Goal: Task Accomplishment & Management: Complete application form

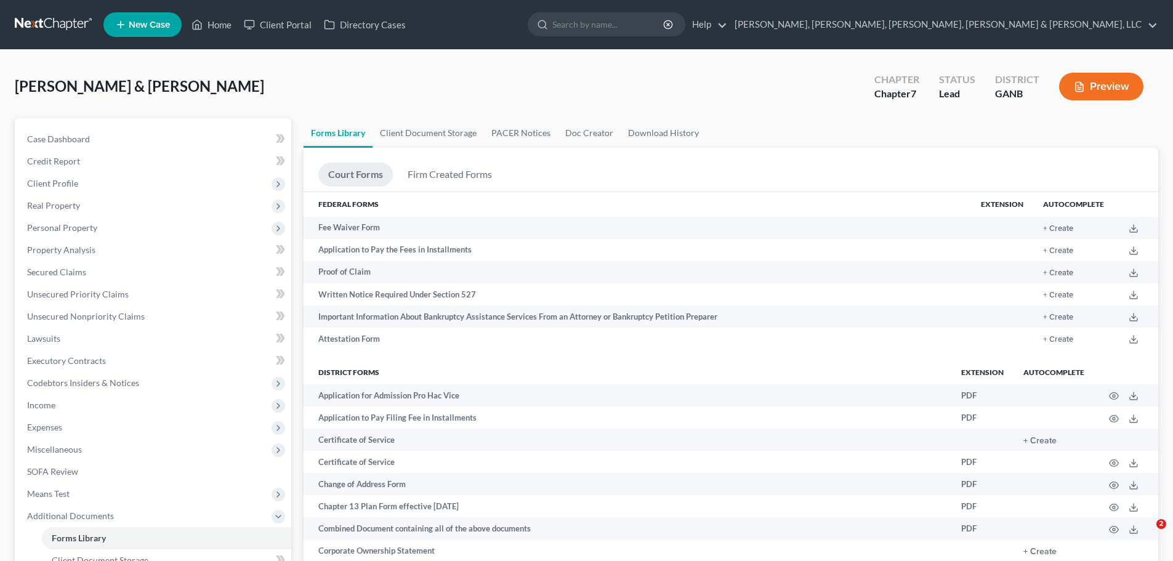
click at [665, 22] on input "search" at bounding box center [608, 24] width 113 height 23
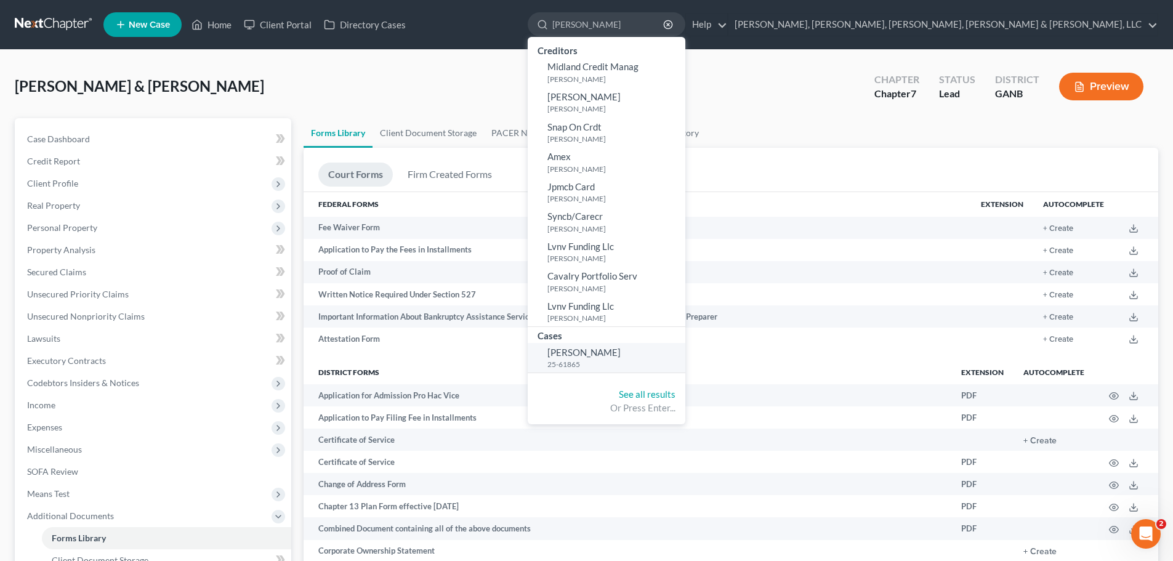
type input "milton"
click at [621, 352] on span "[PERSON_NAME]" at bounding box center [583, 352] width 73 height 11
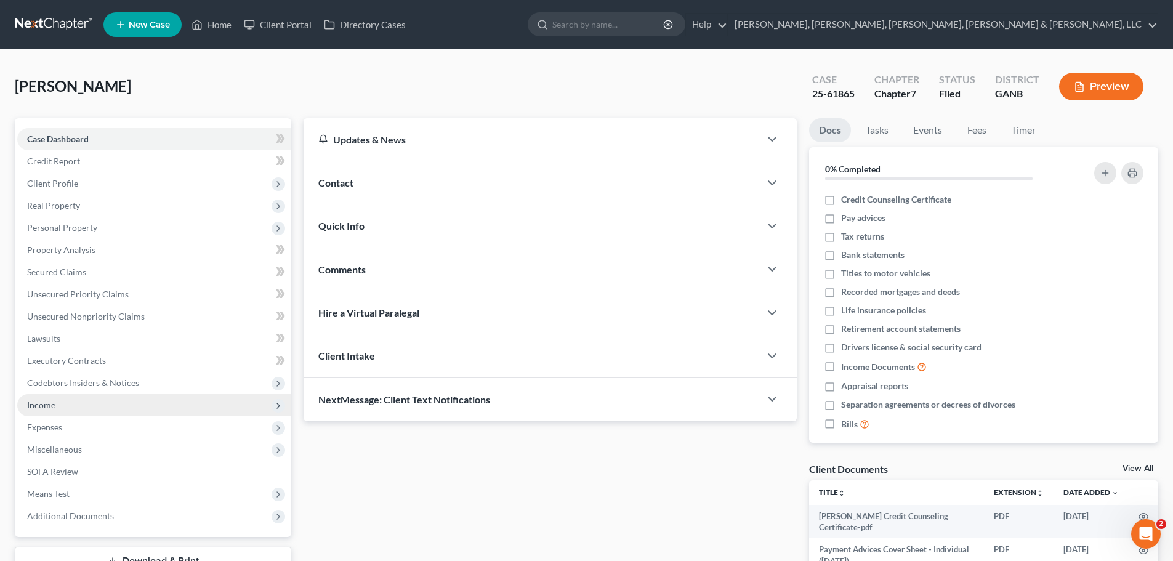
click at [152, 412] on span "Income" at bounding box center [154, 405] width 274 height 22
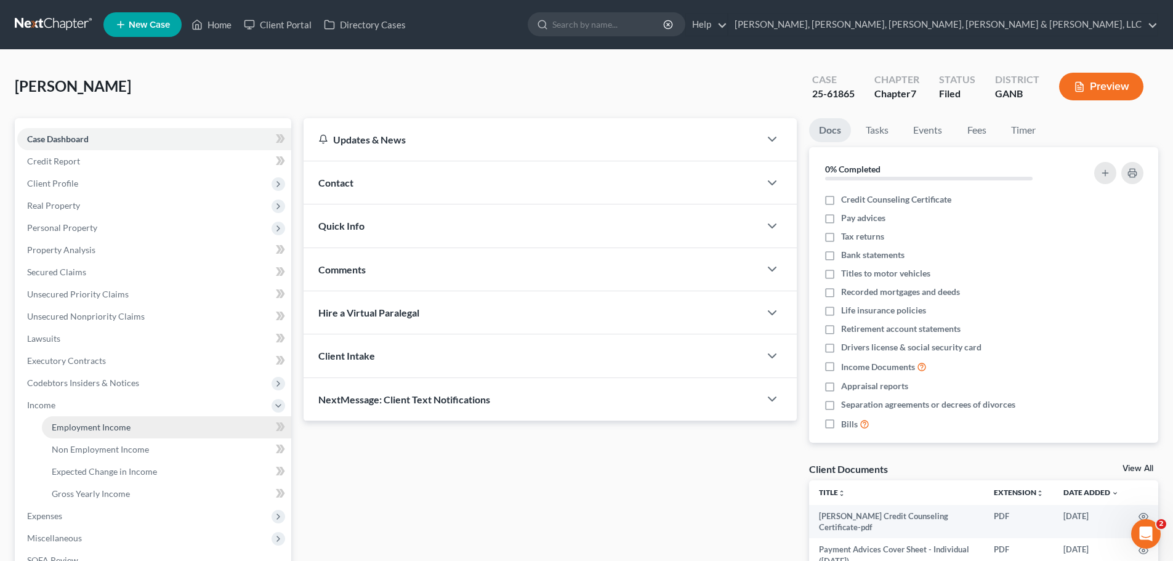
click at [156, 422] on link "Employment Income" at bounding box center [166, 427] width 249 height 22
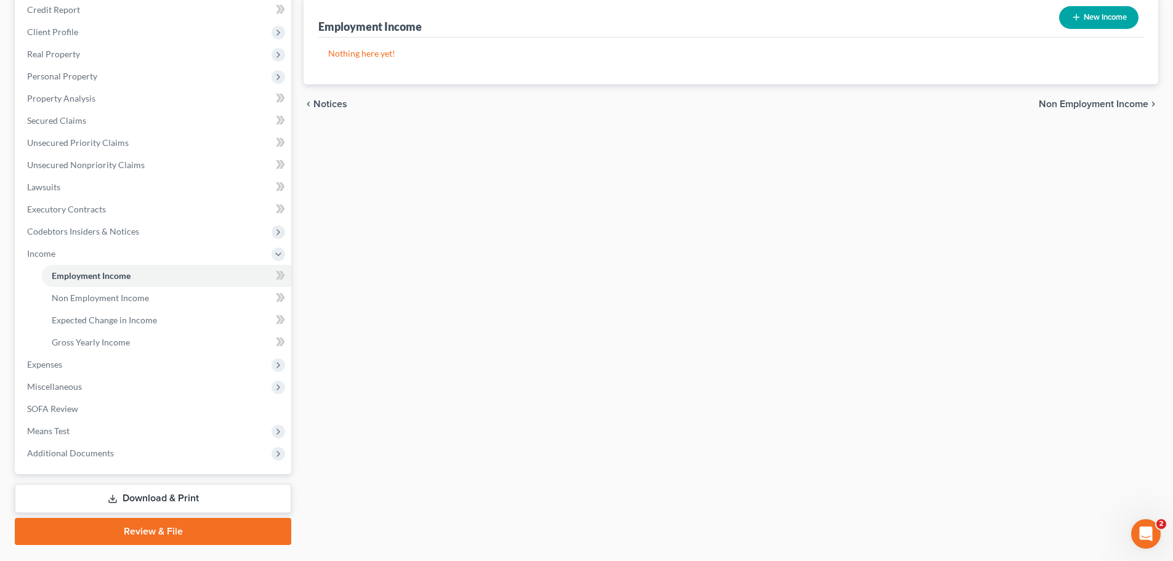
scroll to position [182, 0]
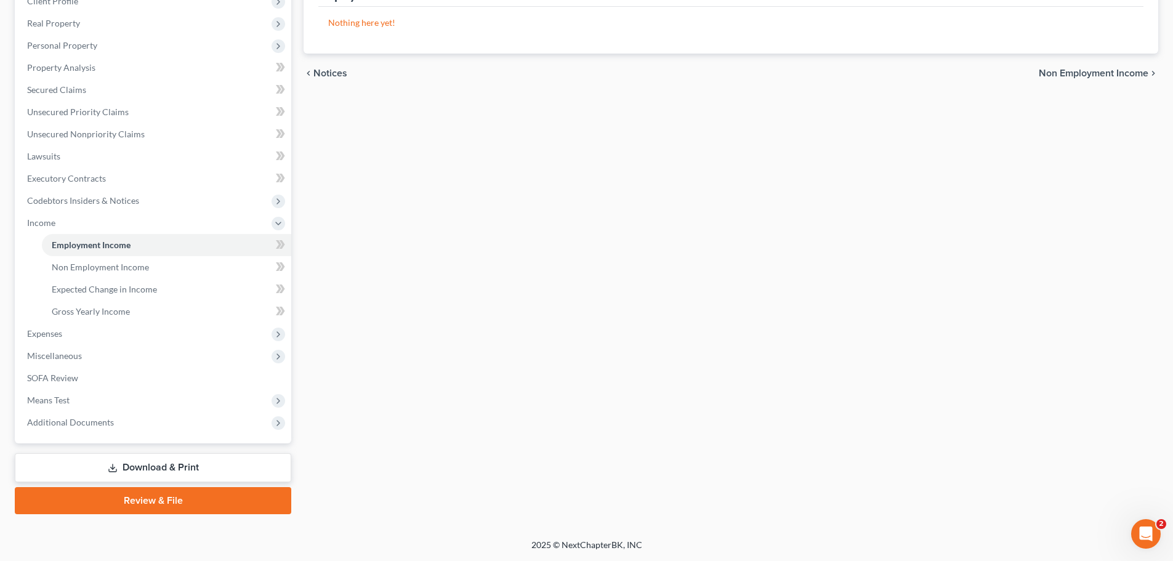
click at [95, 497] on link "Review & File" at bounding box center [153, 500] width 277 height 27
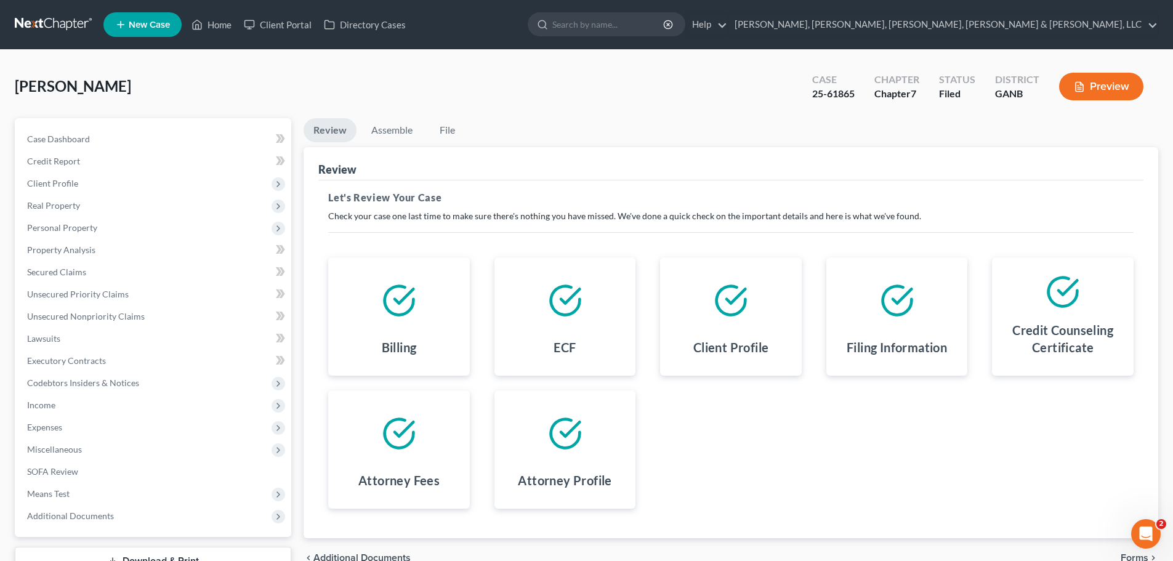
click at [392, 148] on div "Review" at bounding box center [730, 163] width 825 height 33
click at [389, 127] on link "Assemble" at bounding box center [391, 130] width 61 height 24
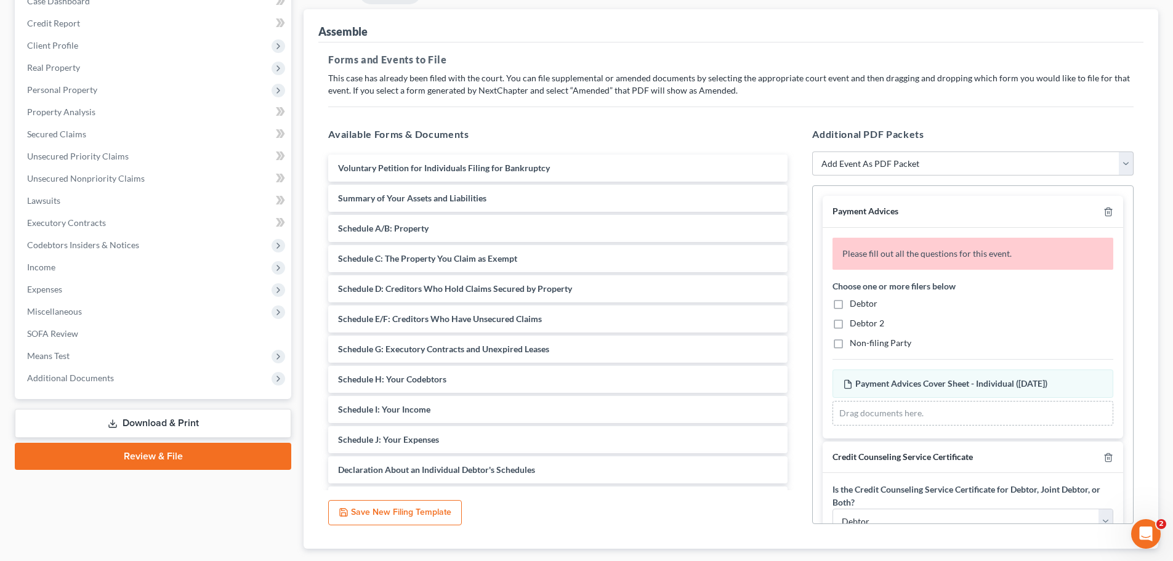
scroll to position [169, 0]
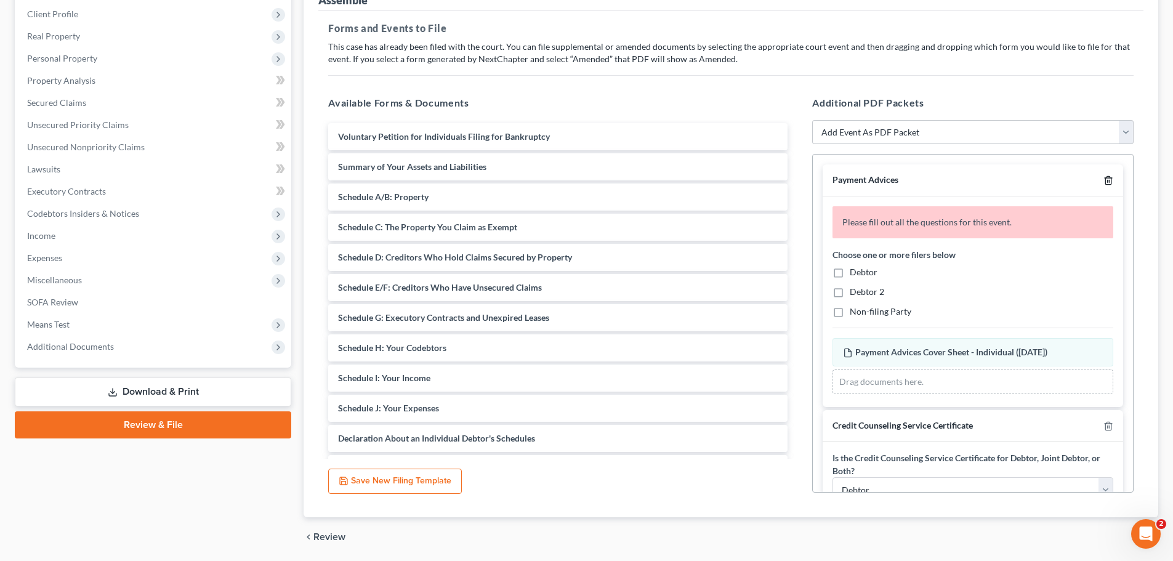
click at [1104, 180] on icon "button" at bounding box center [1109, 181] width 10 height 10
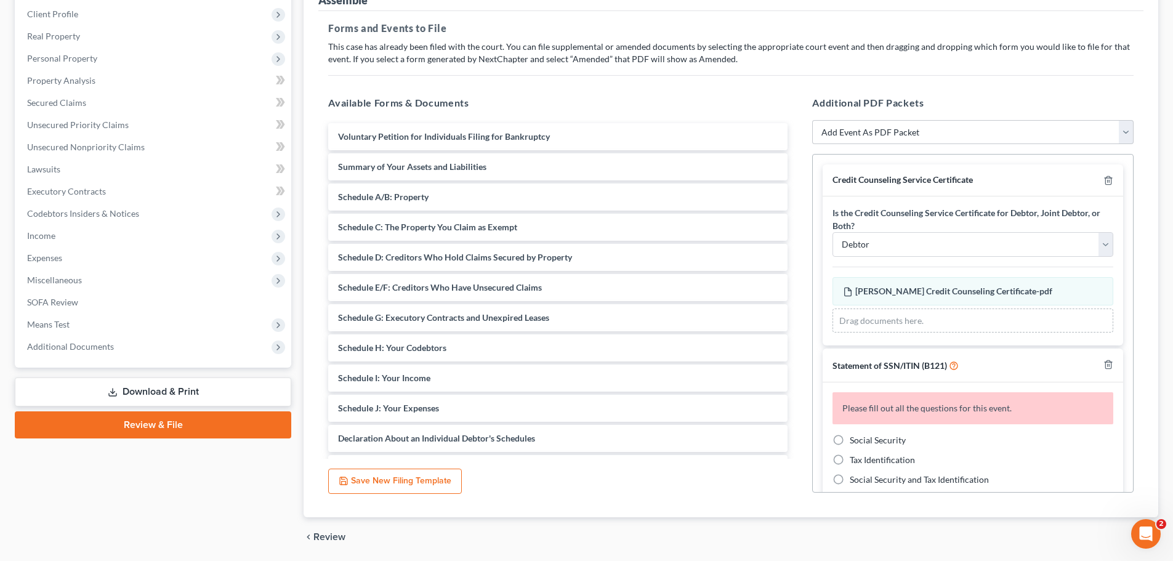
click at [1099, 174] on div at bounding box center [1106, 180] width 15 height 12
click at [1104, 180] on icon "button" at bounding box center [1109, 181] width 10 height 10
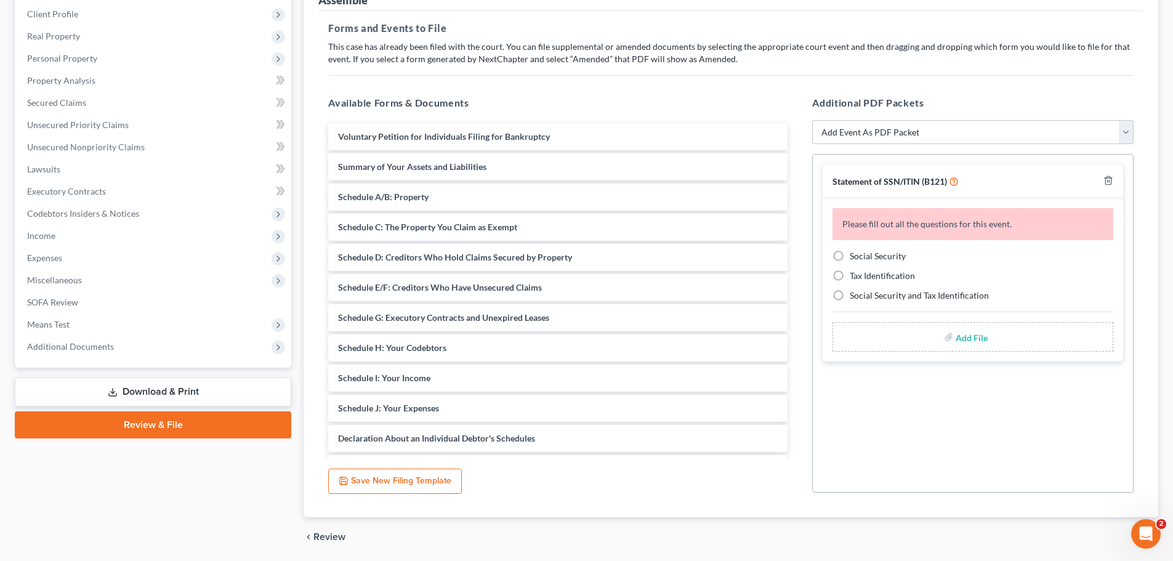
click at [850, 256] on label "Social Security" at bounding box center [878, 256] width 56 height 12
click at [855, 256] on input "Social Security" at bounding box center [859, 254] width 8 height 8
radio input "true"
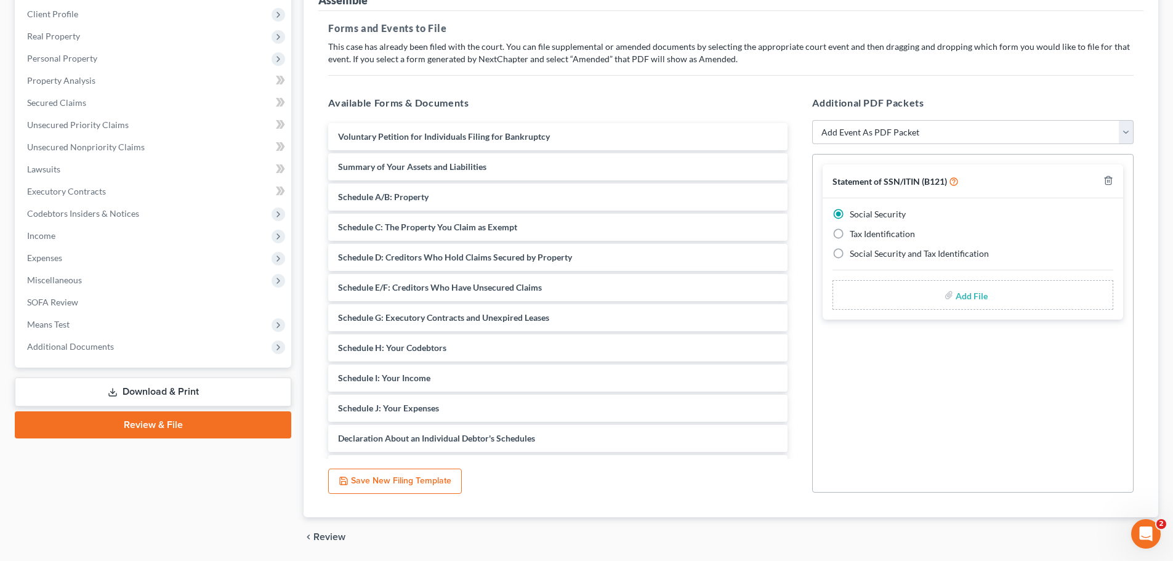
click at [956, 302] on input "file" at bounding box center [971, 295] width 30 height 22
type input "C:\fakepath\AAron Milton B121.jpg"
click at [1117, 177] on div "Statement of SSN/ITIN (B121)" at bounding box center [973, 181] width 301 height 34
click at [1111, 177] on icon "button" at bounding box center [1109, 181] width 10 height 10
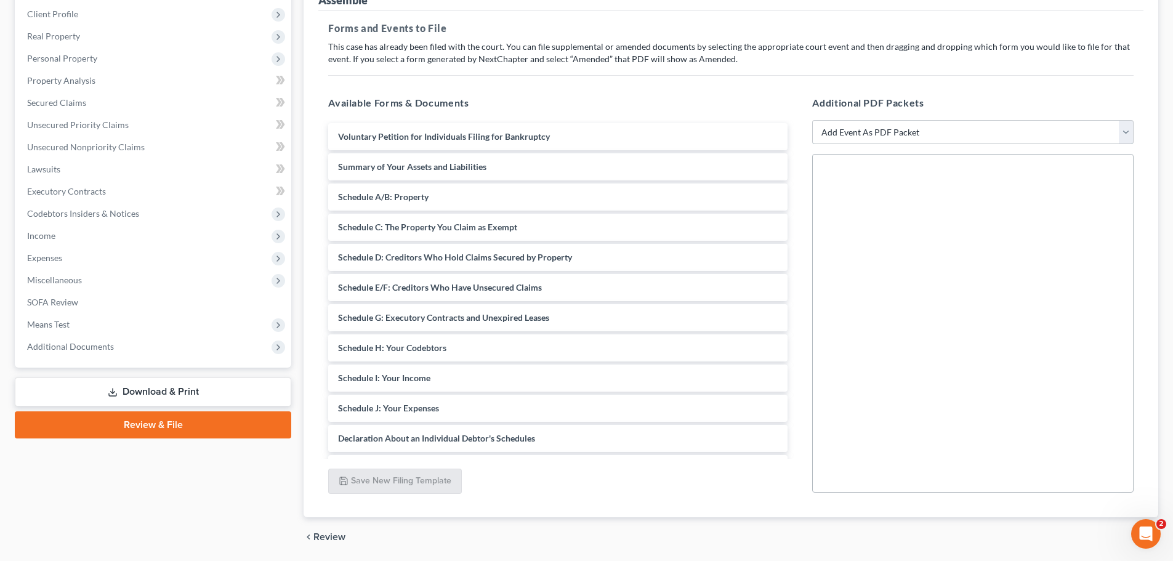
click at [1098, 139] on select "Add Event As PDF Packet 02-Application to Pay Filing Fee in Installments Amende…" at bounding box center [972, 132] width 321 height 25
select select "35"
click at [812, 120] on select "Add Event As PDF Packet 02-Application to Pay Filing Fee in Installments Amende…" at bounding box center [972, 132] width 321 height 25
select select
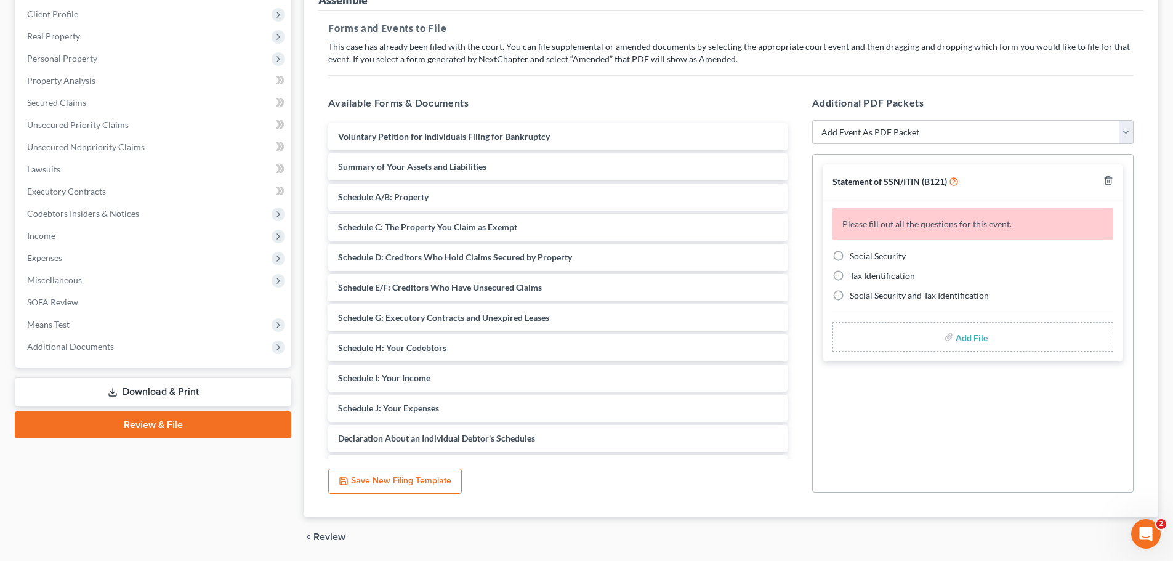
click at [870, 259] on span "Social Security" at bounding box center [878, 256] width 56 height 10
click at [863, 258] on input "Social Security" at bounding box center [859, 254] width 8 height 8
radio input "true"
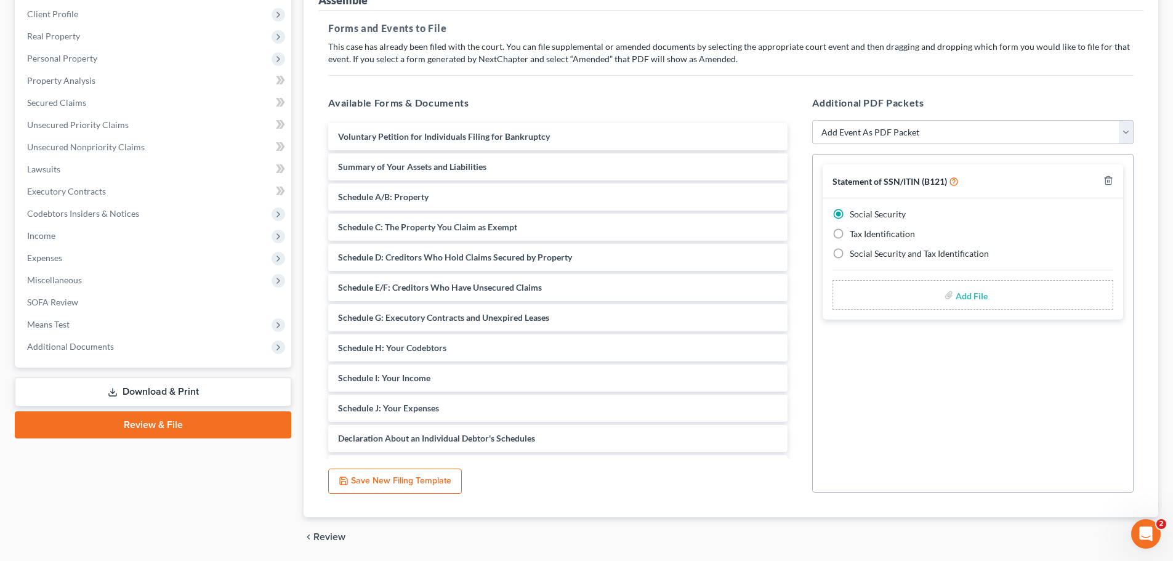
click at [955, 303] on div "Add File" at bounding box center [973, 295] width 281 height 30
click at [955, 300] on div "Add File" at bounding box center [973, 295] width 281 height 30
click at [953, 289] on div "Add File" at bounding box center [973, 295] width 281 height 30
click at [956, 293] on label "Add File" at bounding box center [973, 297] width 34 height 22
click at [957, 363] on div "Statement of SSN/ITIN (B121) Social Security Tax Identification Social Security…" at bounding box center [972, 323] width 321 height 339
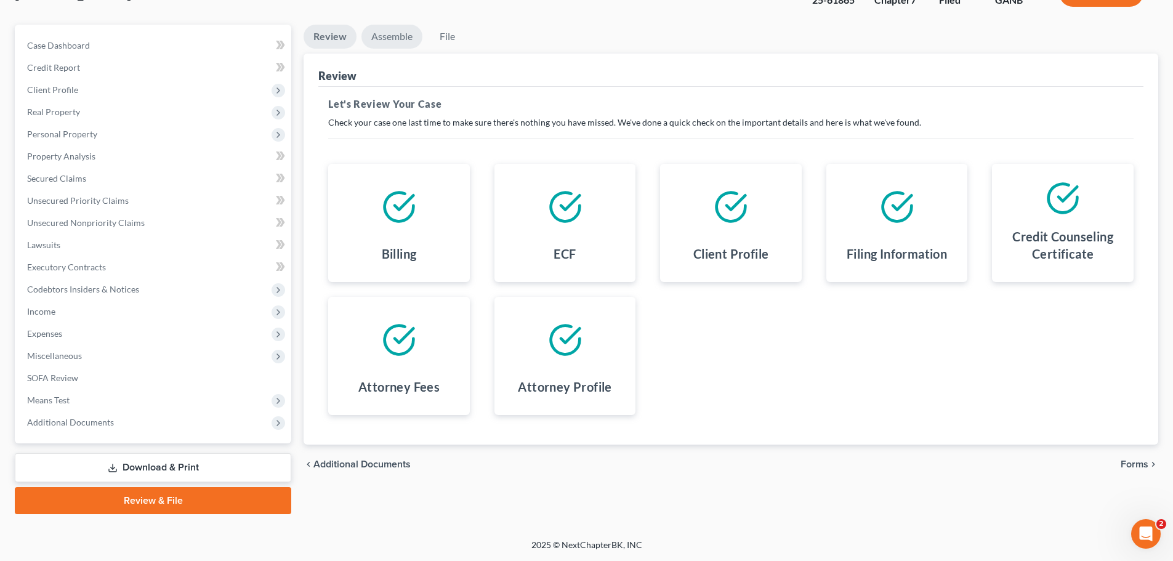
click at [395, 34] on link "Assemble" at bounding box center [391, 37] width 61 height 24
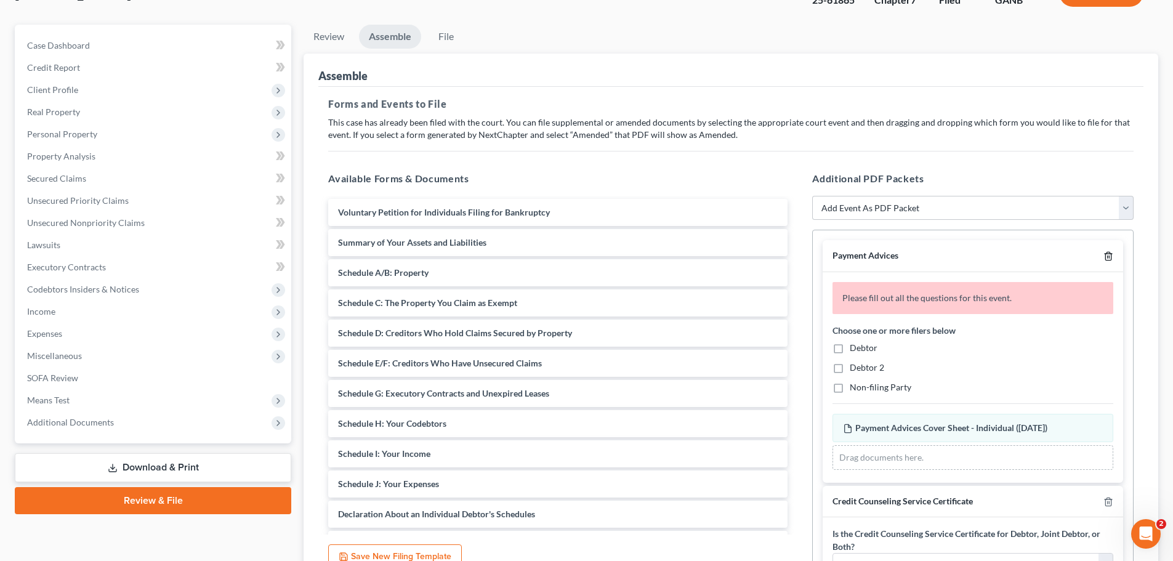
click at [1104, 255] on icon "button" at bounding box center [1109, 256] width 10 height 10
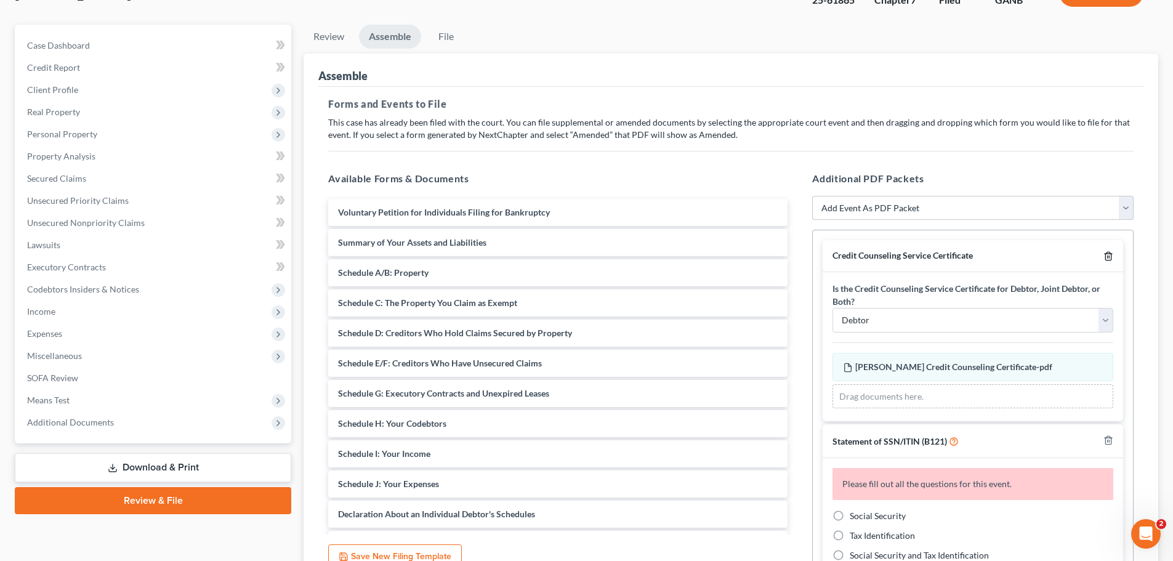
click at [1104, 255] on icon "button" at bounding box center [1109, 256] width 10 height 10
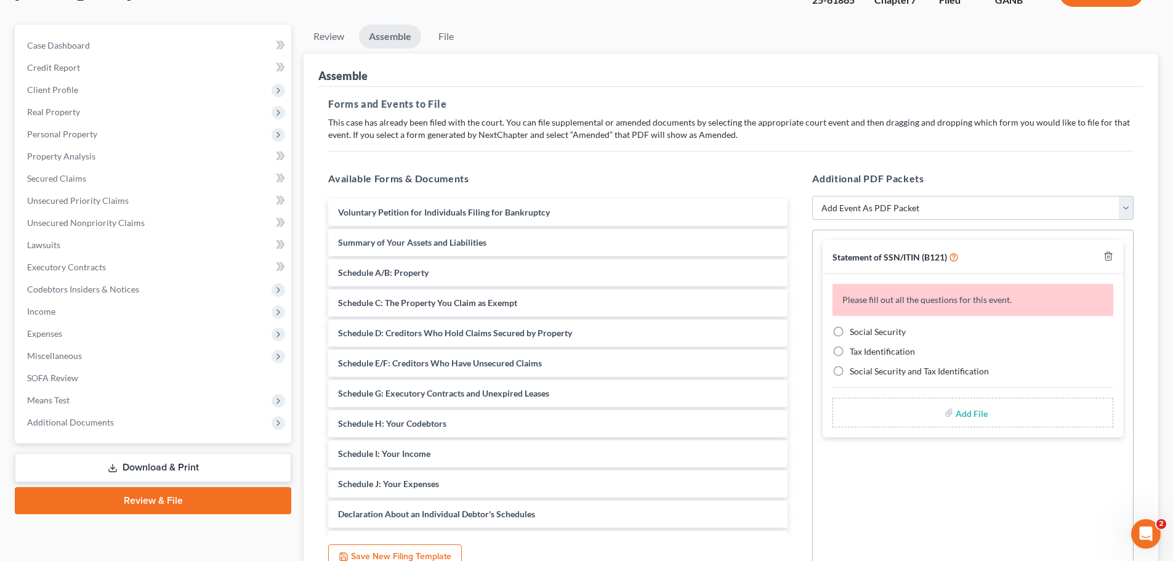
click at [879, 329] on span "Social Security" at bounding box center [878, 331] width 56 height 10
click at [863, 329] on input "Social Security" at bounding box center [859, 330] width 8 height 8
radio input "true"
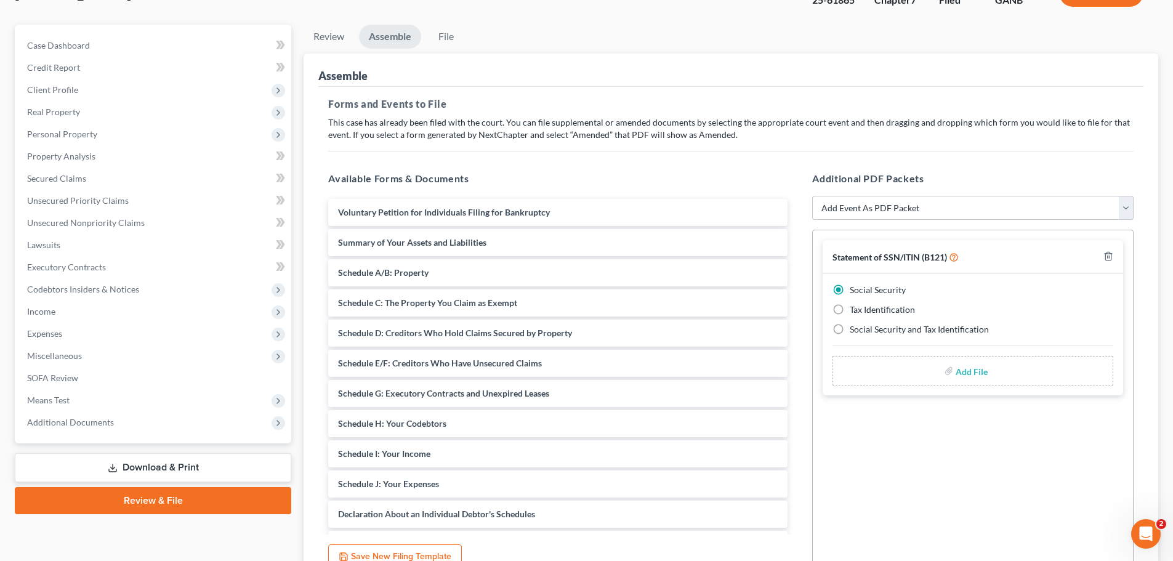
click at [956, 380] on input "file" at bounding box center [971, 371] width 30 height 22
type input "C:\fakepath\[PERSON_NAME] B121.pdf"
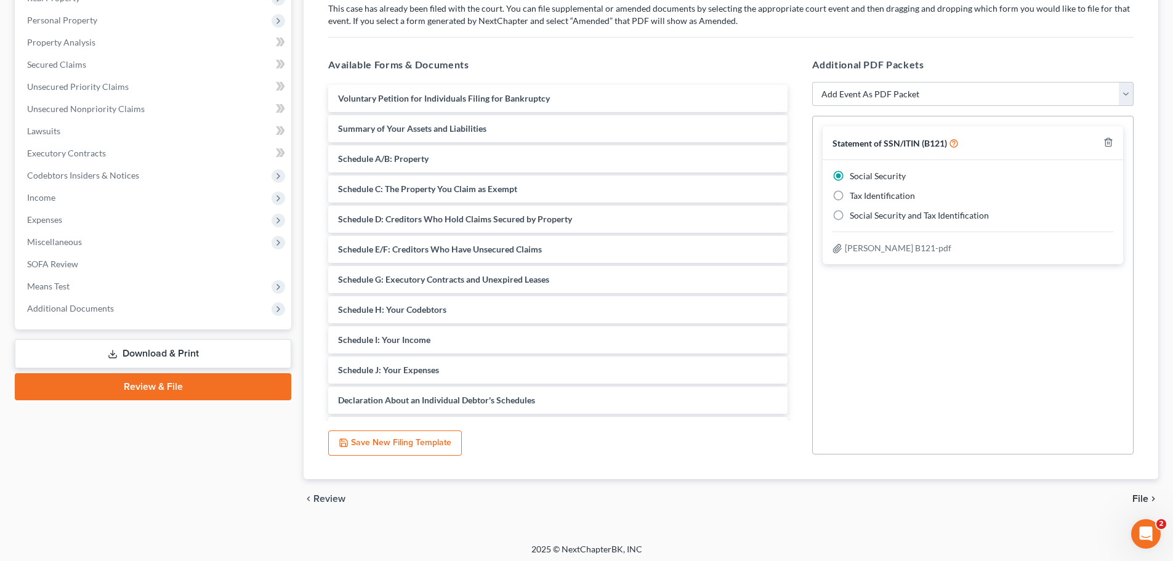
scroll to position [212, 0]
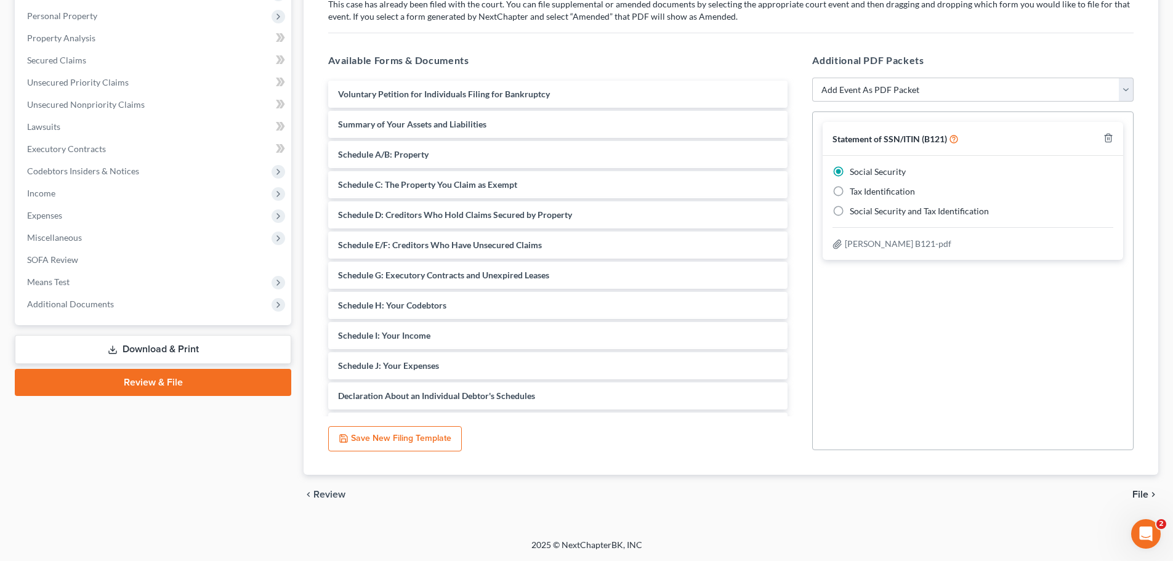
click at [1139, 491] on span "File" at bounding box center [1141, 495] width 16 height 10
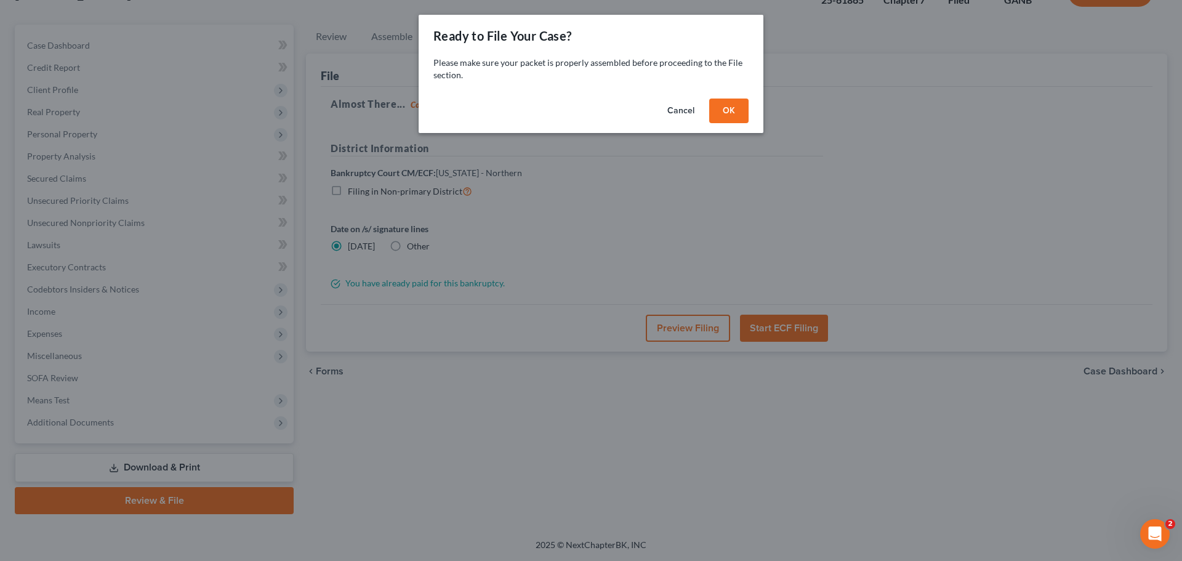
click at [738, 110] on button "OK" at bounding box center [728, 111] width 39 height 25
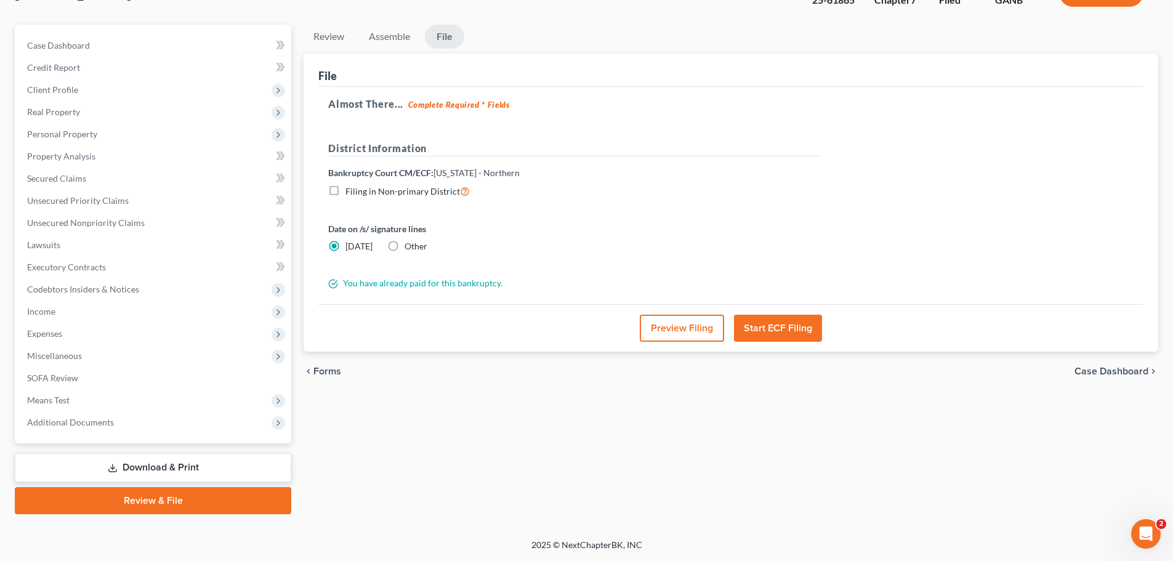
click at [755, 330] on button "Start ECF Filing" at bounding box center [778, 328] width 88 height 27
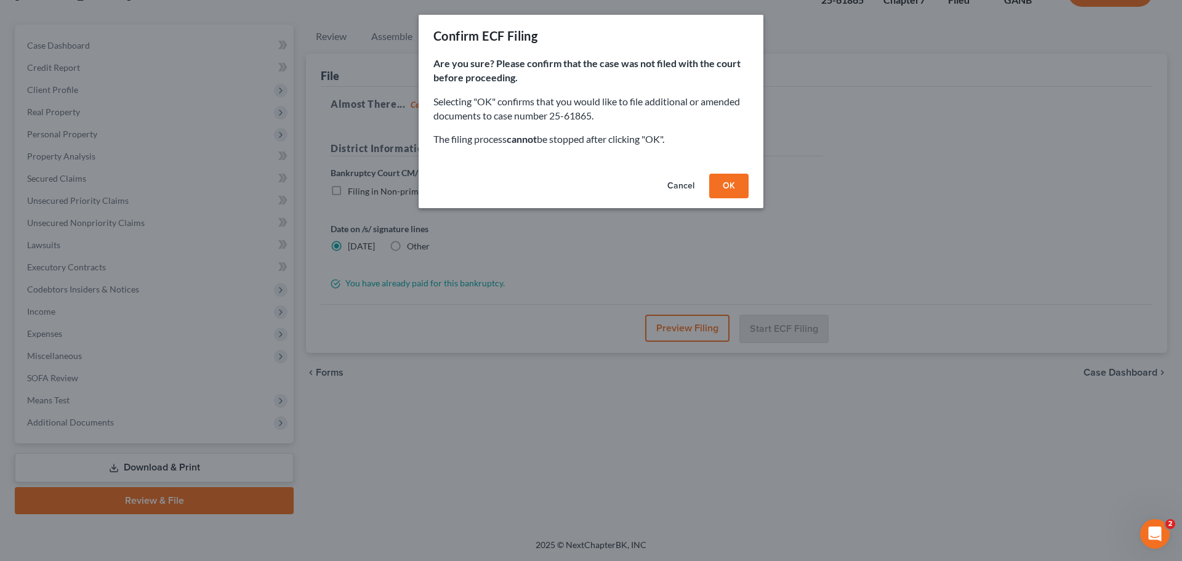
click at [710, 200] on div "Cancel OK" at bounding box center [591, 188] width 345 height 39
click at [727, 177] on button "OK" at bounding box center [728, 186] width 39 height 25
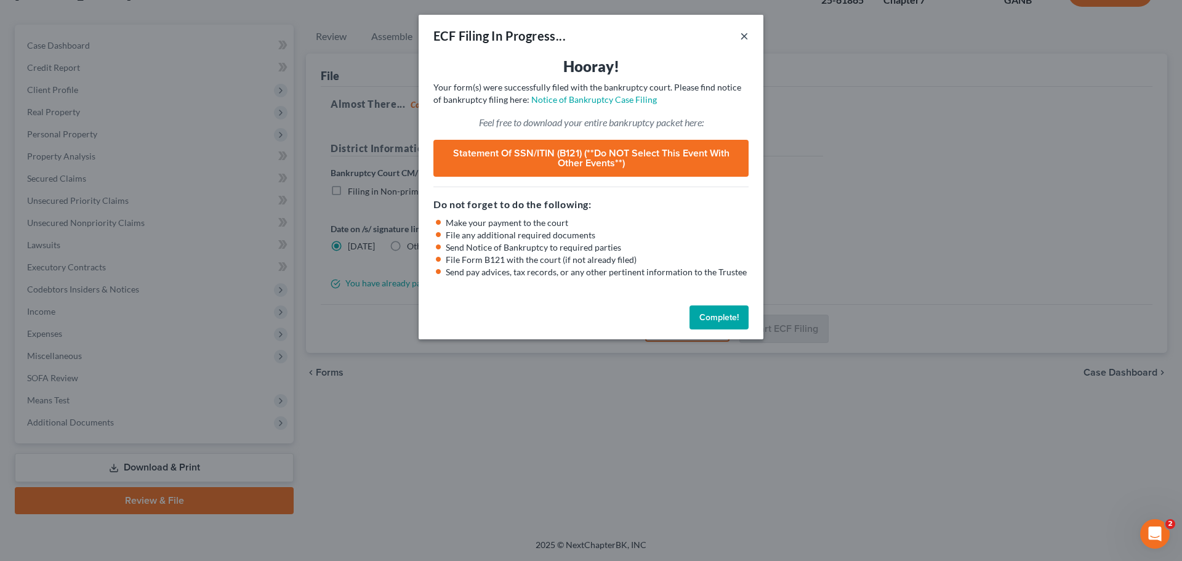
drag, startPoint x: 748, startPoint y: 38, endPoint x: 833, endPoint y: 59, distance: 87.7
click at [748, 38] on button "×" at bounding box center [744, 35] width 9 height 15
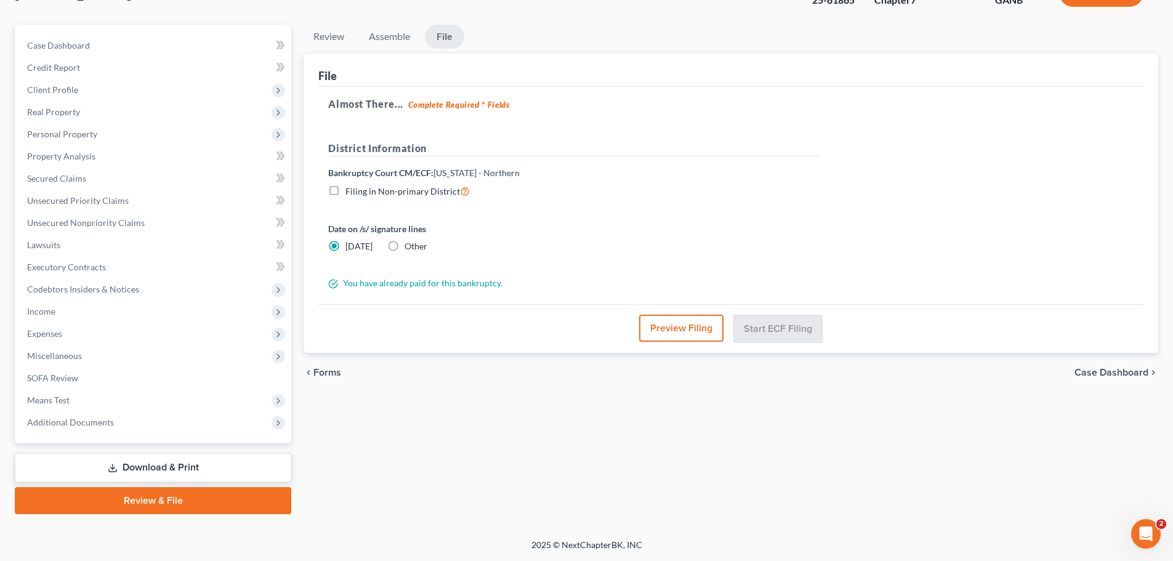
scroll to position [54, 0]
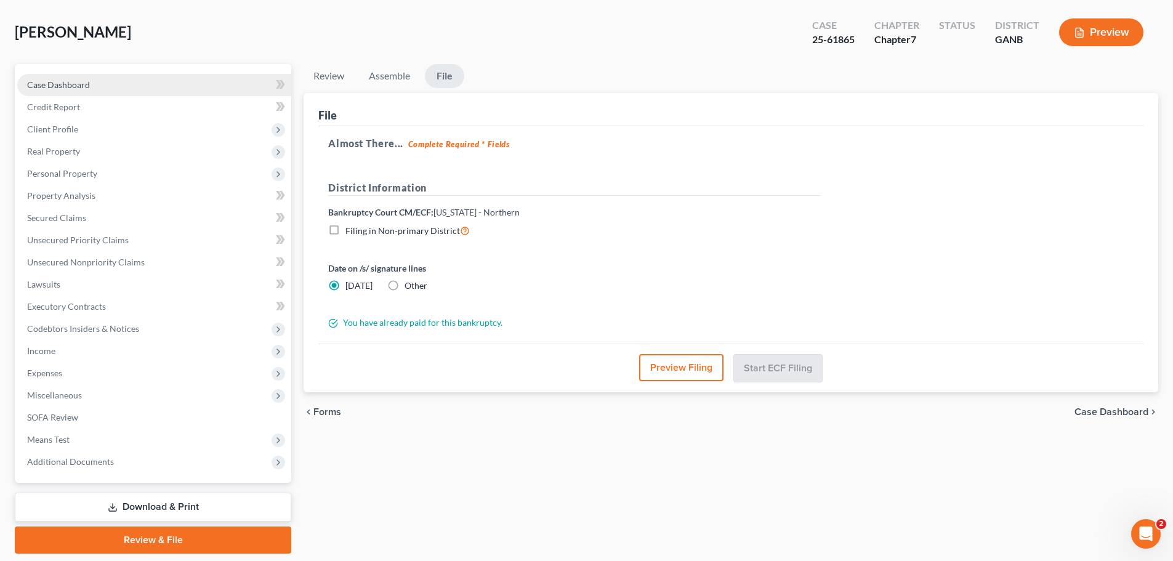
click at [195, 91] on link "Case Dashboard" at bounding box center [154, 85] width 274 height 22
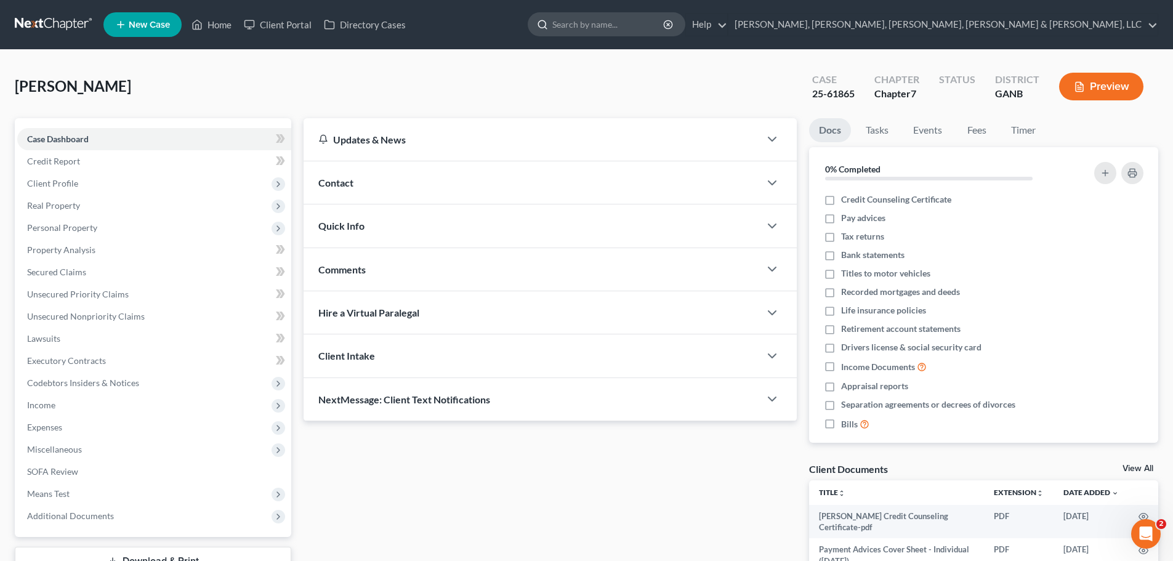
click at [665, 29] on input "search" at bounding box center [608, 24] width 113 height 23
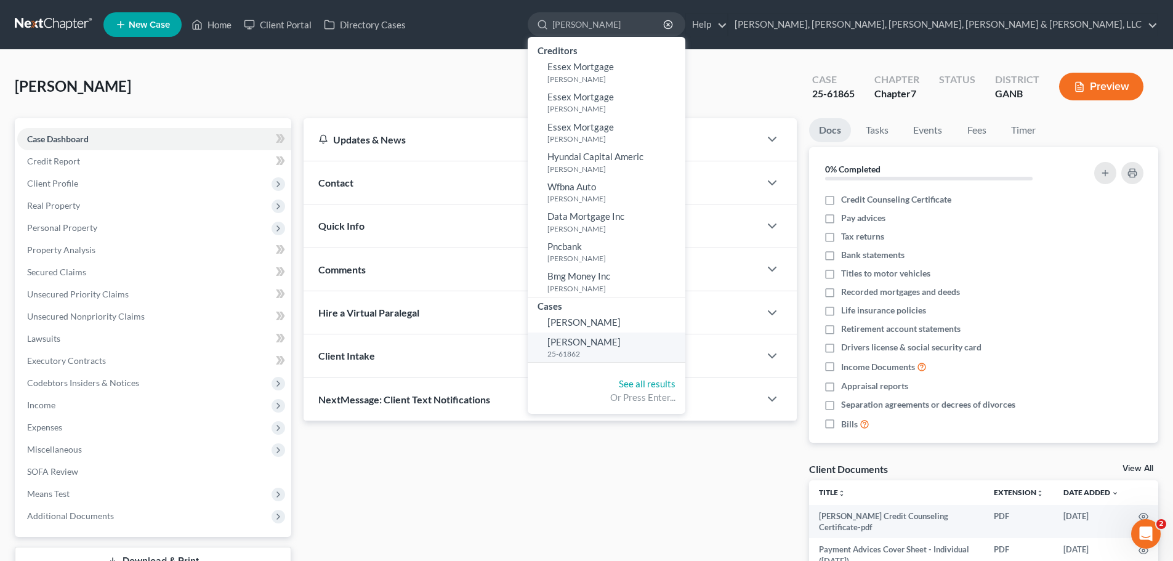
type input "[PERSON_NAME]"
click at [685, 337] on link "[PERSON_NAME] 25-61862" at bounding box center [607, 348] width 158 height 30
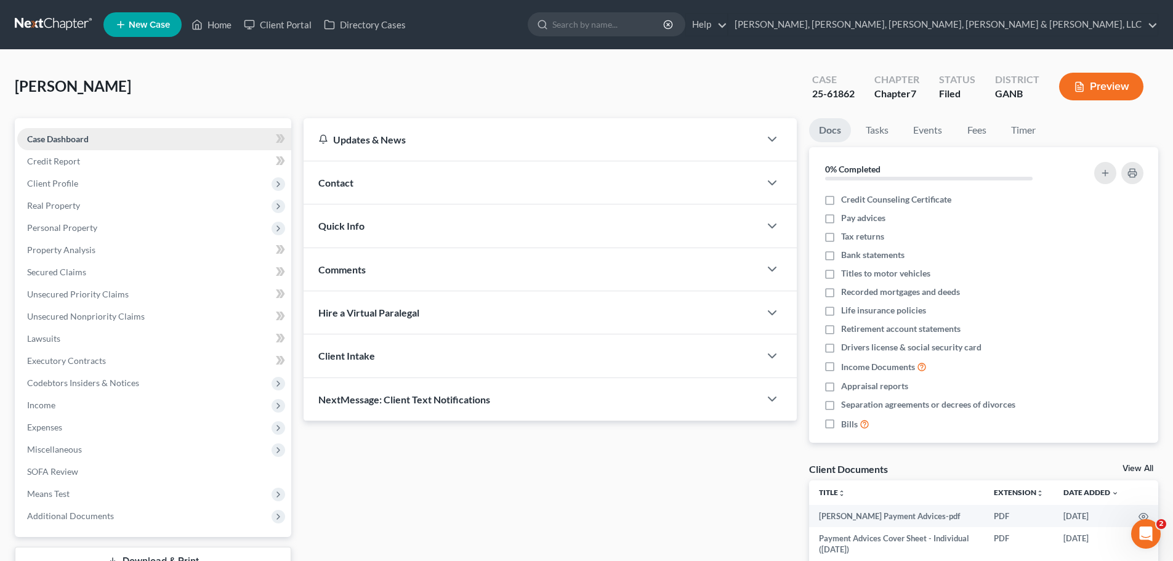
click at [192, 147] on link "Case Dashboard" at bounding box center [154, 139] width 274 height 22
drag, startPoint x: 170, startPoint y: 193, endPoint x: 161, endPoint y: 195, distance: 8.7
click at [169, 193] on span "Client Profile" at bounding box center [154, 183] width 274 height 22
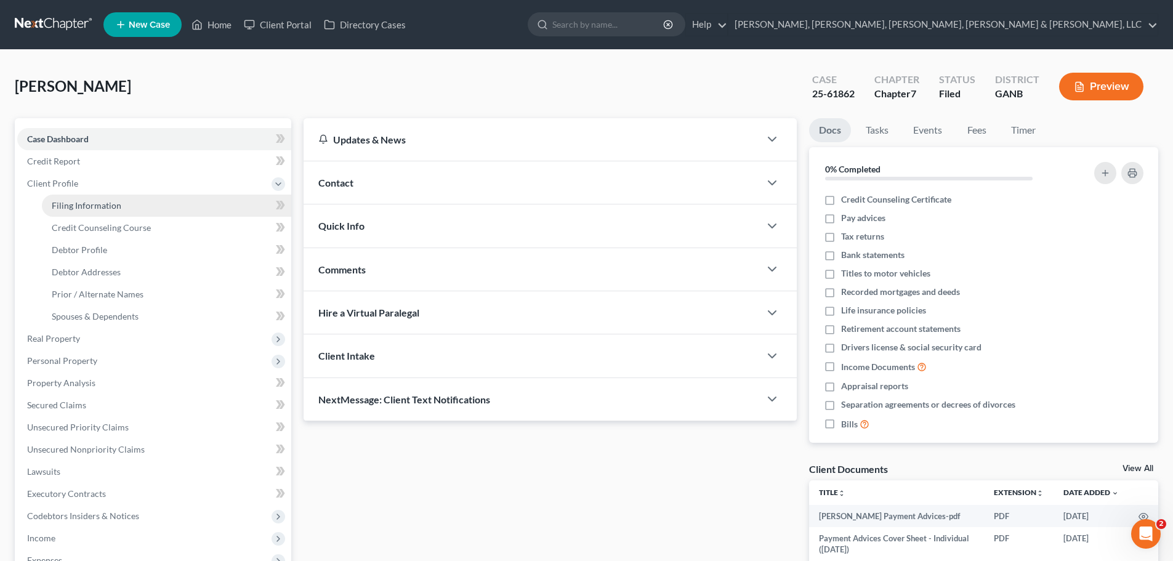
click at [157, 205] on link "Filing Information" at bounding box center [166, 206] width 249 height 22
select select "1"
select select "0"
select select "10"
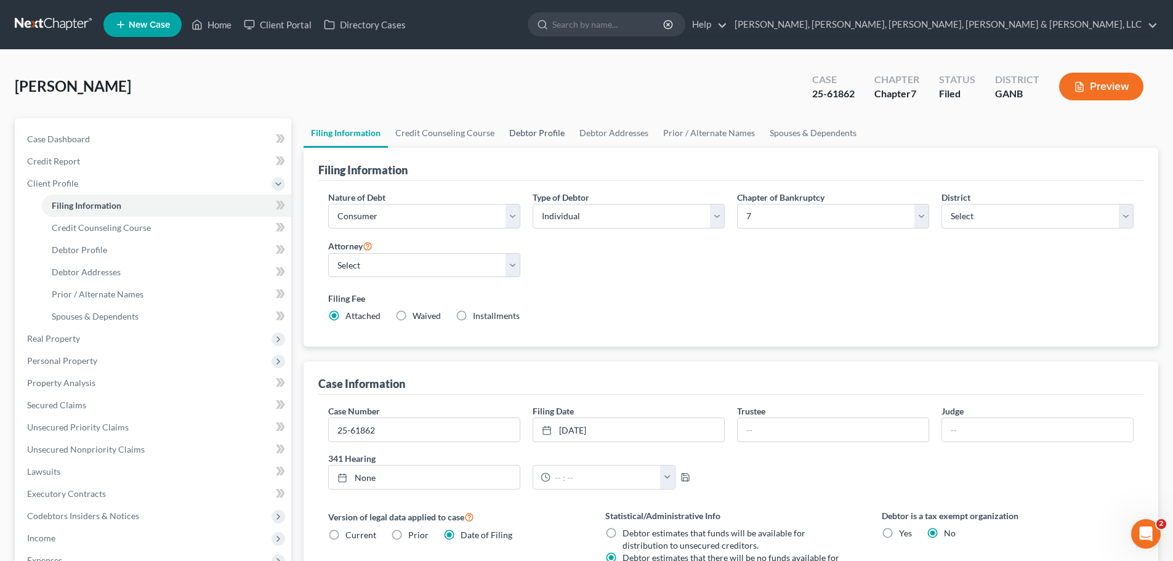
click at [517, 132] on link "Debtor Profile" at bounding box center [537, 133] width 70 height 30
select select "0"
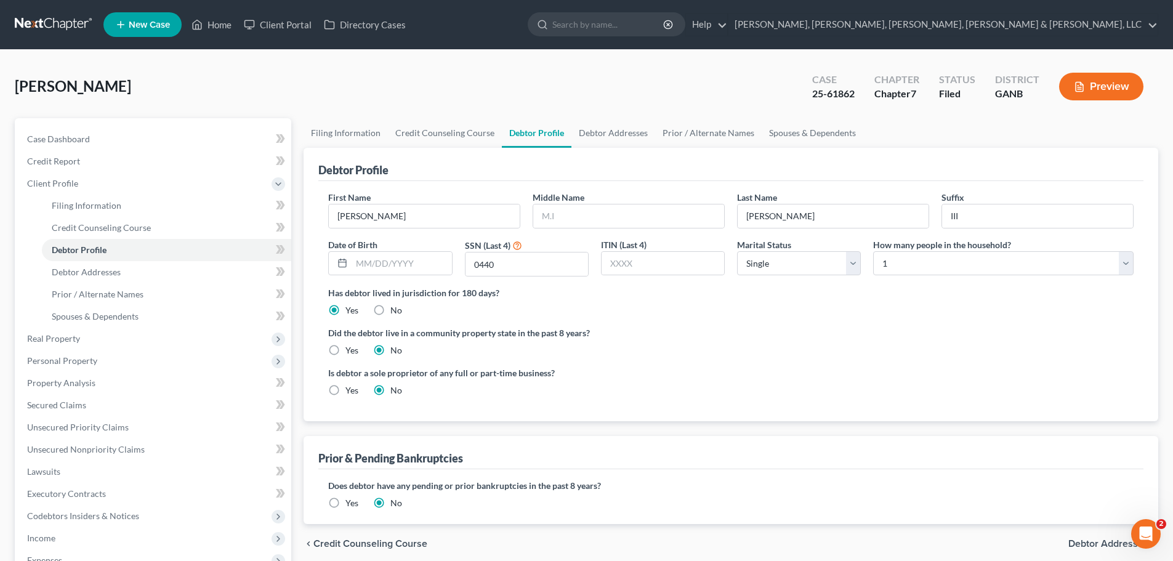
click at [386, 239] on div "Date of Birth" at bounding box center [390, 257] width 136 height 39
click at [563, 260] on input "0440" at bounding box center [527, 263] width 123 height 23
drag, startPoint x: 446, startPoint y: 256, endPoint x: 386, endPoint y: 252, distance: 60.5
click at [400, 254] on div "First Name [PERSON_NAME] Middle Name Last Name [PERSON_NAME] III Date of Birth …" at bounding box center [731, 238] width 818 height 95
type input "9393"
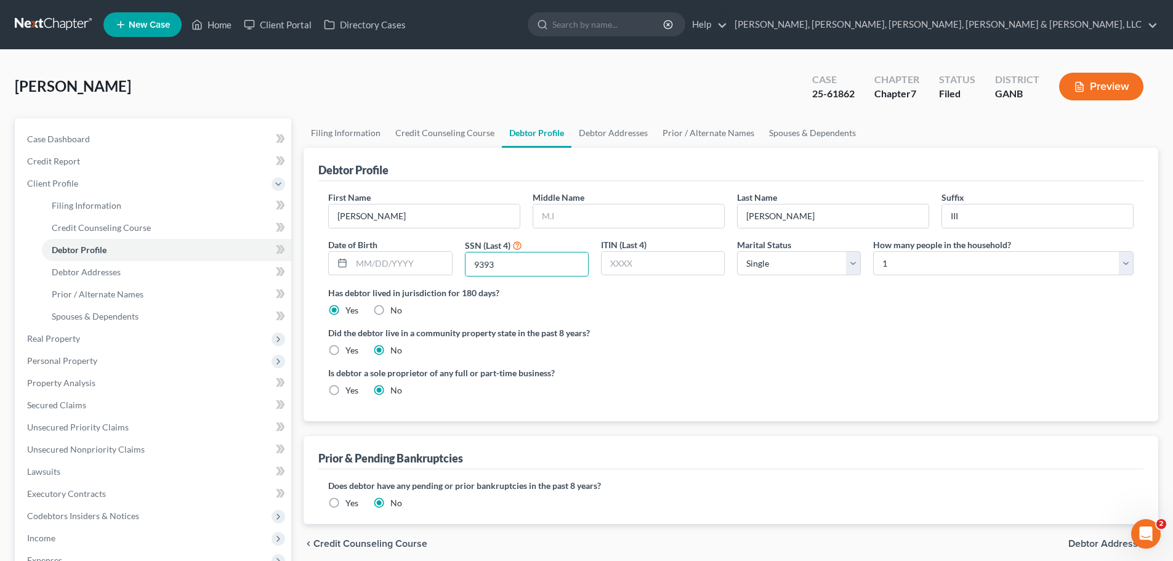
click at [840, 375] on div "Is debtor a sole proprietor of any full or part-time business? Yes No" at bounding box center [731, 386] width 818 height 40
click at [749, 466] on div "Prior & Pending Bankruptcies" at bounding box center [730, 452] width 825 height 33
click at [1076, 87] on icon "button" at bounding box center [1079, 86] width 11 height 11
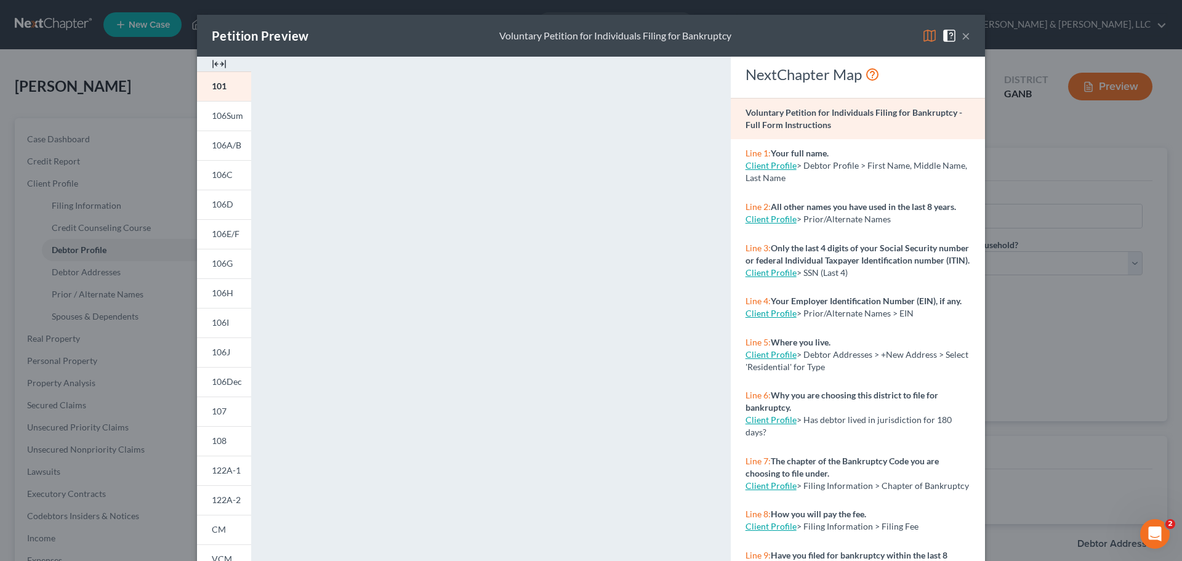
scroll to position [134, 0]
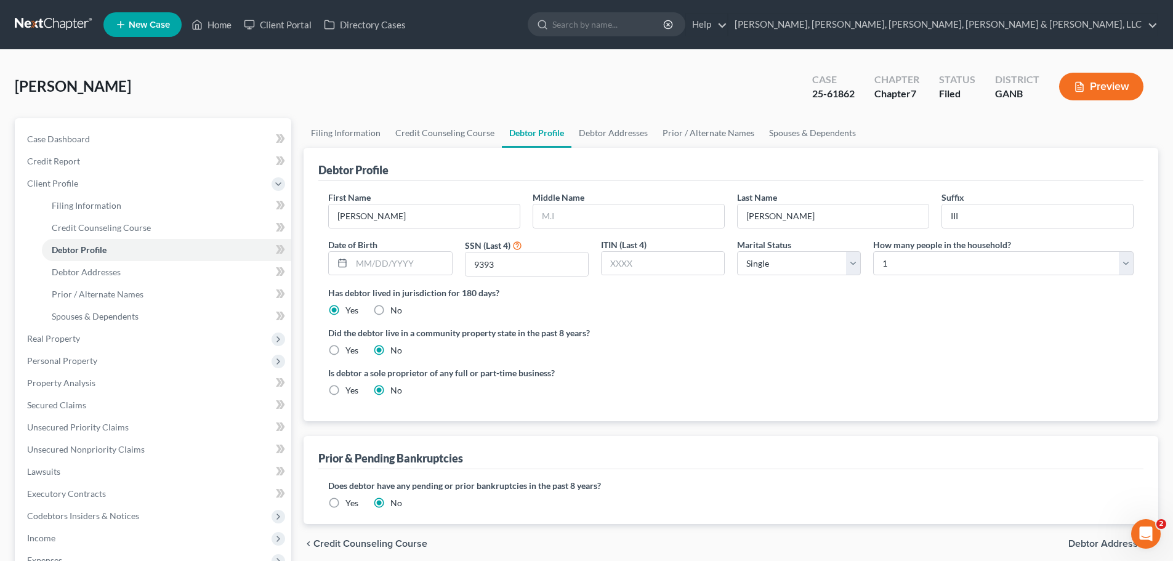
drag, startPoint x: 1175, startPoint y: 395, endPoint x: 1141, endPoint y: 567, distance: 175.2
click at [1074, 89] on icon "button" at bounding box center [1079, 86] width 11 height 11
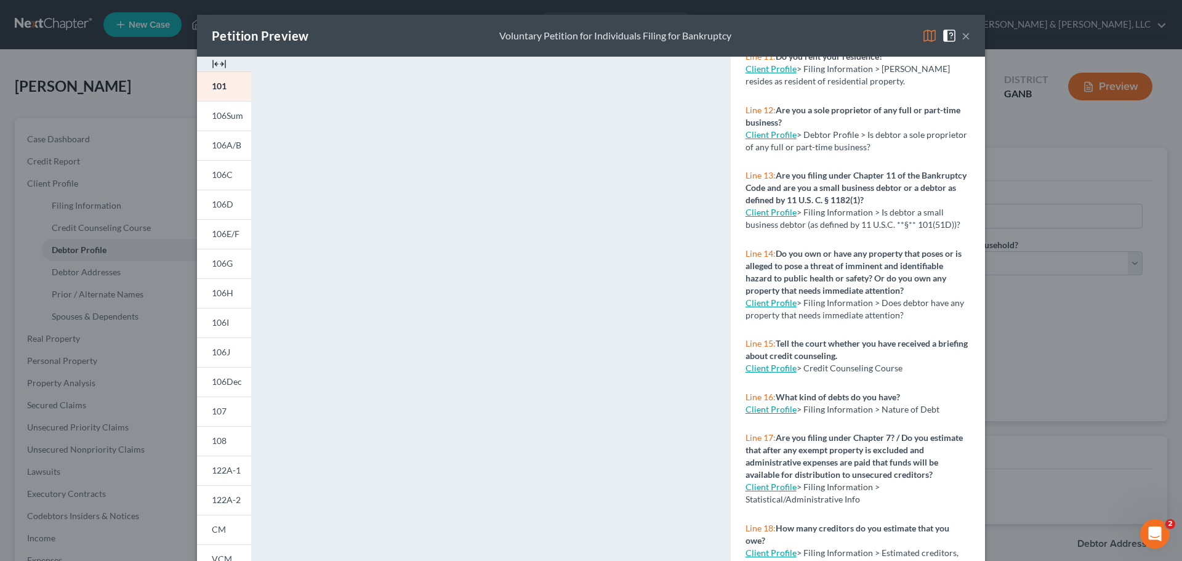
scroll to position [722, 0]
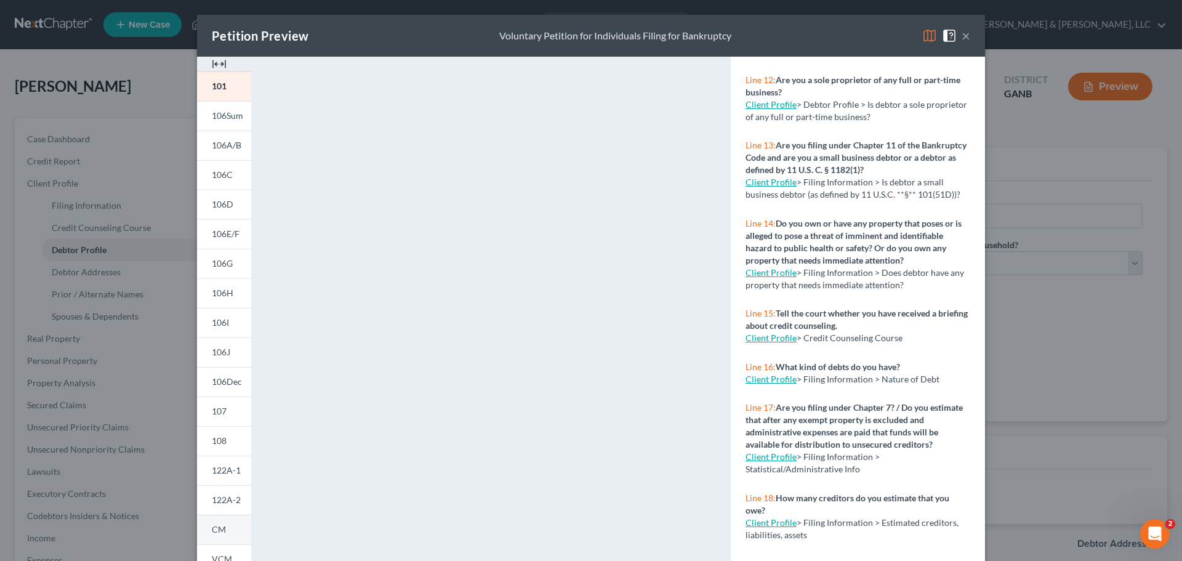
click at [233, 538] on link "CM" at bounding box center [224, 530] width 54 height 30
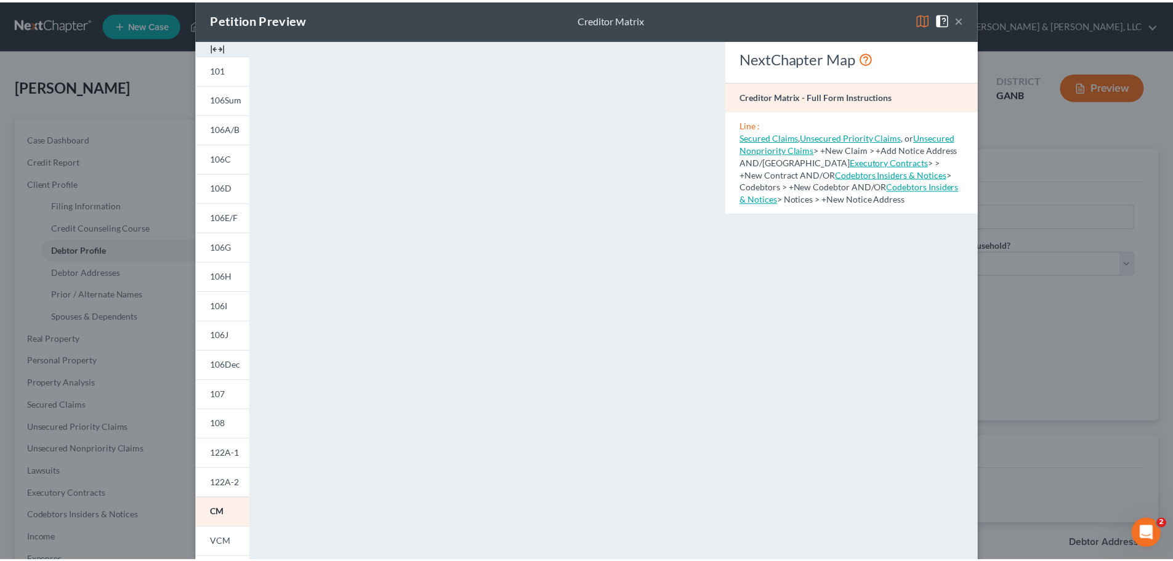
scroll to position [0, 0]
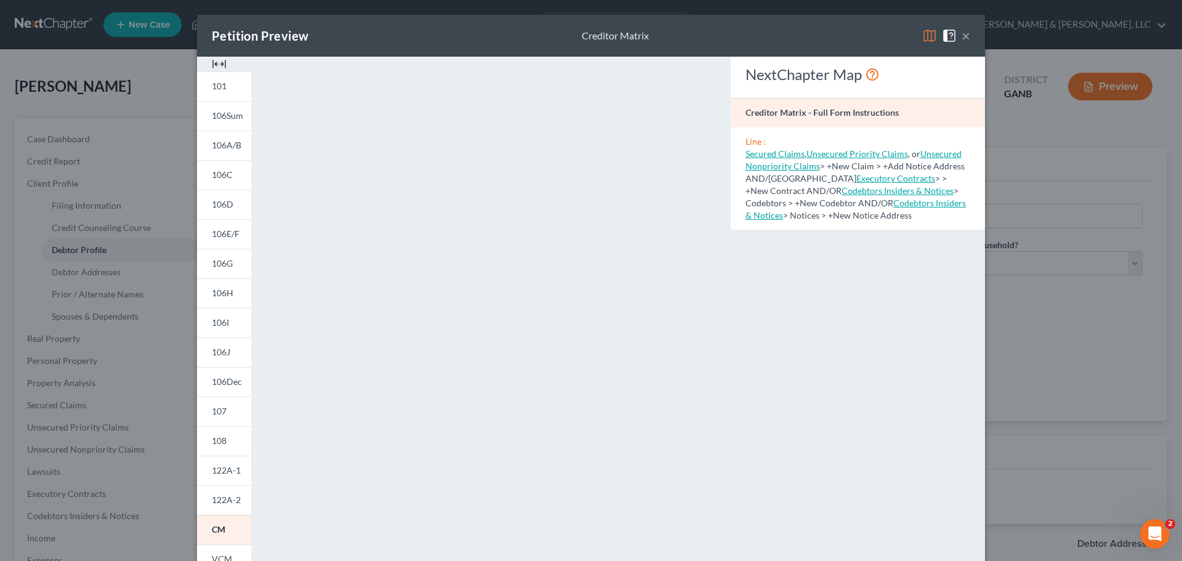
click at [59, 213] on div "Petition Preview Creditor Matrix × 101 106Sum 106A/B 106C 106D 106E/F 106G 106H…" at bounding box center [591, 280] width 1182 height 561
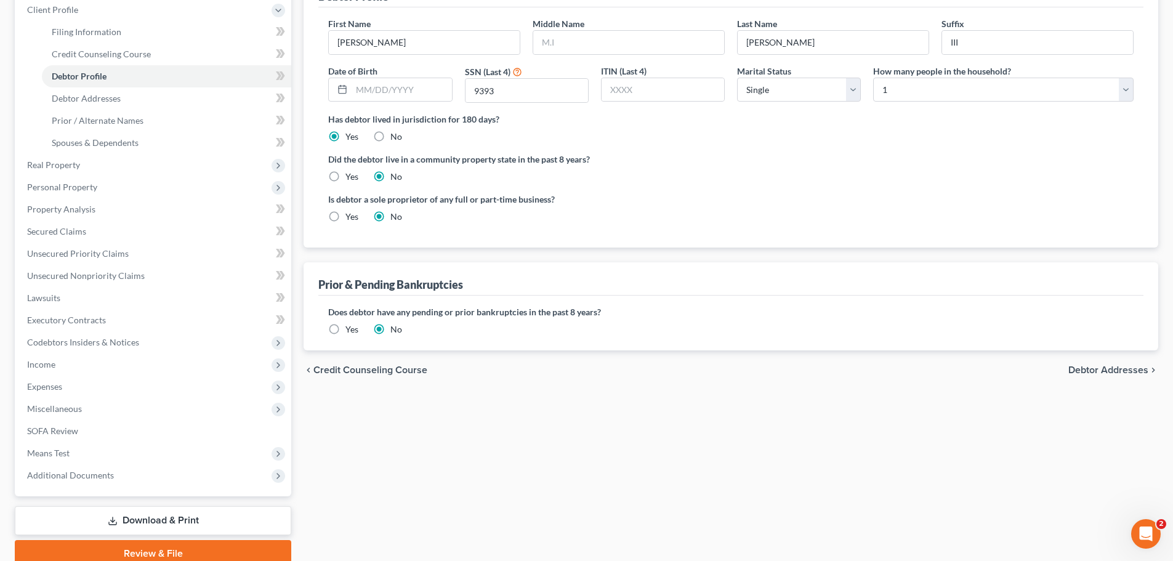
scroll to position [227, 0]
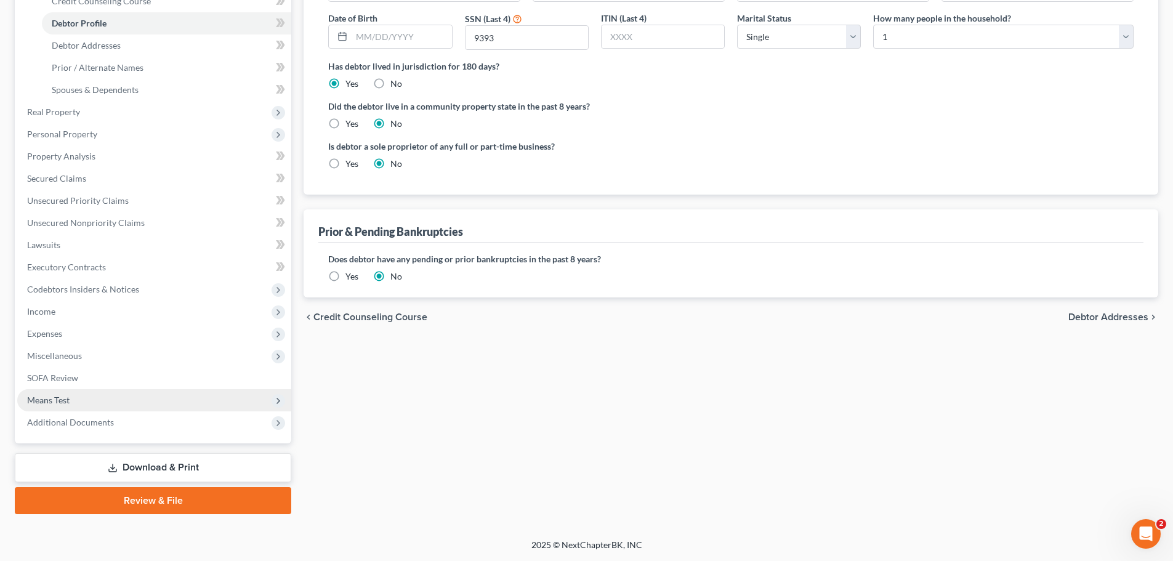
click at [163, 398] on span "Means Test" at bounding box center [154, 400] width 274 height 22
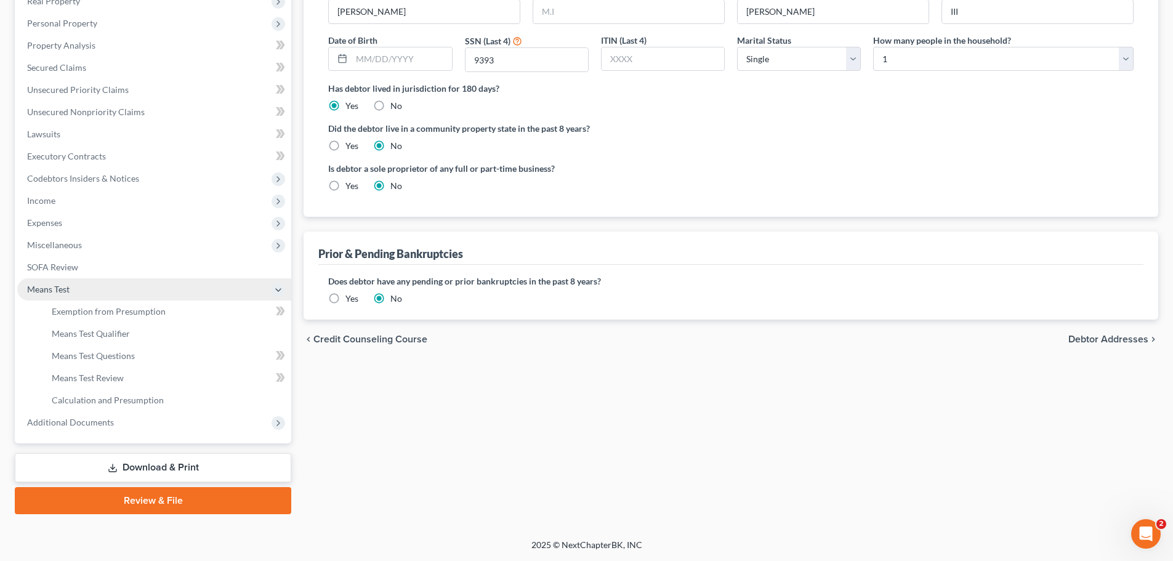
scroll to position [204, 0]
drag, startPoint x: 328, startPoint y: 443, endPoint x: 328, endPoint y: 435, distance: 8.0
click at [328, 442] on div "Filing Information Credit Counseling Course Debtor Profile Debtor Addresses Pri…" at bounding box center [730, 214] width 867 height 600
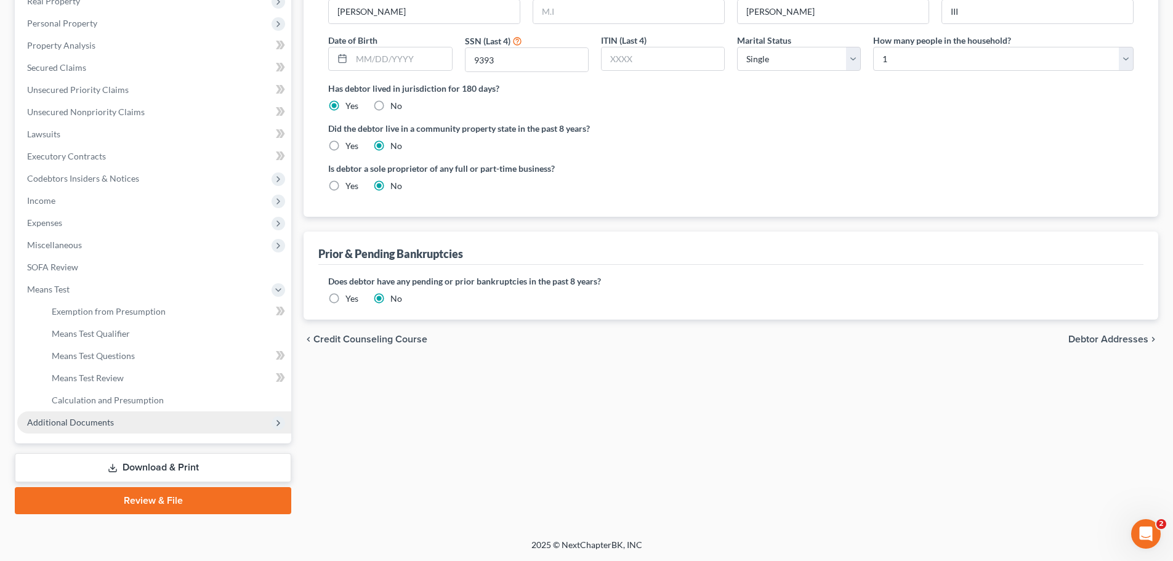
click at [174, 424] on span "Additional Documents" at bounding box center [154, 422] width 274 height 22
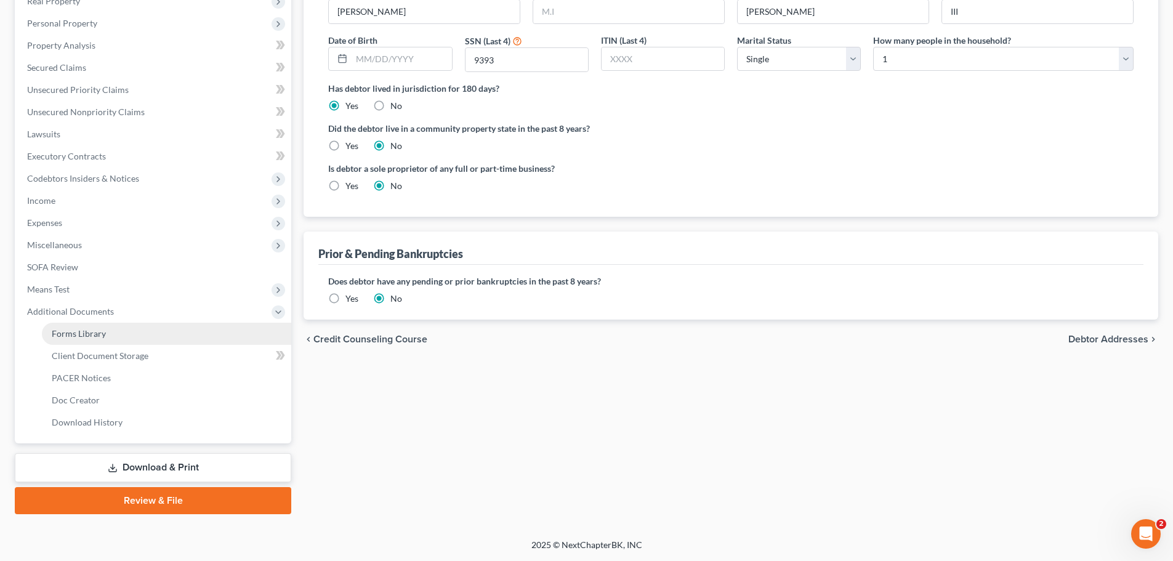
click at [135, 341] on link "Forms Library" at bounding box center [166, 334] width 249 height 22
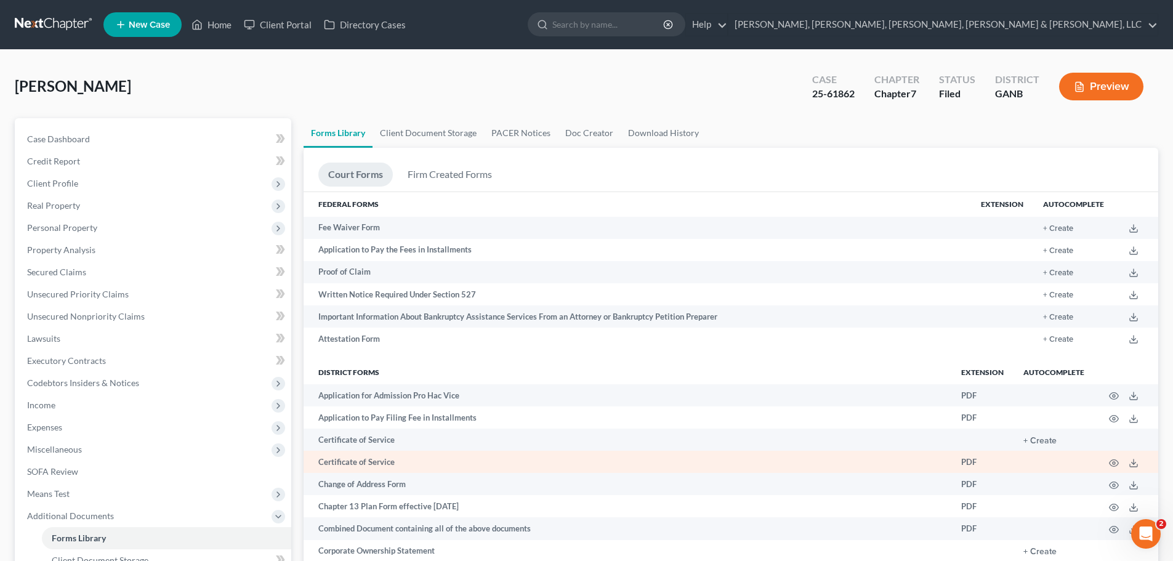
click at [976, 466] on td "PDF" at bounding box center [982, 462] width 62 height 22
click at [1117, 458] on icon "button" at bounding box center [1114, 463] width 10 height 10
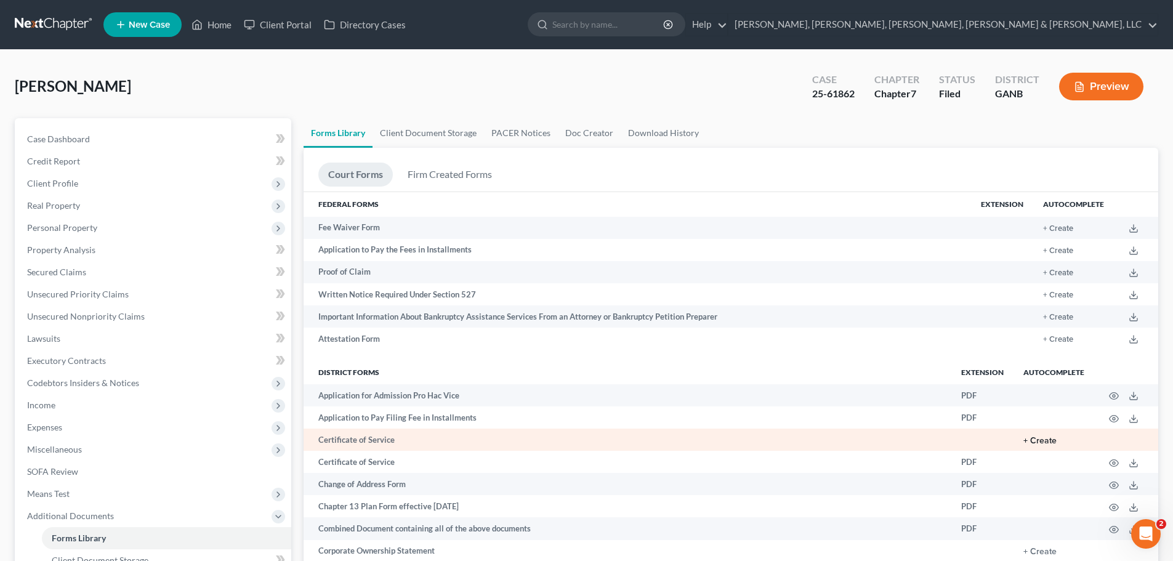
click at [1052, 445] on button "+ Create" at bounding box center [1040, 441] width 33 height 9
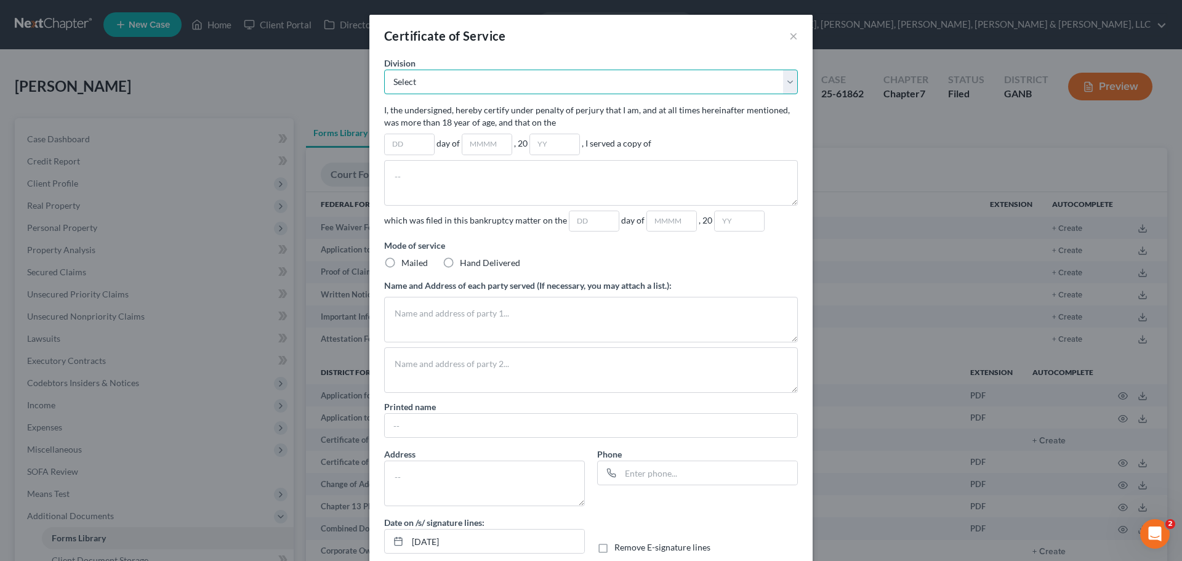
click at [690, 90] on select "Select Atlanta Division Gainesville Division Newnan Division Rome Division" at bounding box center [591, 82] width 414 height 25
select select "0"
click at [384, 70] on select "Select Atlanta Division Gainesville Division Newnan Division Rome Division" at bounding box center [591, 82] width 414 height 25
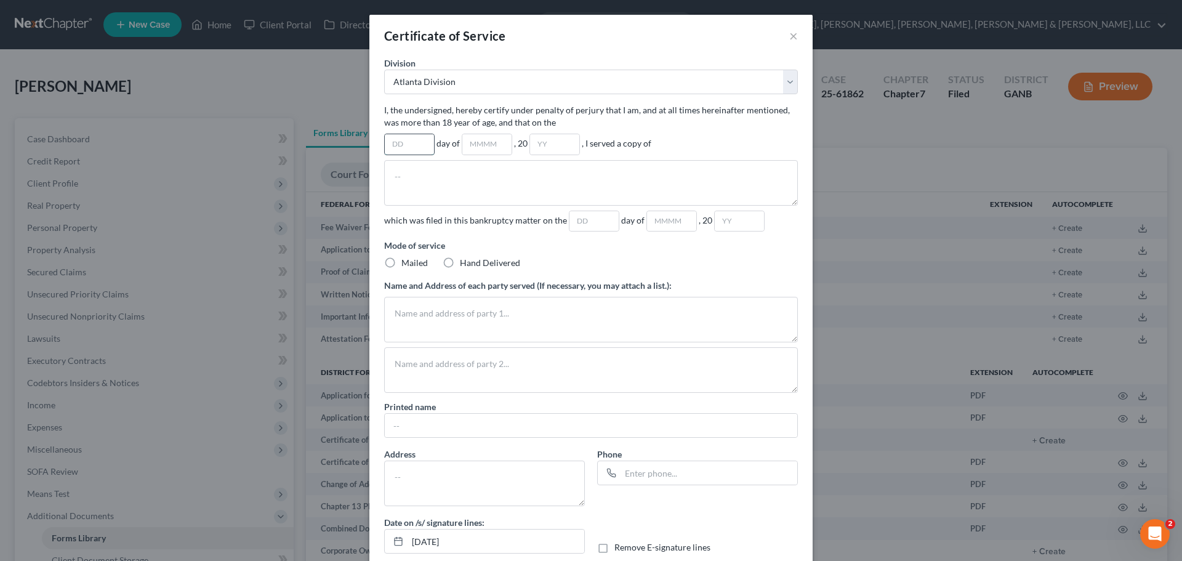
click at [424, 146] on input "text" at bounding box center [409, 144] width 49 height 20
type input "15"
type input "October"
type input "25"
click at [420, 182] on textarea at bounding box center [591, 183] width 414 height 46
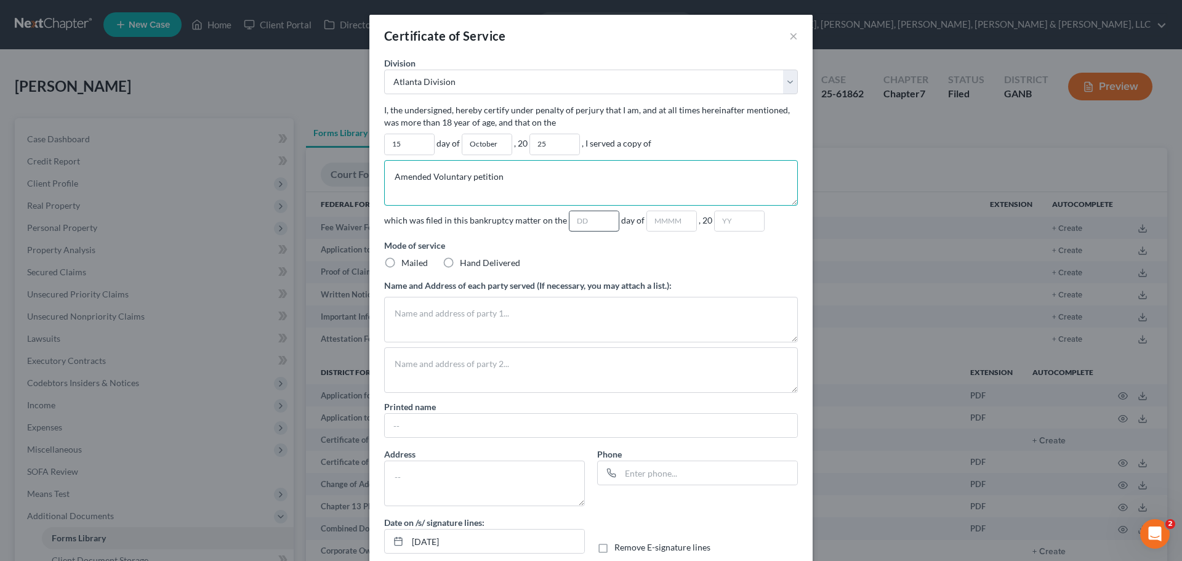
type textarea "Amended Voluntary petition"
click at [575, 228] on input "text" at bounding box center [594, 221] width 49 height 20
type input "15"
type input "October"
type input "2025"
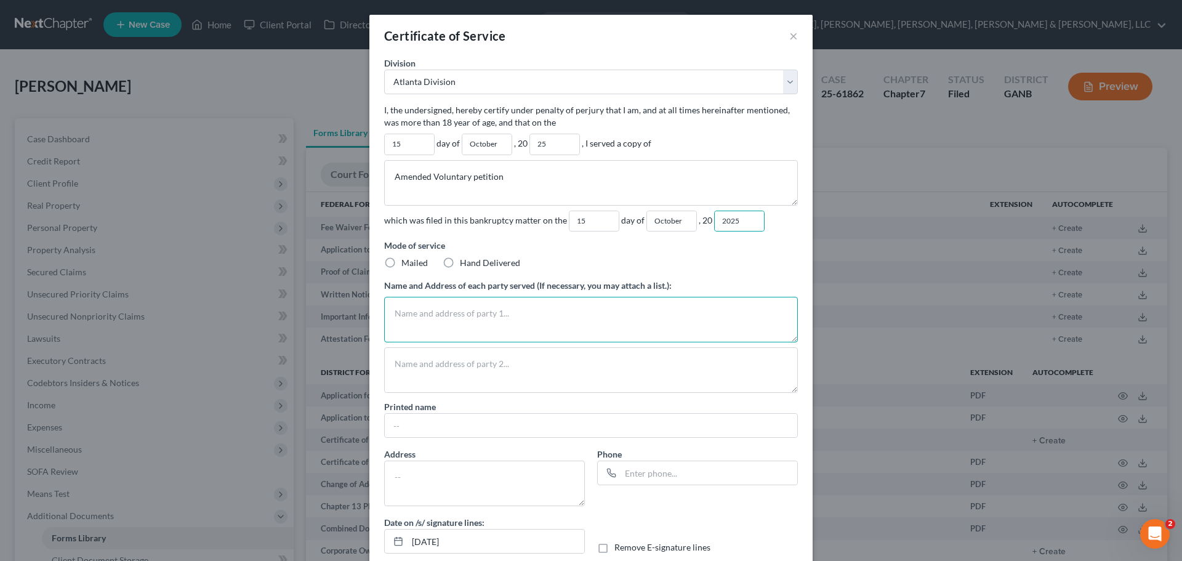
click at [590, 317] on textarea at bounding box center [591, 320] width 414 height 46
type textarea "Creditor Matrix Attached"
type input "[PERSON_NAME]"
type textarea "[STREET_ADDRESS][US_STATE]"
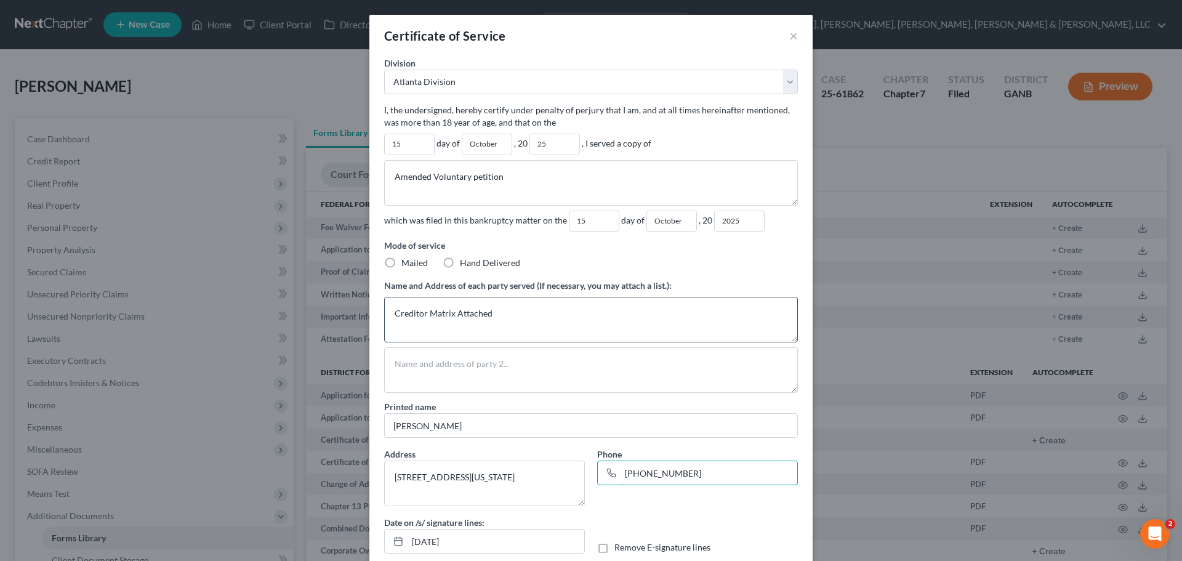
type input "[PHONE_NUMBER]"
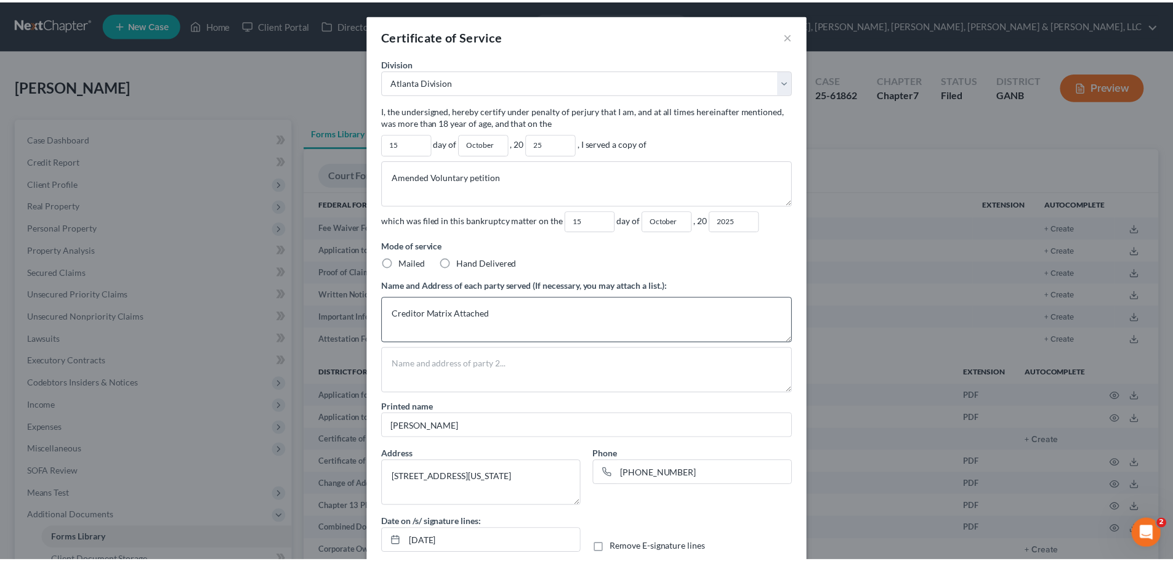
scroll to position [70, 0]
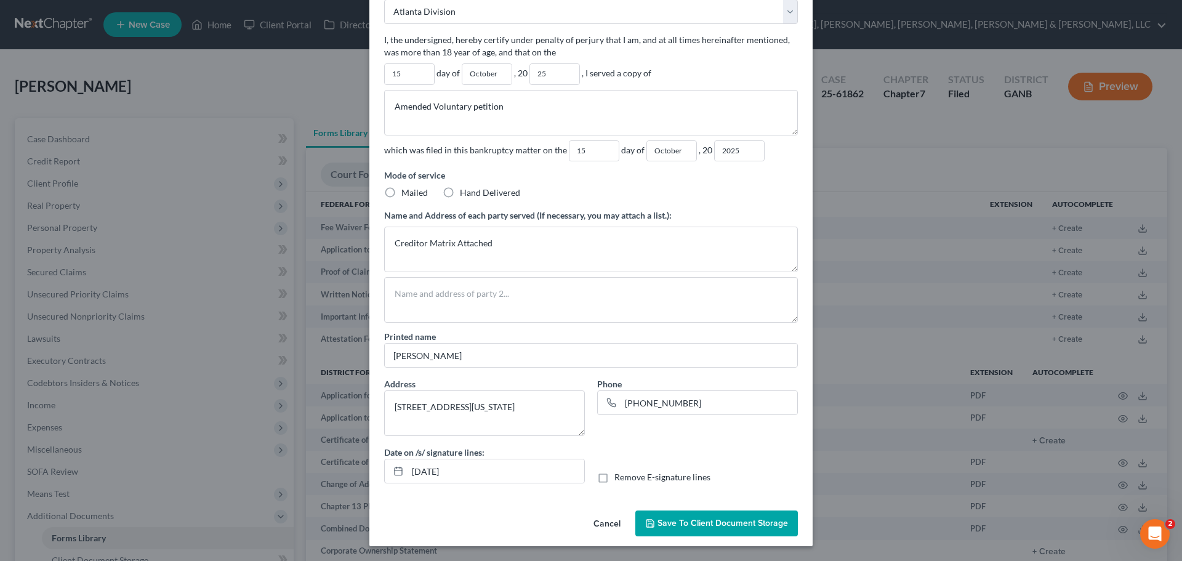
click at [725, 525] on span "Save to Client Document Storage" at bounding box center [723, 523] width 131 height 10
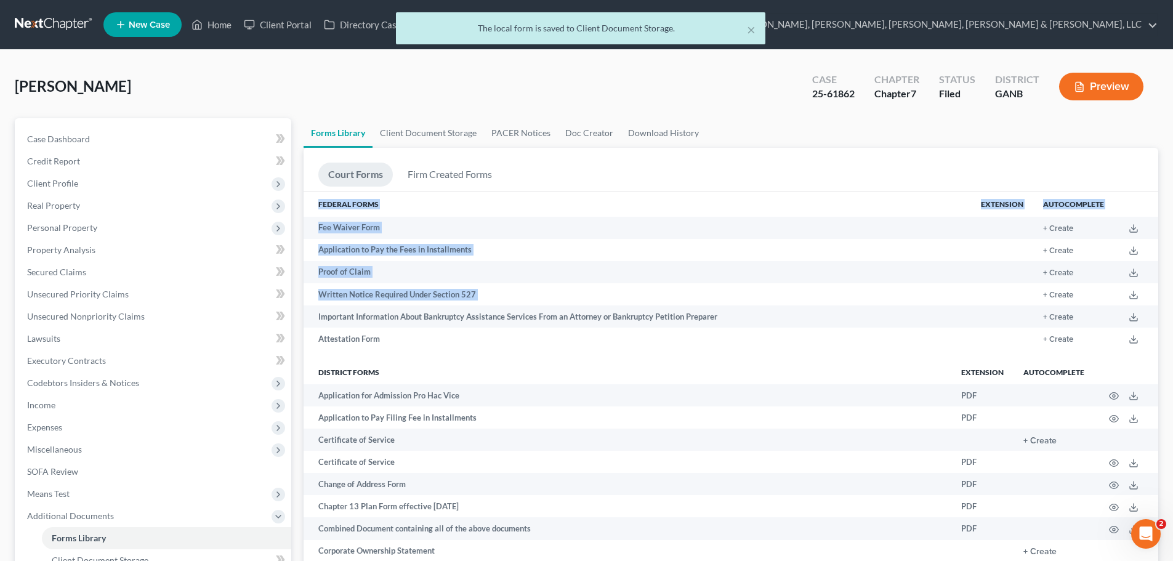
drag, startPoint x: 1169, startPoint y: 180, endPoint x: 1160, endPoint y: 274, distance: 94.0
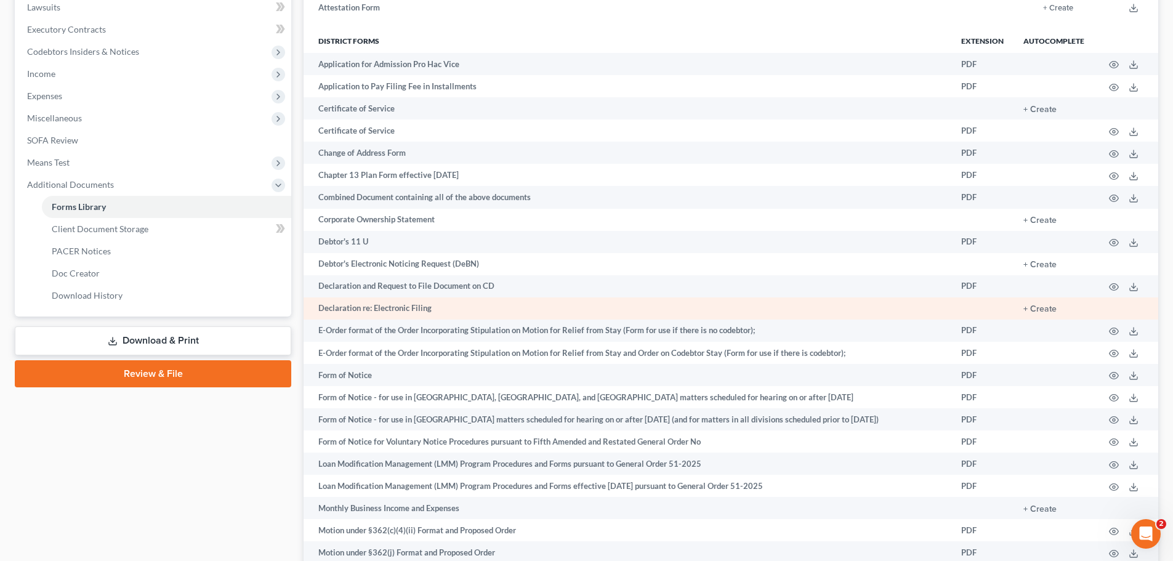
scroll to position [289, 0]
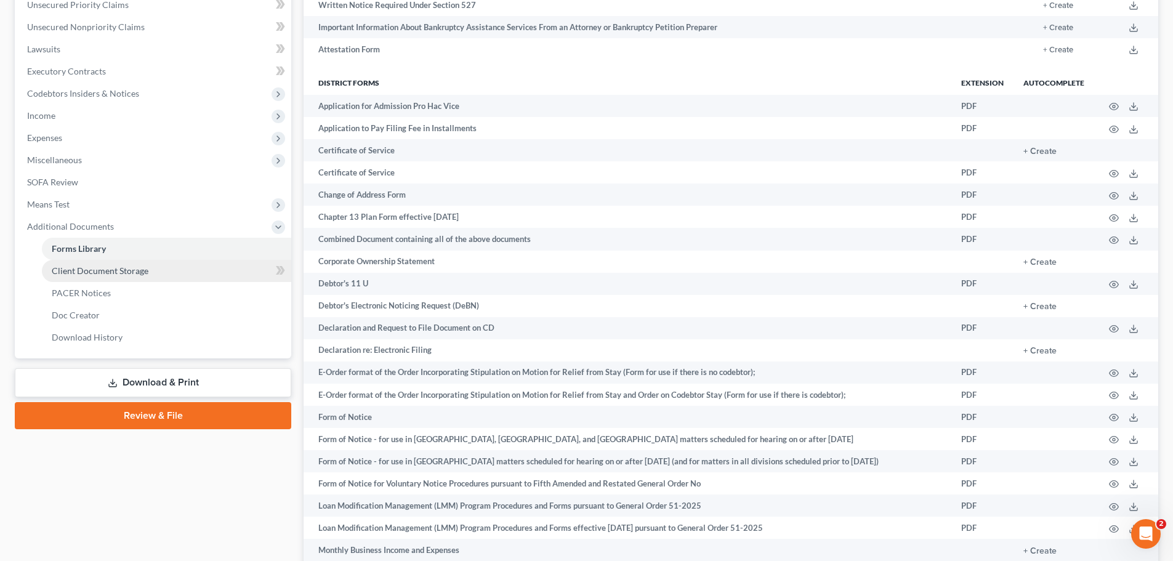
click at [192, 273] on link "Client Document Storage" at bounding box center [166, 271] width 249 height 22
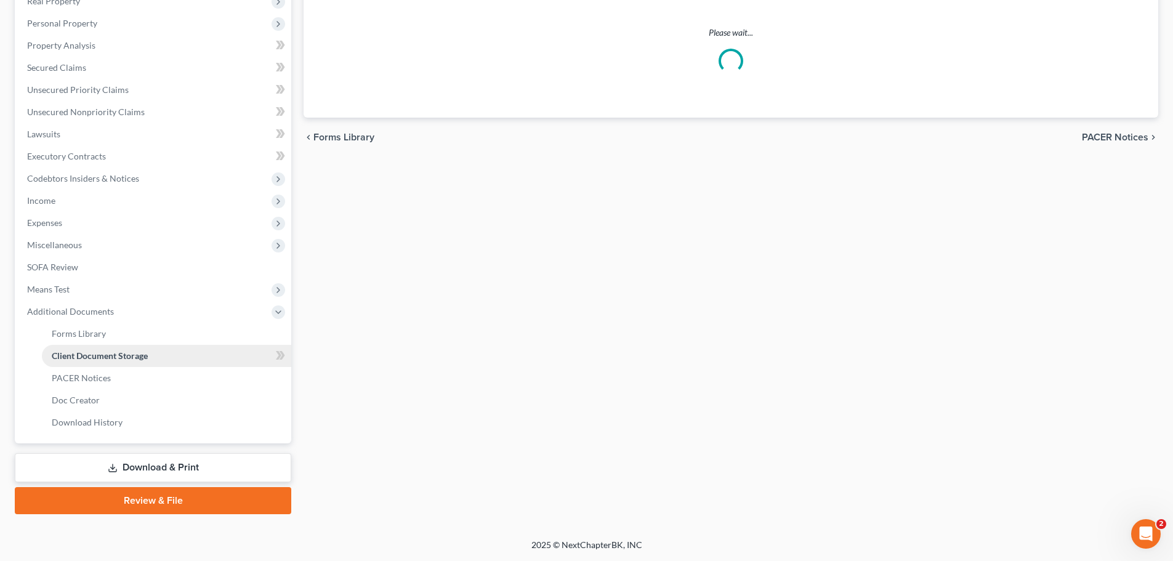
scroll to position [39, 0]
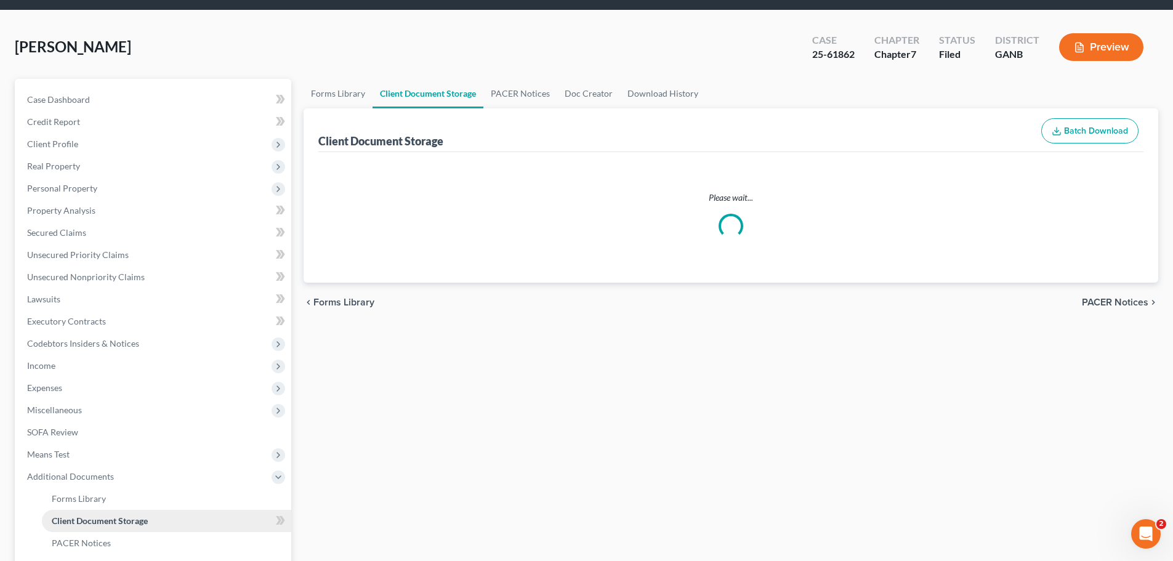
select select "5"
select select "35"
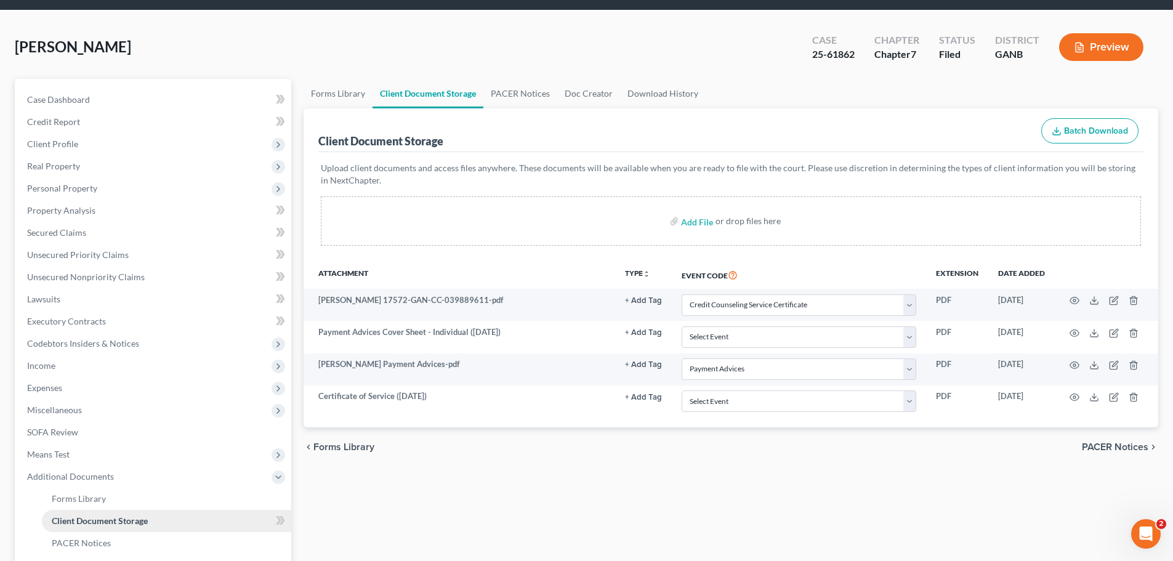
scroll to position [0, 0]
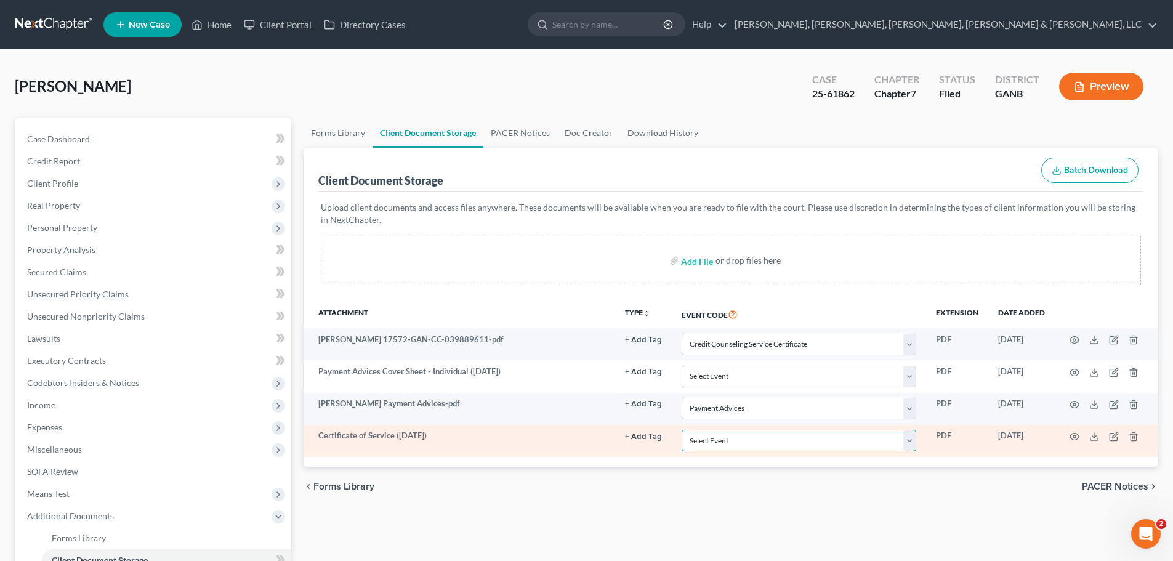
click at [866, 442] on select "Select Event 01 - Chapter 13 Plan - Initial Plan 02-Application to Pay Filing F…" at bounding box center [799, 441] width 235 height 22
drag, startPoint x: 1047, startPoint y: 454, endPoint x: 1065, endPoint y: 446, distance: 19.3
click at [1047, 454] on td "[DATE]" at bounding box center [1021, 441] width 67 height 32
click at [1096, 437] on polyline at bounding box center [1094, 437] width 4 height 2
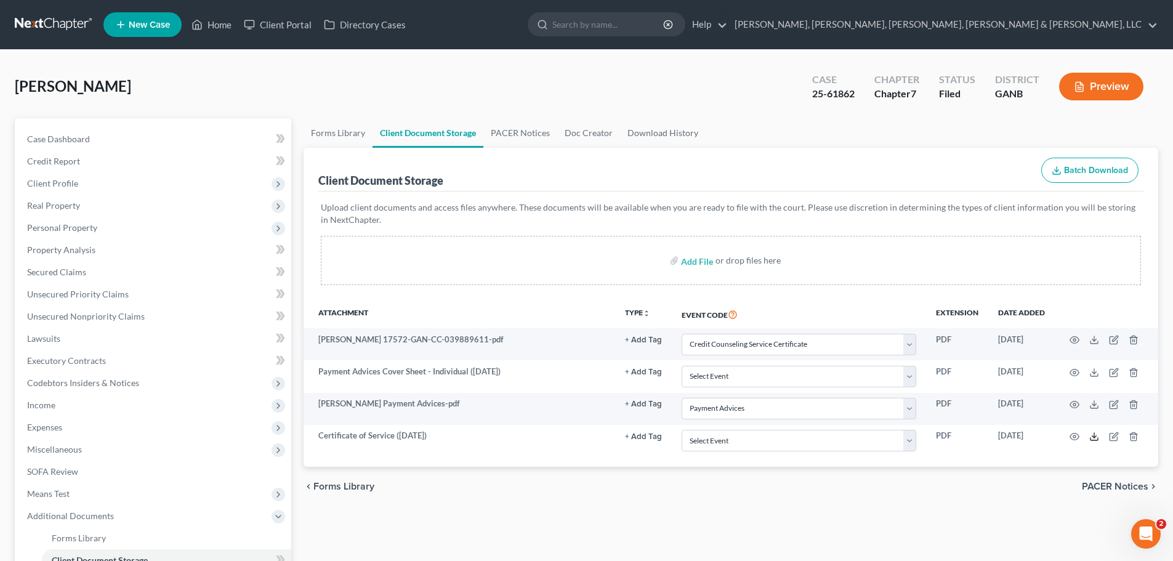
scroll to position [204, 0]
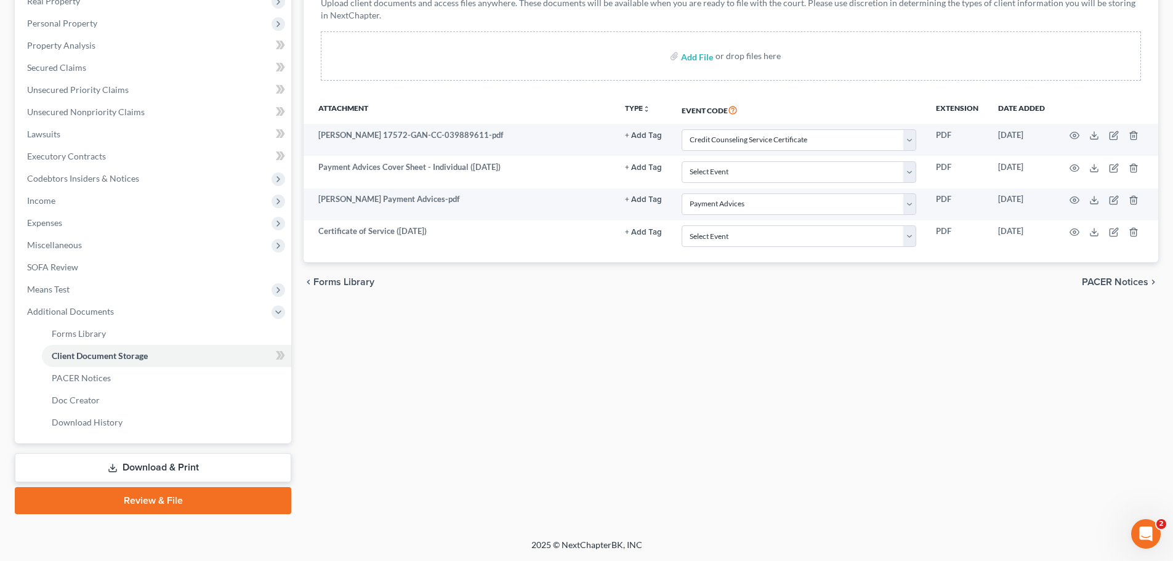
click at [198, 511] on link "Review & File" at bounding box center [153, 500] width 277 height 27
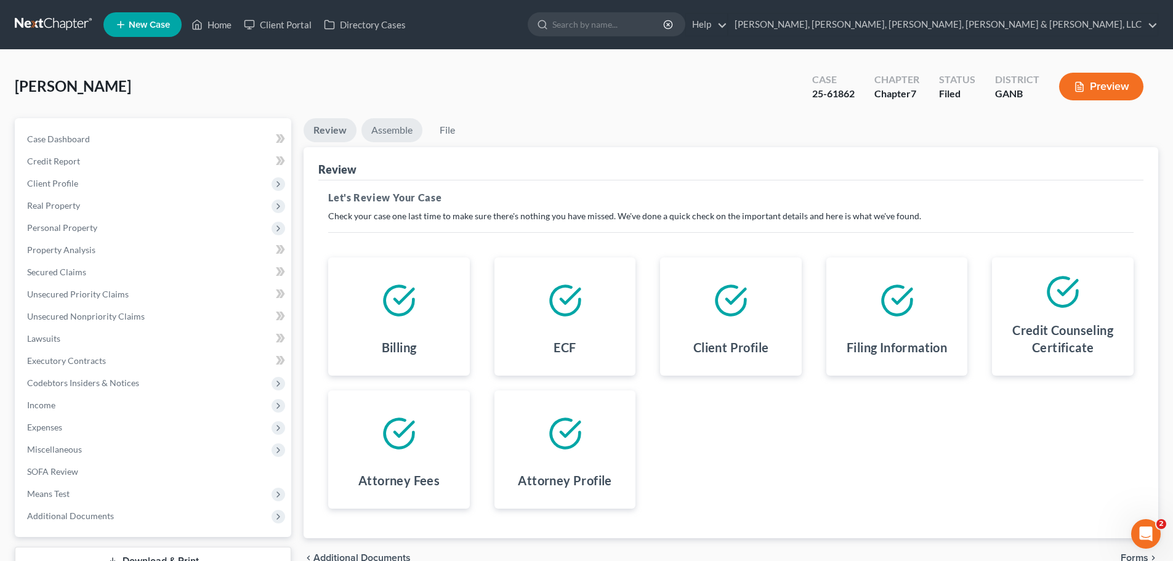
click at [392, 130] on link "Assemble" at bounding box center [391, 130] width 61 height 24
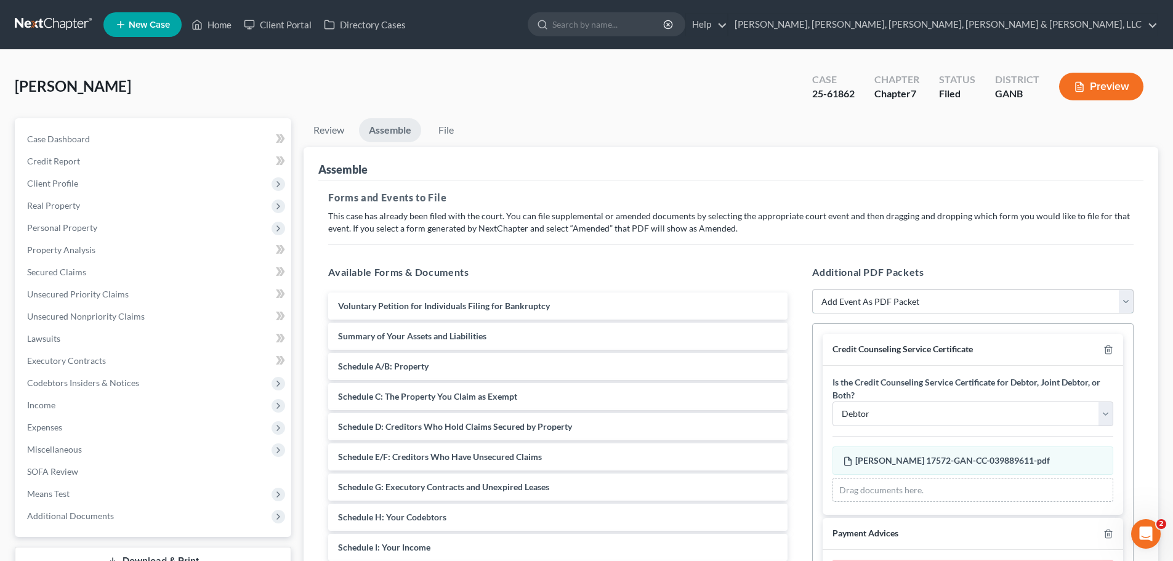
click at [940, 294] on select "Add Event As PDF Packet 02-Application to Pay Filing Fee in Installments Amende…" at bounding box center [972, 301] width 321 height 25
click at [1105, 353] on icon "button" at bounding box center [1108, 350] width 6 height 8
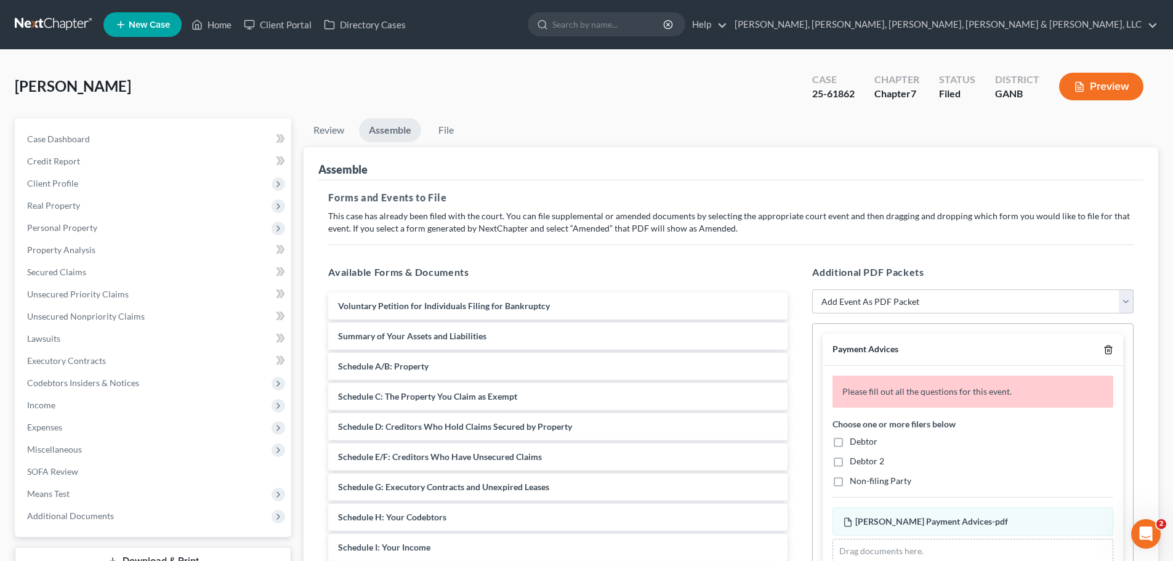
click at [1105, 353] on icon "button" at bounding box center [1108, 350] width 6 height 8
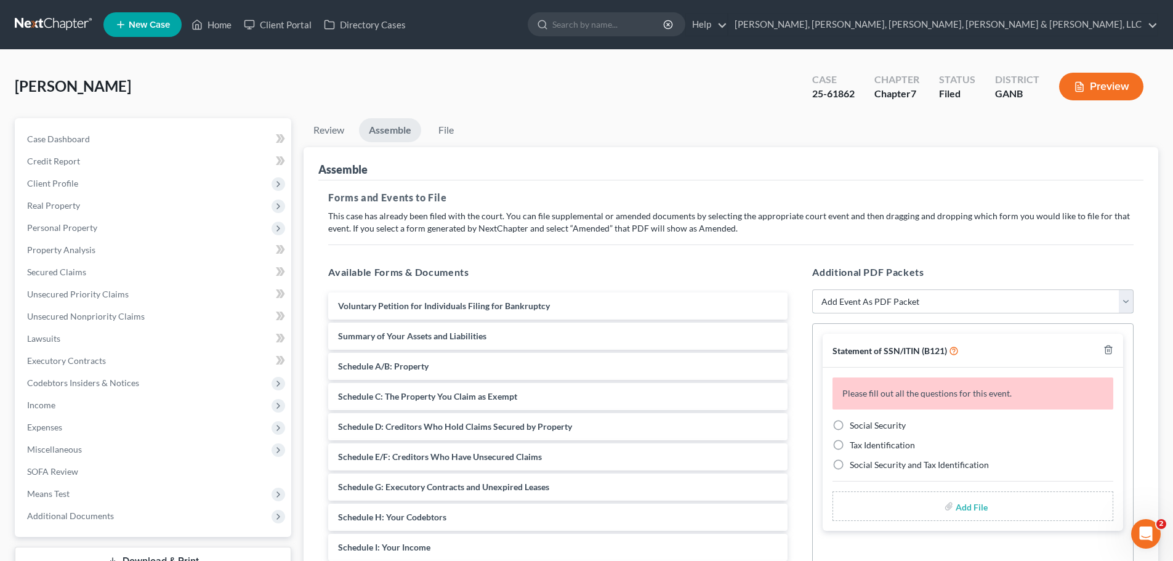
click at [1094, 303] on select "Add Event As PDF Packet 02-Application to Pay Filing Fee in Installments Amende…" at bounding box center [972, 301] width 321 height 25
click at [1113, 368] on div "Please fill out all the questions for this event. Social Security Tax Identific…" at bounding box center [973, 449] width 301 height 163
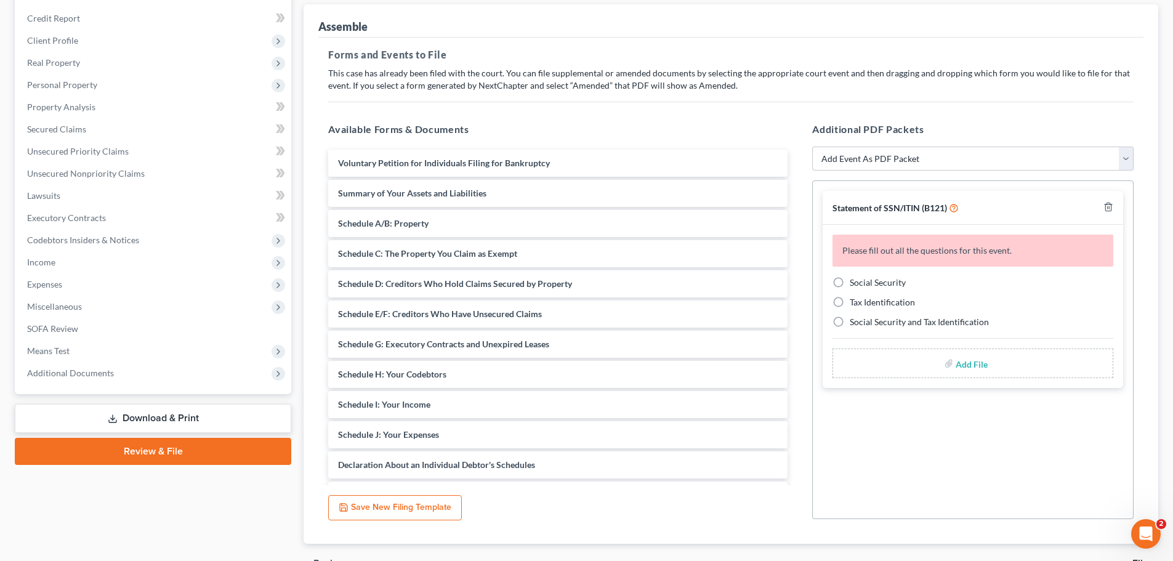
scroll to position [79, 0]
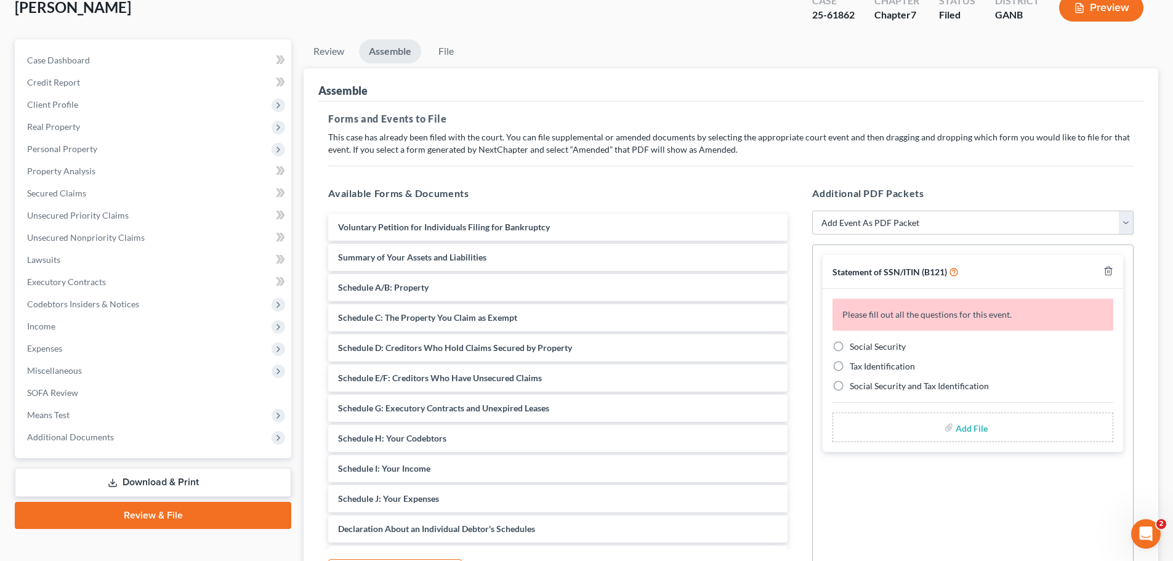
click at [932, 220] on select "Add Event As PDF Packet 02-Application to Pay Filing Fee in Installments Amende…" at bounding box center [972, 223] width 321 height 25
select select "3"
click at [812, 211] on select "Add Event As PDF Packet 02-Application to Pay Filing Fee in Installments Amende…" at bounding box center [972, 223] width 321 height 25
select select
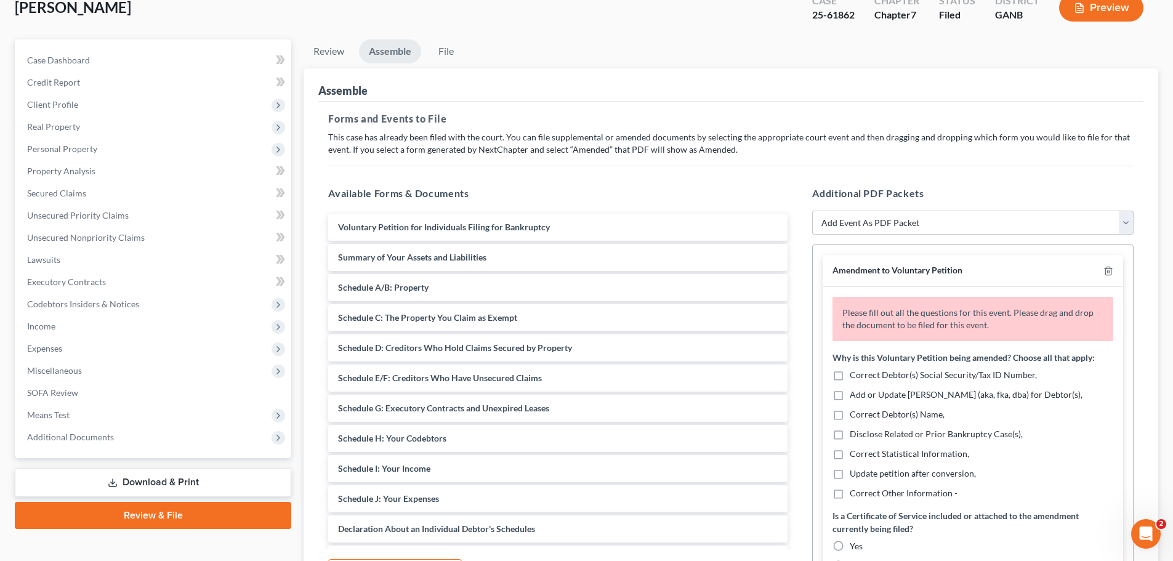
click at [935, 375] on span "Correct Debtor(s) Social Security/Tax ID Number," at bounding box center [943, 375] width 187 height 10
click at [863, 375] on input "Correct Debtor(s) Social Security/Tax ID Number," at bounding box center [859, 373] width 8 height 8
checkbox input "true"
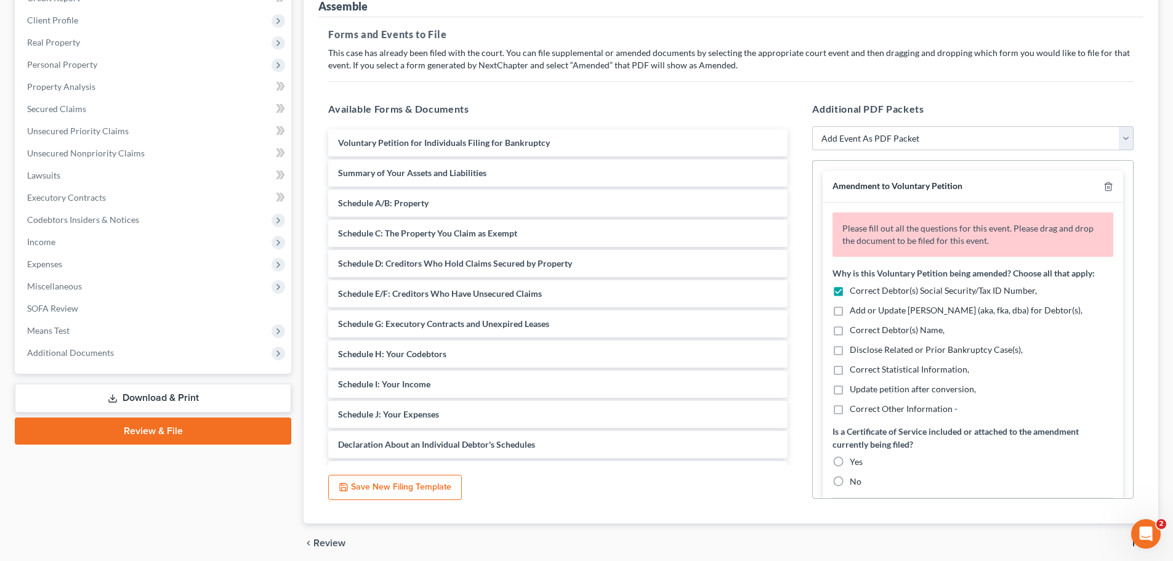
scroll to position [179, 0]
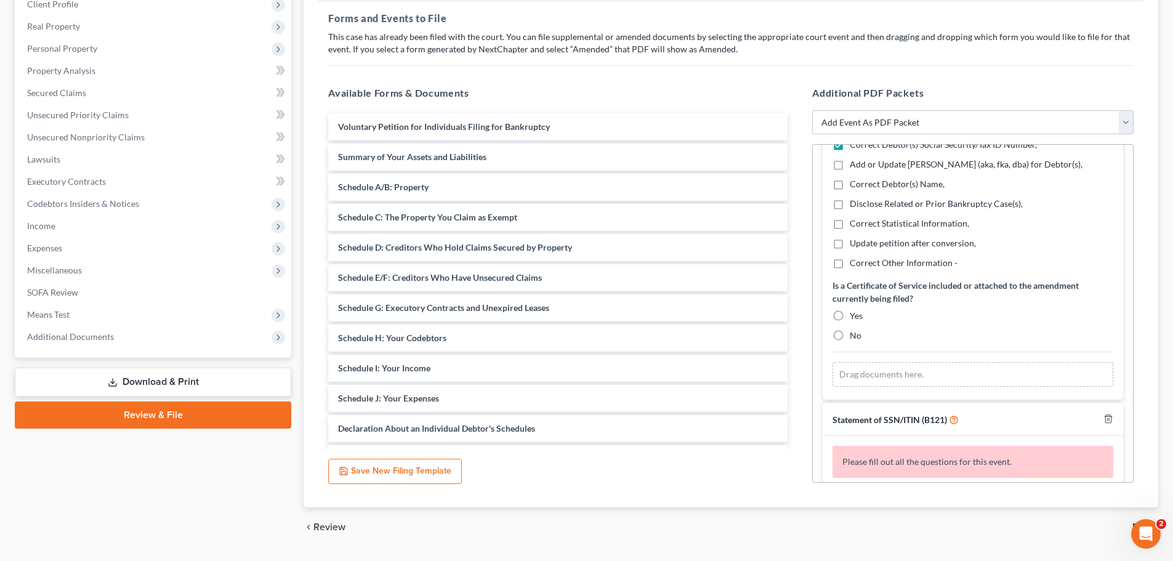
click at [850, 310] on label "Yes" at bounding box center [856, 316] width 13 height 12
click at [855, 310] on input "Yes" at bounding box center [859, 314] width 8 height 8
radio input "true"
click at [142, 338] on span "Additional Documents" at bounding box center [154, 337] width 274 height 22
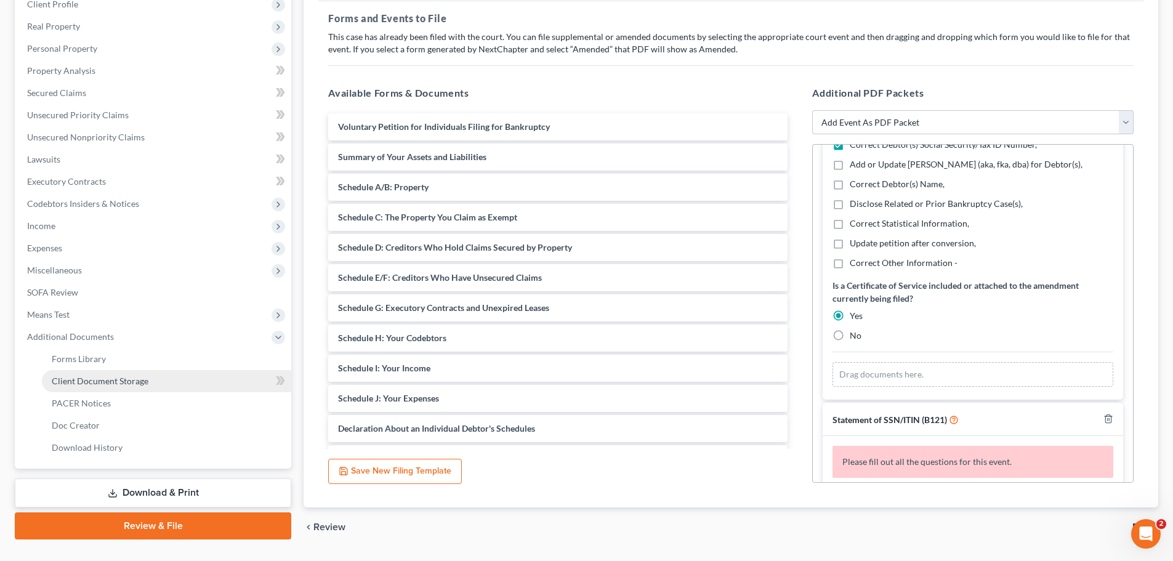
click at [153, 374] on link "Client Document Storage" at bounding box center [166, 381] width 249 height 22
select select "5"
select select "35"
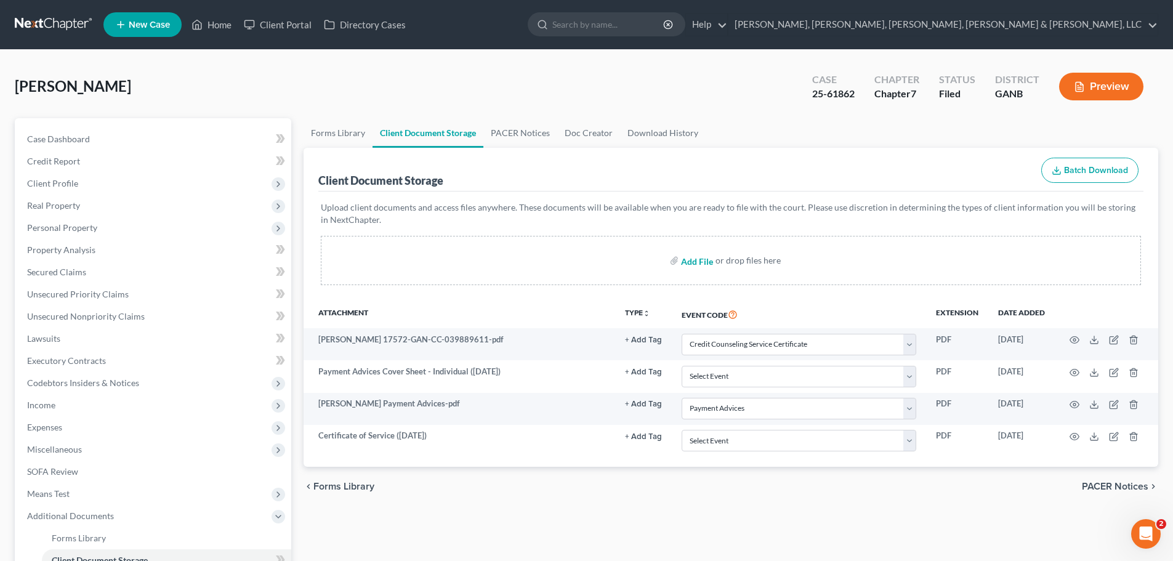
click at [693, 268] on input "file" at bounding box center [696, 260] width 30 height 22
type input "C:\fakepath\Amended Petition [PERSON_NAME].pdf"
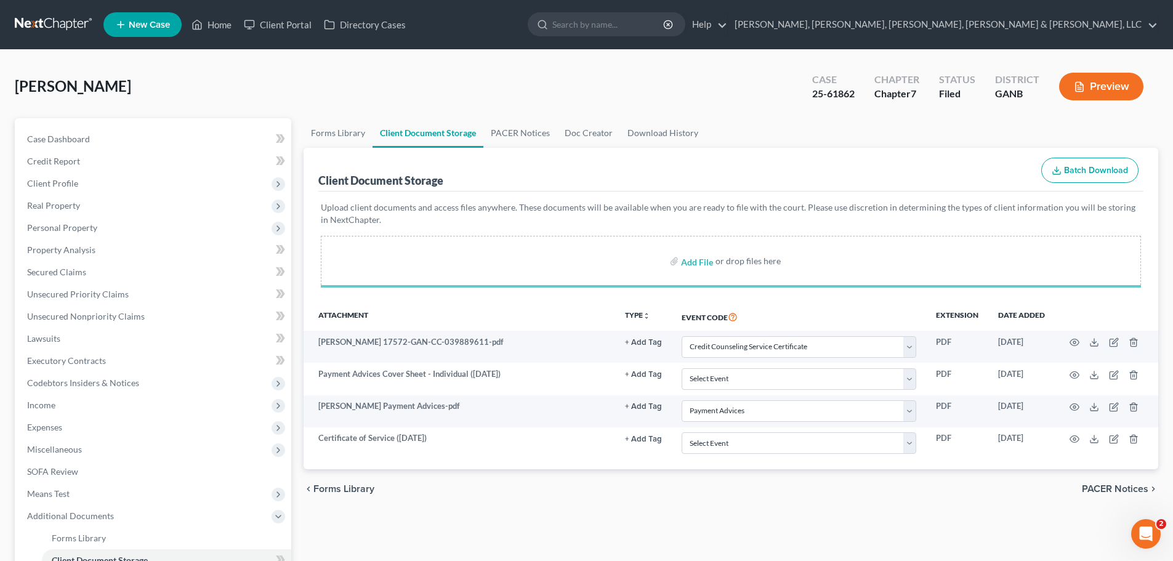
select select "5"
select select "35"
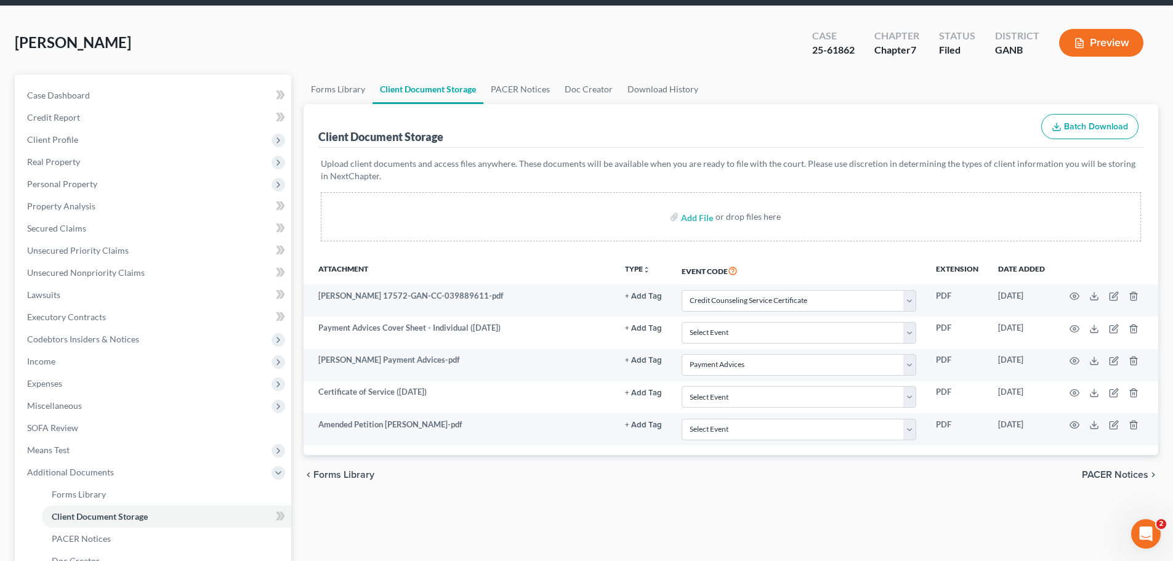
scroll to position [146, 0]
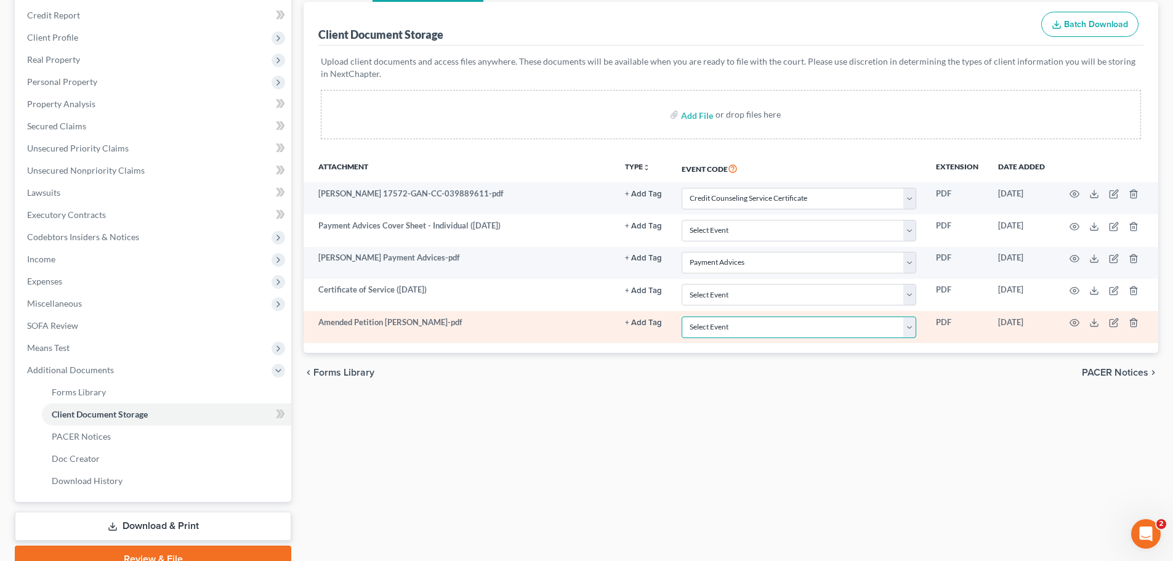
click at [814, 331] on select "Select Event 01 - Chapter 13 Plan - Initial Plan 02-Application to Pay Filing F…" at bounding box center [799, 328] width 235 height 22
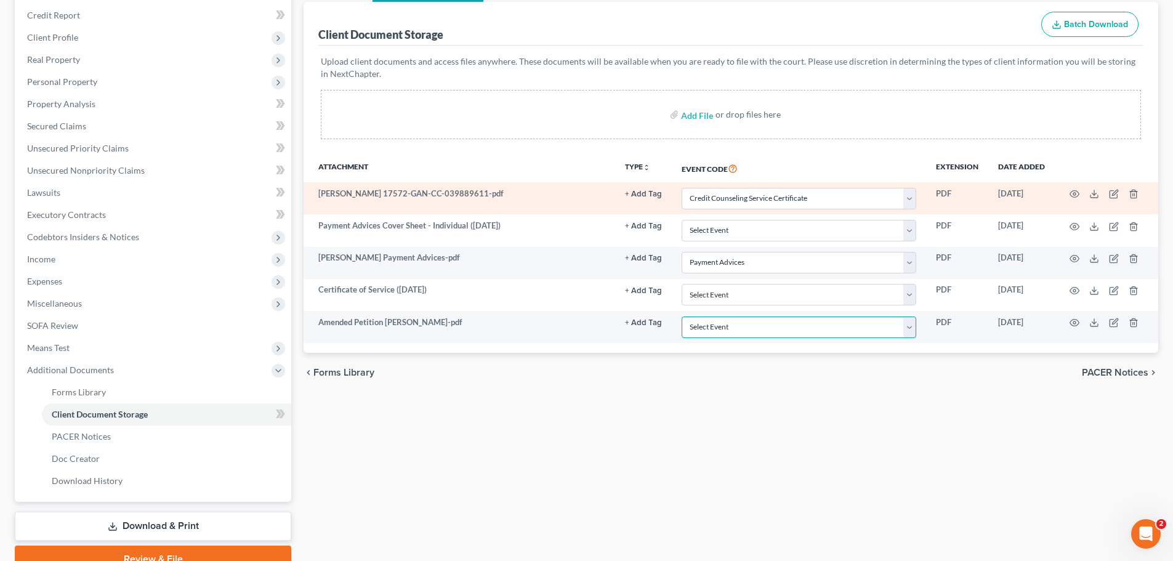
select select "11"
click at [682, 317] on select "Select Event 01 - Chapter 13 Plan - Initial Plan 02-Application to Pay Filing F…" at bounding box center [799, 328] width 235 height 22
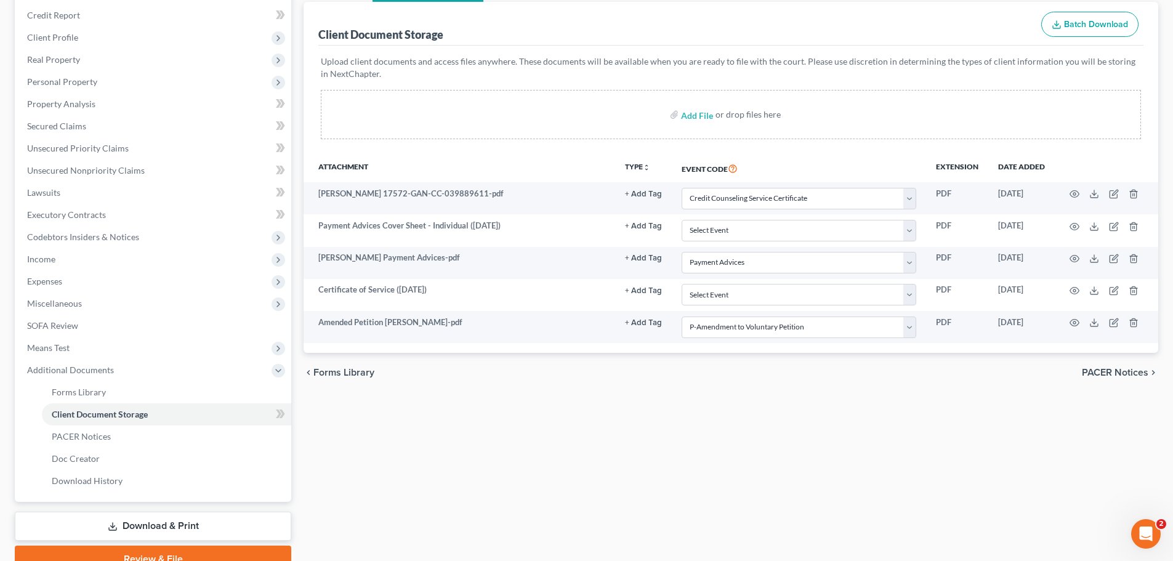
click at [240, 554] on link "Review & File" at bounding box center [153, 559] width 277 height 27
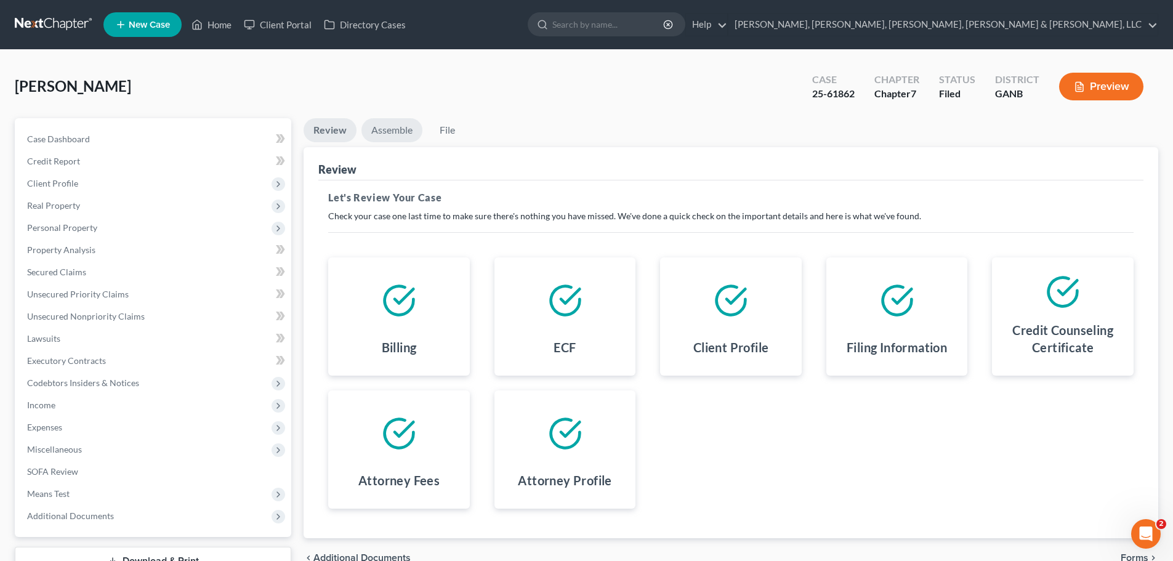
click at [388, 127] on link "Assemble" at bounding box center [391, 130] width 61 height 24
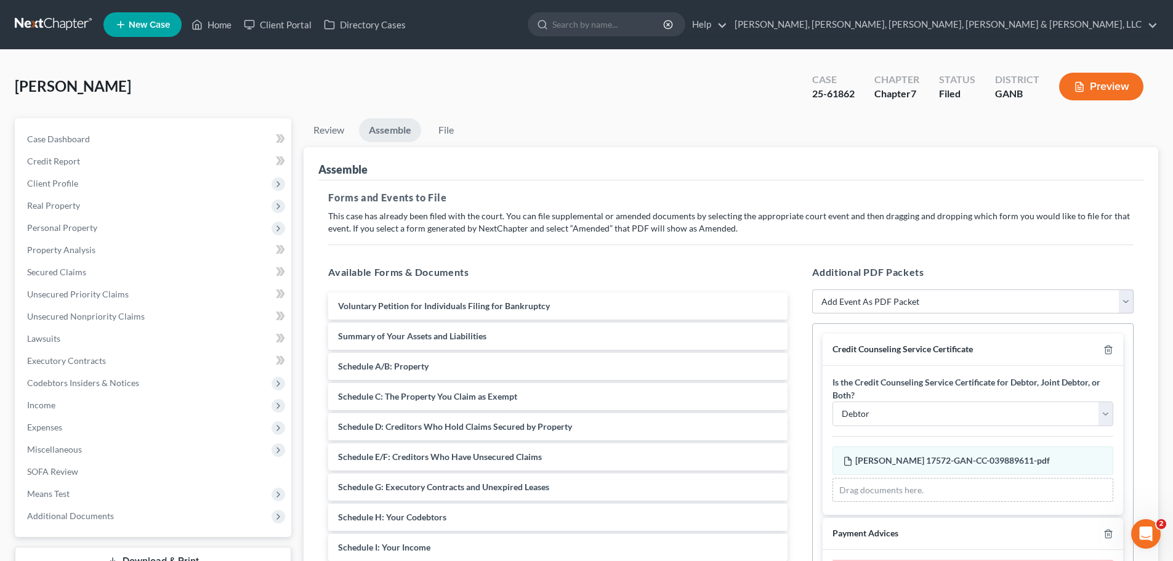
click at [1105, 345] on div "Credit Counseling Service Certificate" at bounding box center [973, 350] width 301 height 32
click at [1104, 348] on div "Credit Counseling Service Certificate" at bounding box center [973, 350] width 301 height 32
click at [1105, 347] on polyline "button" at bounding box center [1108, 347] width 7 height 0
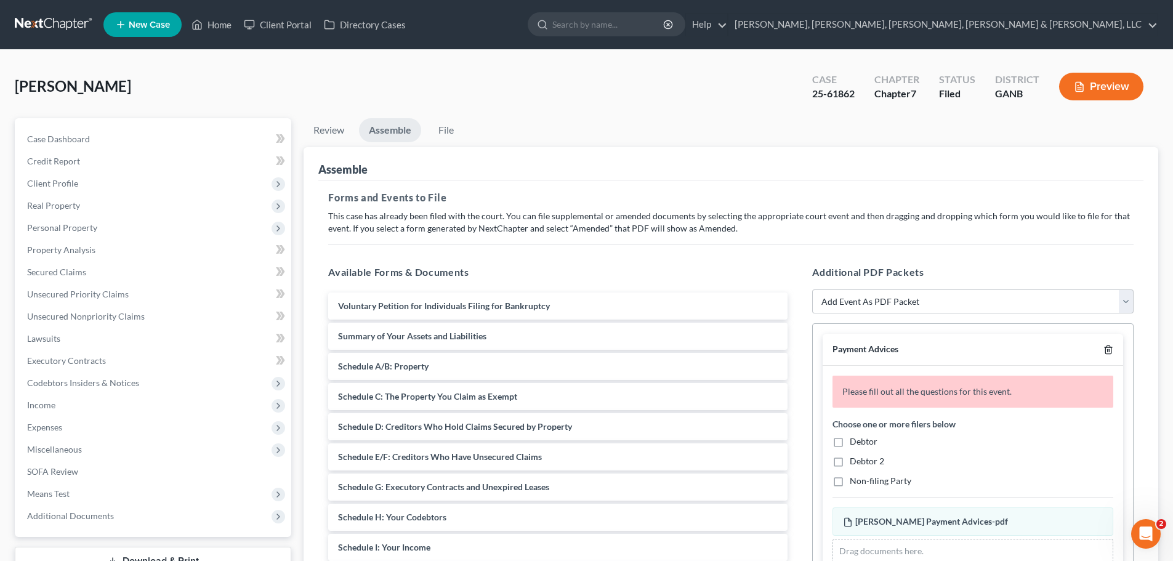
click at [1105, 347] on polyline "button" at bounding box center [1108, 347] width 7 height 0
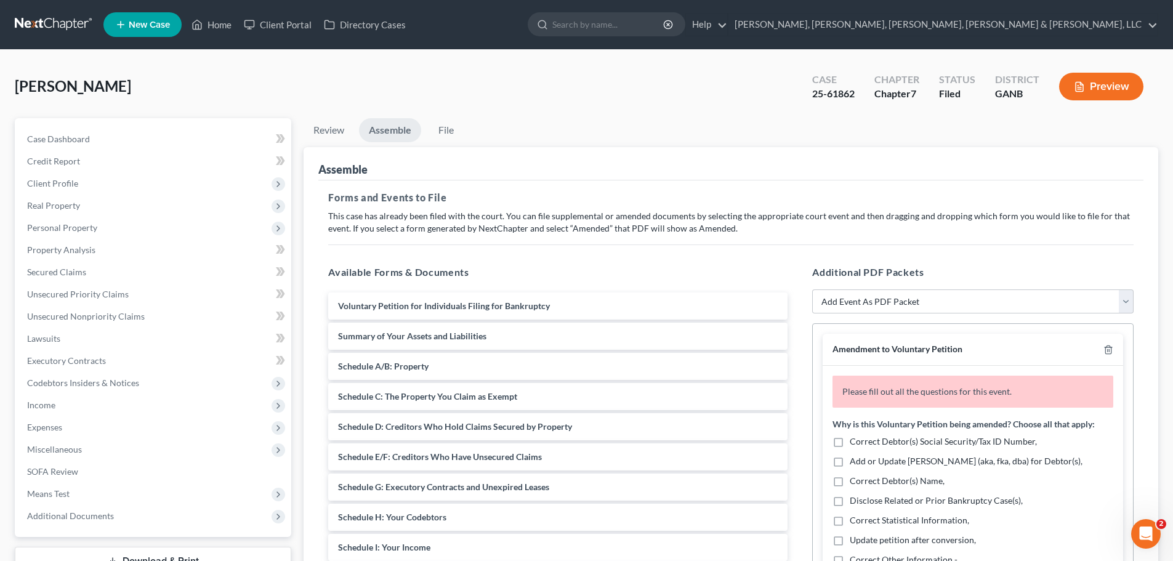
click at [1004, 440] on span "Correct Debtor(s) Social Security/Tax ID Number," at bounding box center [943, 441] width 187 height 10
click at [863, 440] on input "Correct Debtor(s) Social Security/Tax ID Number," at bounding box center [859, 439] width 8 height 8
checkbox input "true"
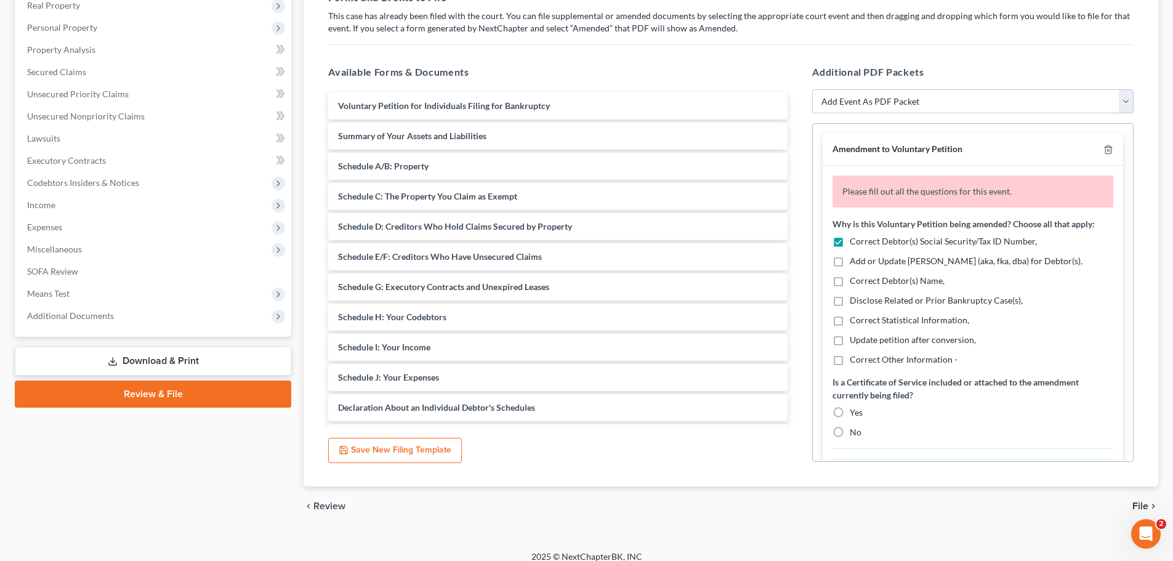
scroll to position [212, 0]
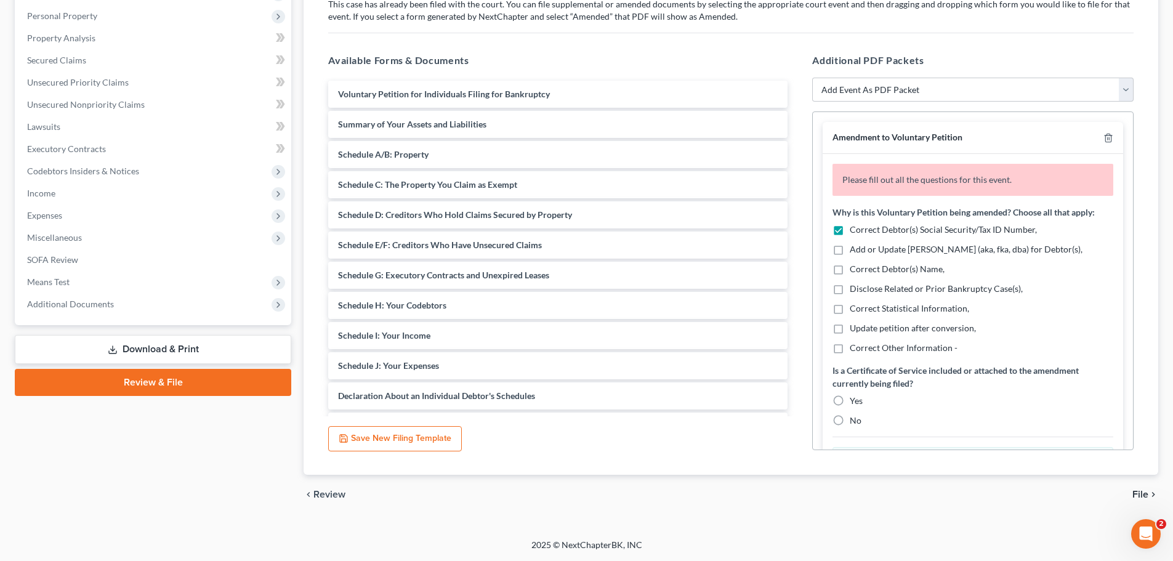
click at [850, 398] on label "Yes" at bounding box center [856, 401] width 13 height 12
click at [855, 398] on input "Yes" at bounding box center [859, 399] width 8 height 8
radio input "true"
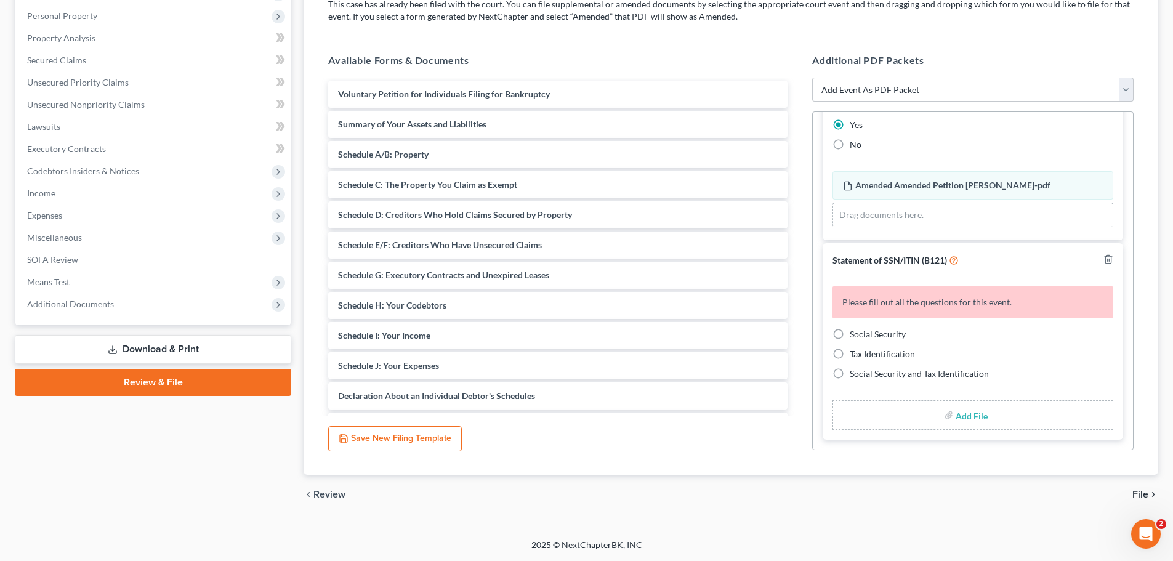
click at [878, 333] on span "Social Security" at bounding box center [878, 334] width 56 height 10
click at [863, 333] on input "Social Security" at bounding box center [859, 332] width 8 height 8
radio input "true"
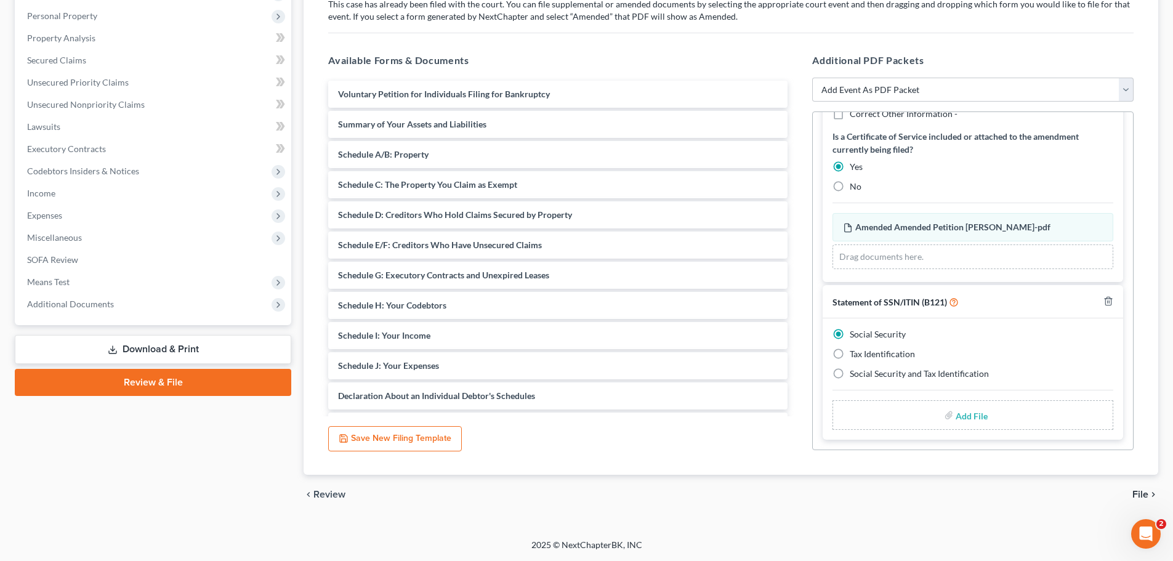
click at [965, 424] on input "file" at bounding box center [971, 415] width 30 height 22
type input "C:\fakepath\[PERSON_NAME] b121.pdf"
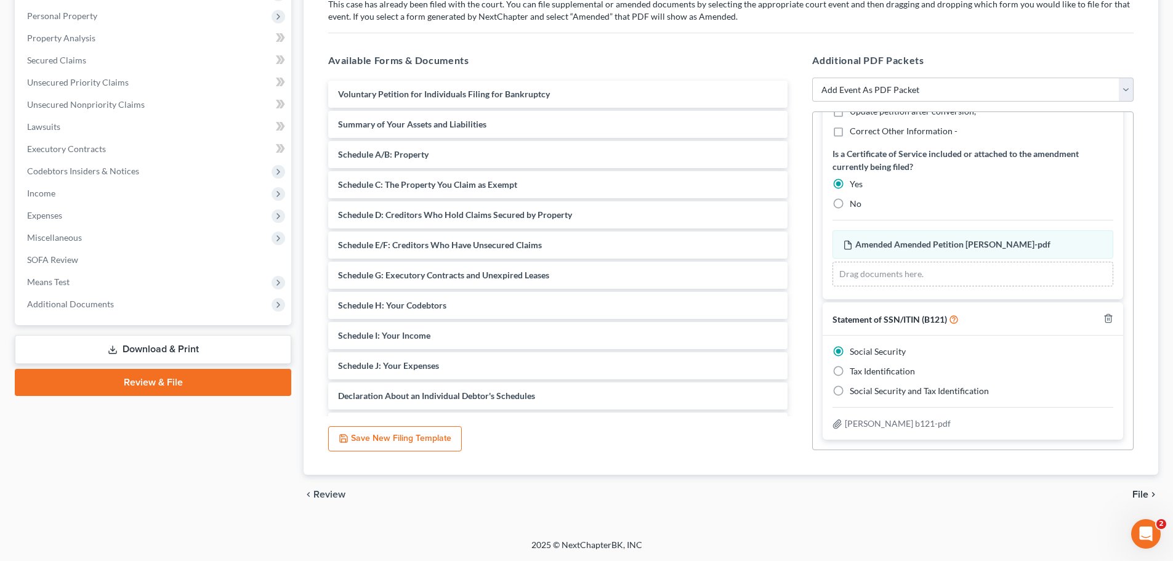
scroll to position [175, 0]
click at [1134, 490] on span "File" at bounding box center [1141, 495] width 16 height 10
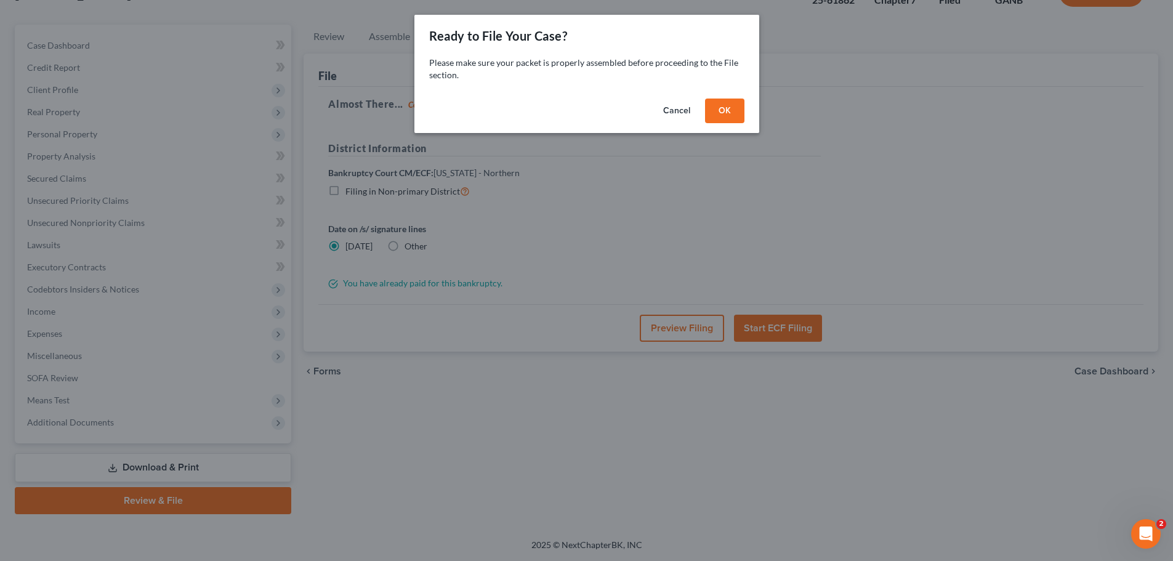
scroll to position [94, 0]
click at [734, 105] on button "OK" at bounding box center [728, 111] width 39 height 25
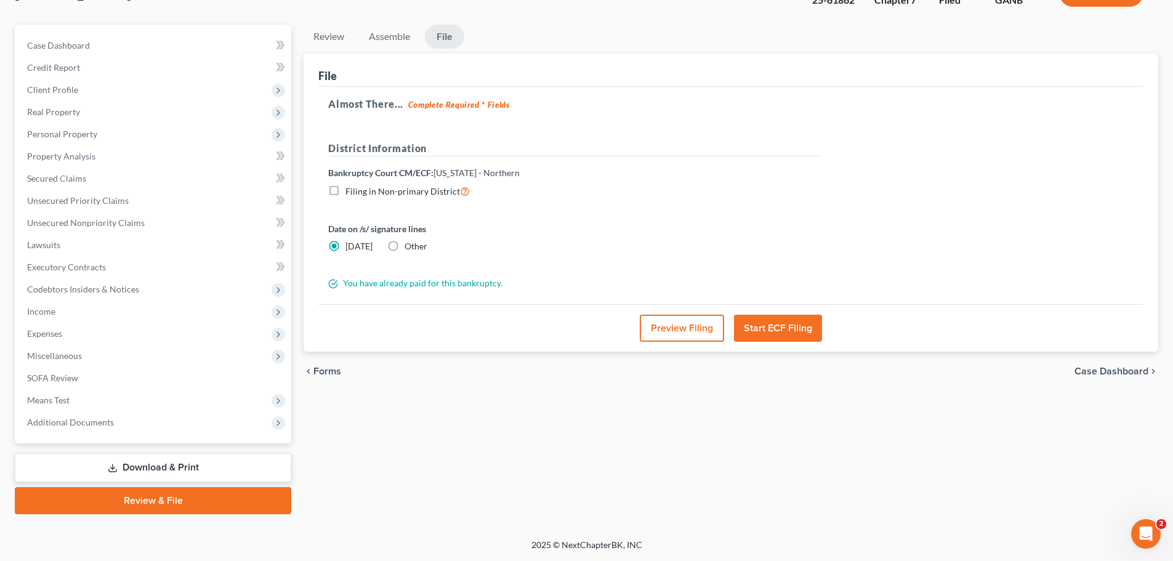
click at [775, 322] on button "Start ECF Filing" at bounding box center [778, 328] width 88 height 27
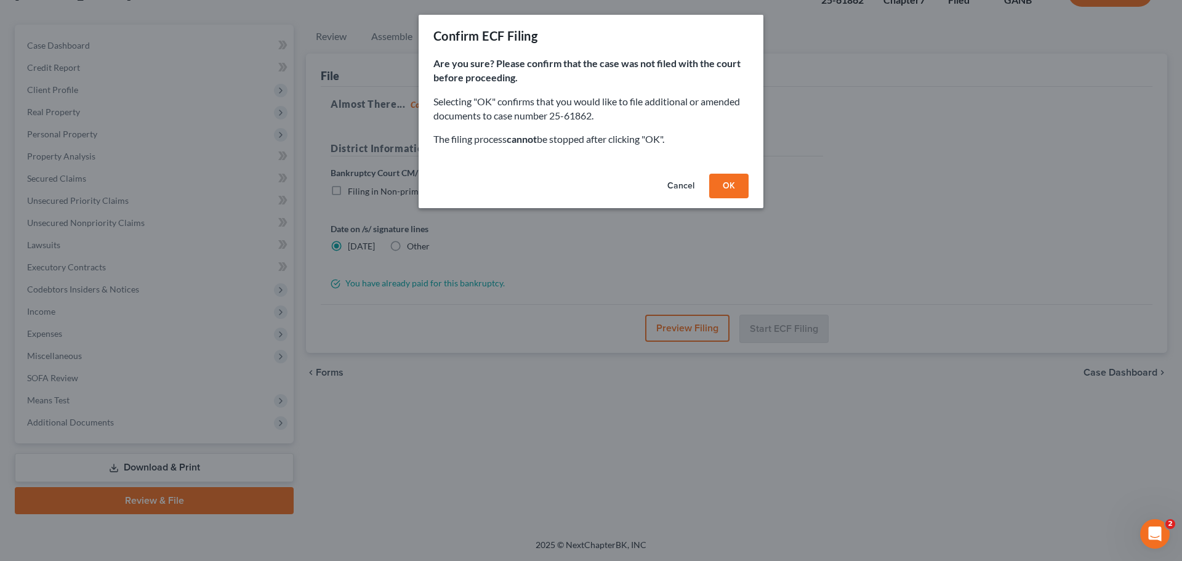
click at [672, 174] on button "Cancel" at bounding box center [681, 186] width 47 height 25
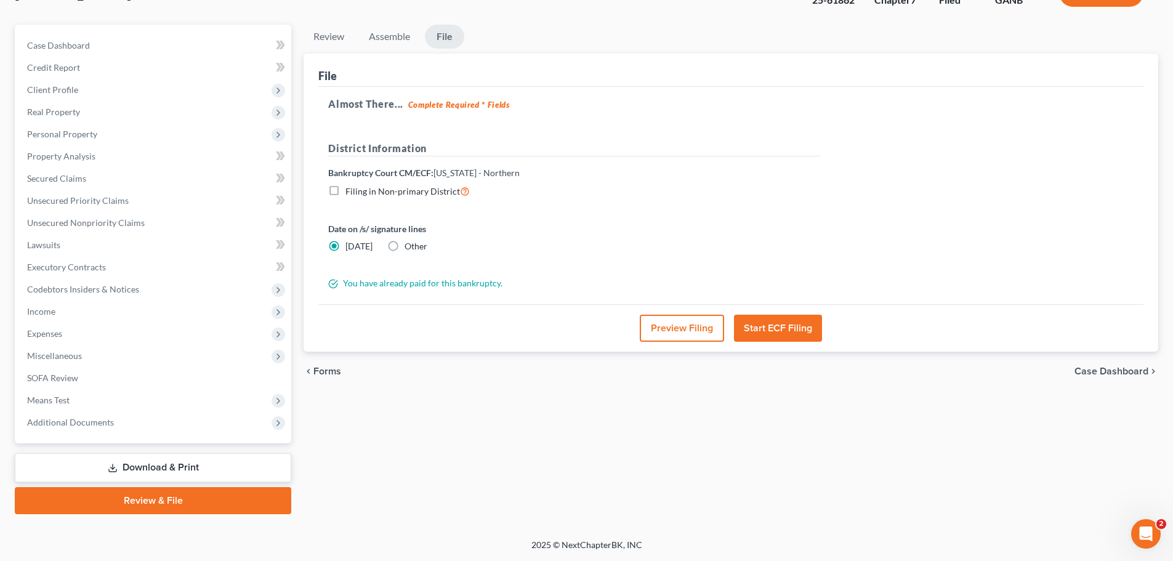
click at [802, 334] on button "Start ECF Filing" at bounding box center [778, 328] width 88 height 27
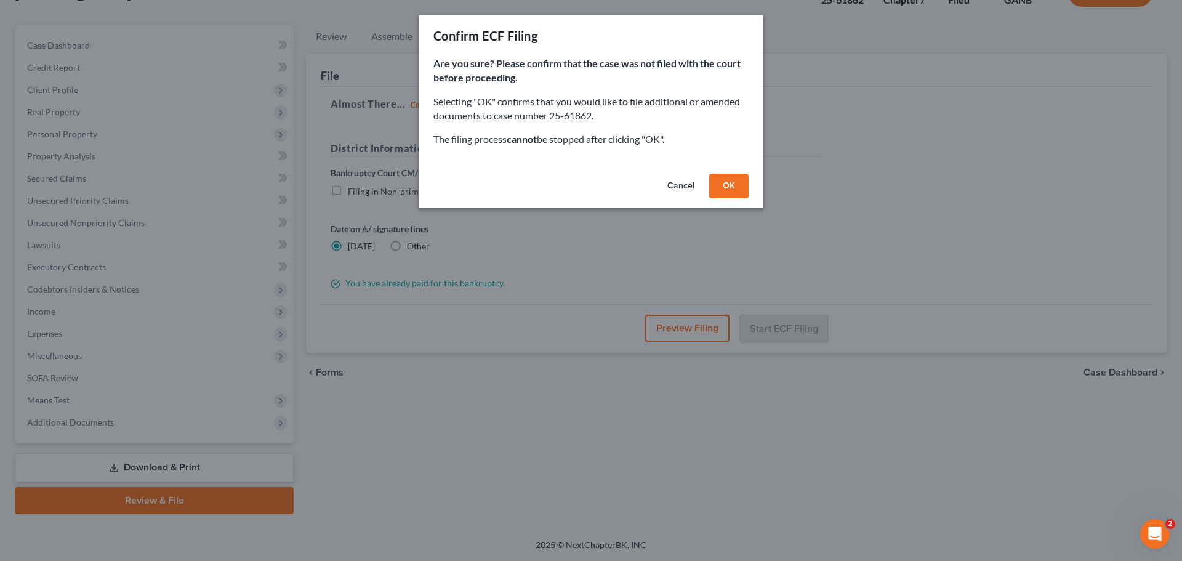
click at [740, 187] on button "OK" at bounding box center [728, 186] width 39 height 25
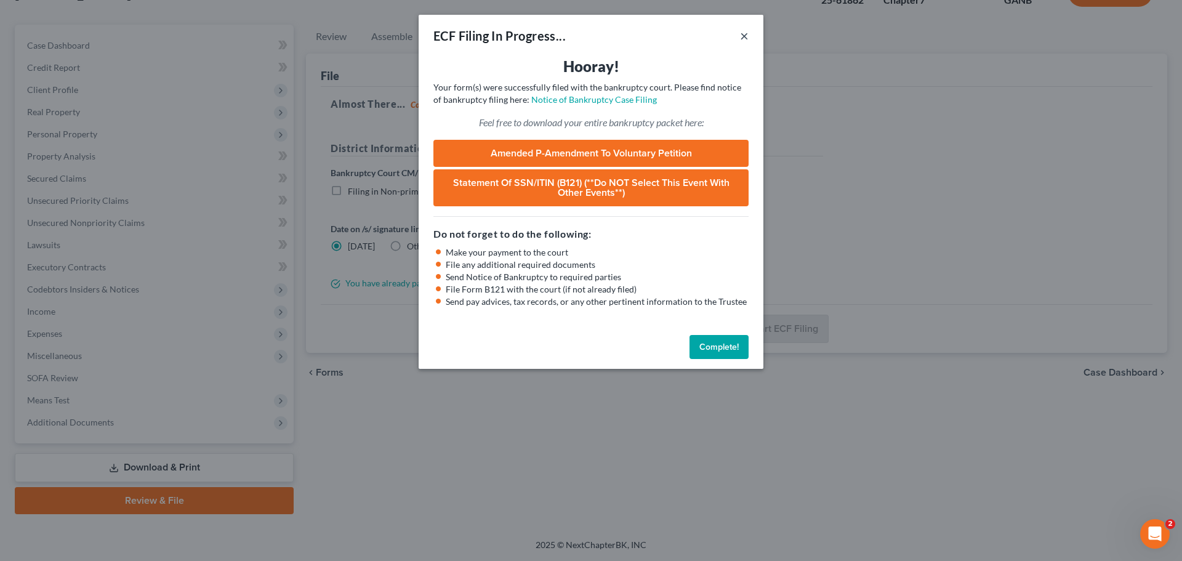
click at [744, 34] on button "×" at bounding box center [744, 35] width 9 height 15
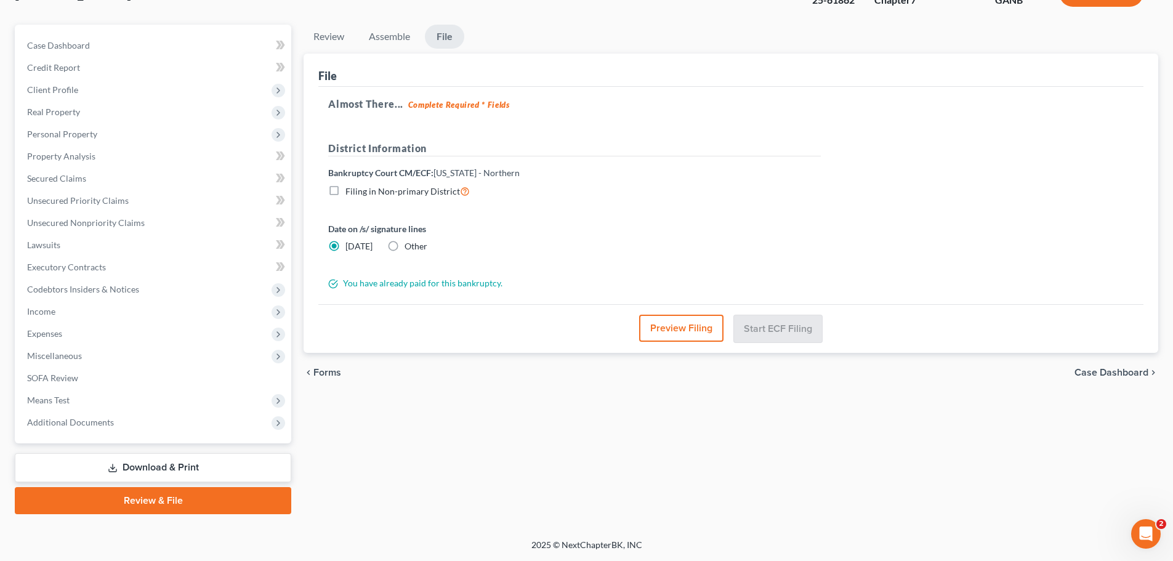
scroll to position [0, 0]
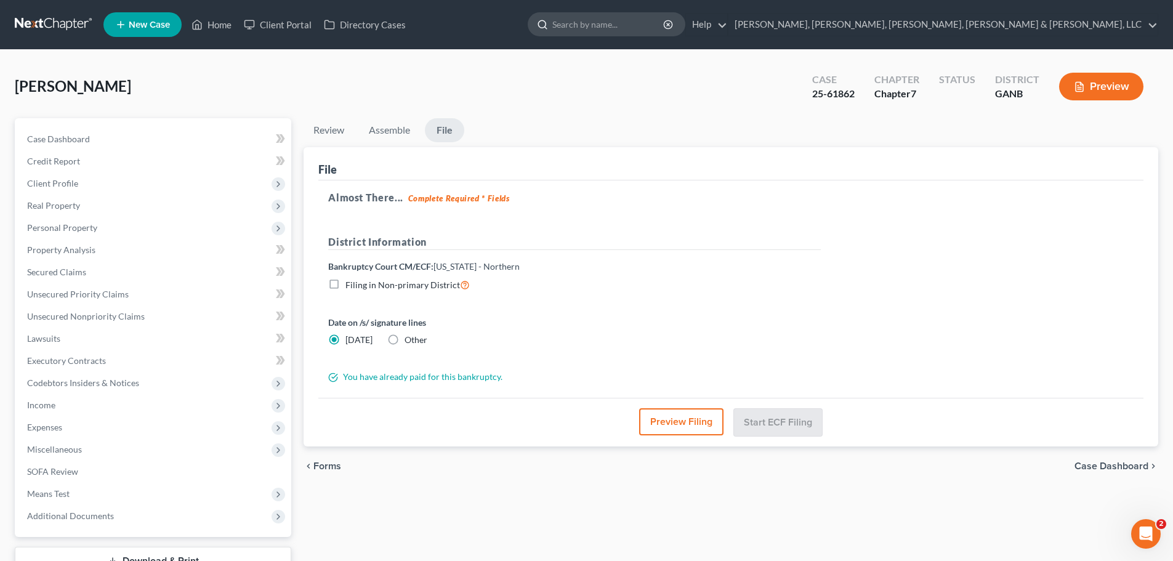
click at [665, 25] on input "search" at bounding box center [608, 24] width 113 height 23
type input "[PERSON_NAME]"
click at [199, 28] on polyline at bounding box center [197, 27] width 3 height 5
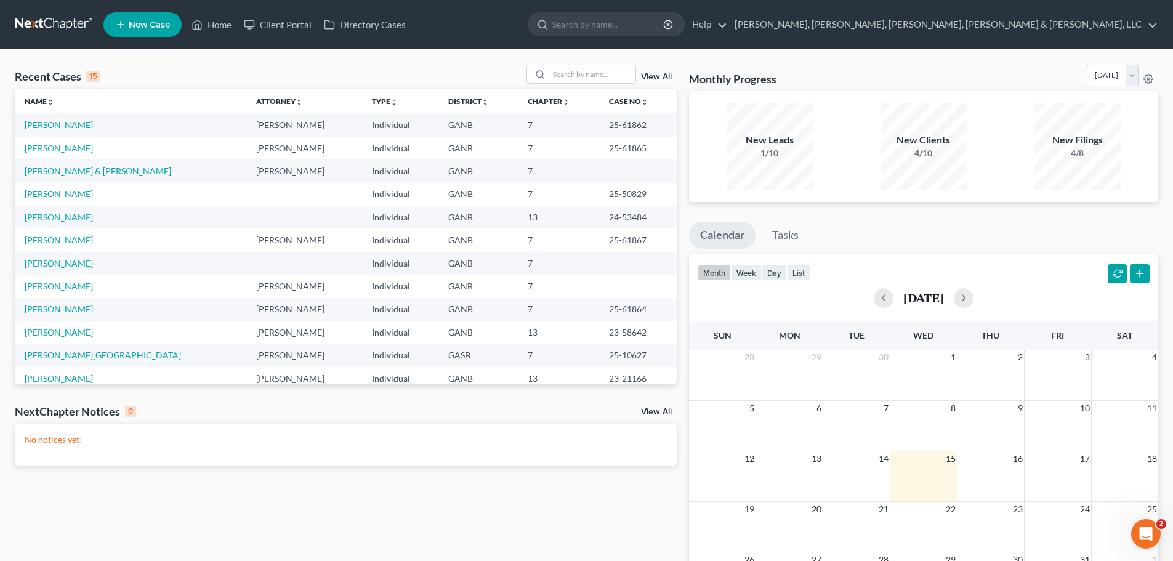
click at [83, 135] on td "[PERSON_NAME]" at bounding box center [131, 124] width 232 height 23
click at [43, 149] on link "[PERSON_NAME]" at bounding box center [59, 148] width 68 height 10
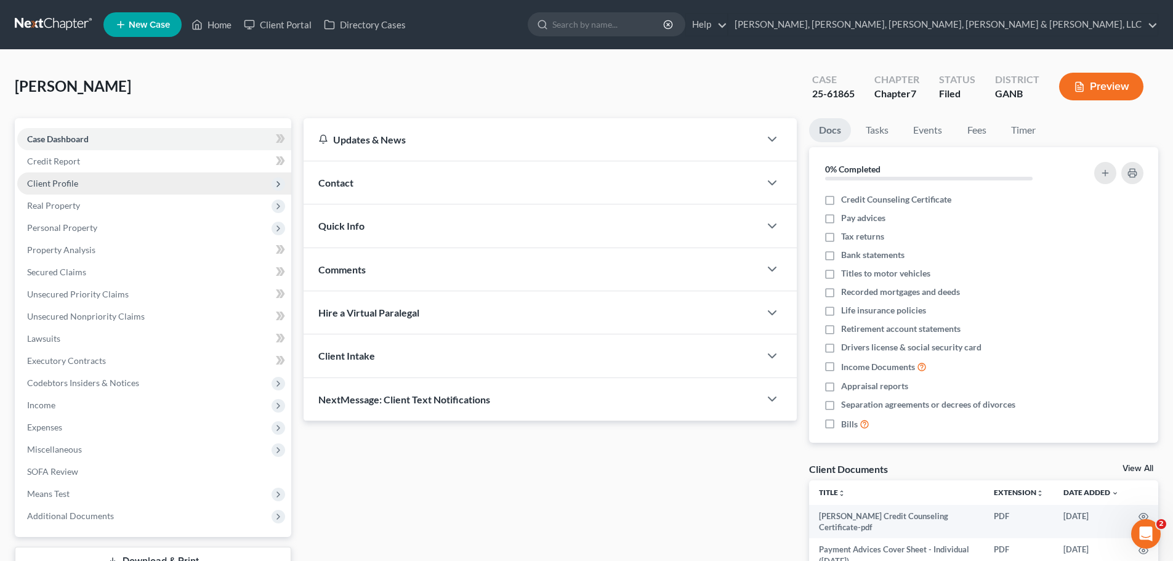
click at [57, 188] on span "Client Profile" at bounding box center [52, 183] width 51 height 10
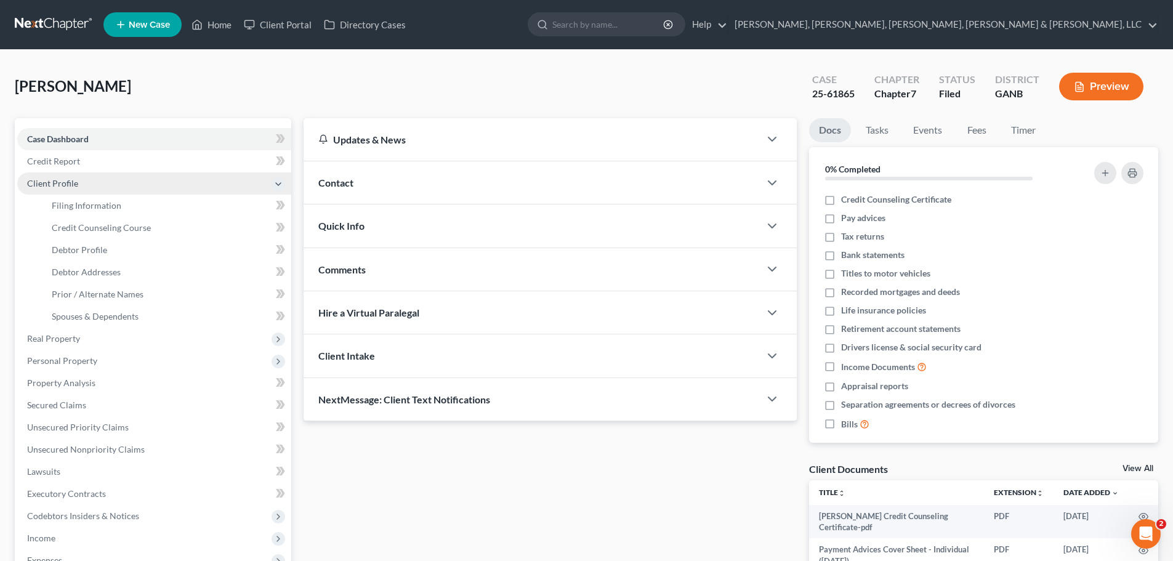
click at [67, 192] on span "Client Profile" at bounding box center [154, 183] width 274 height 22
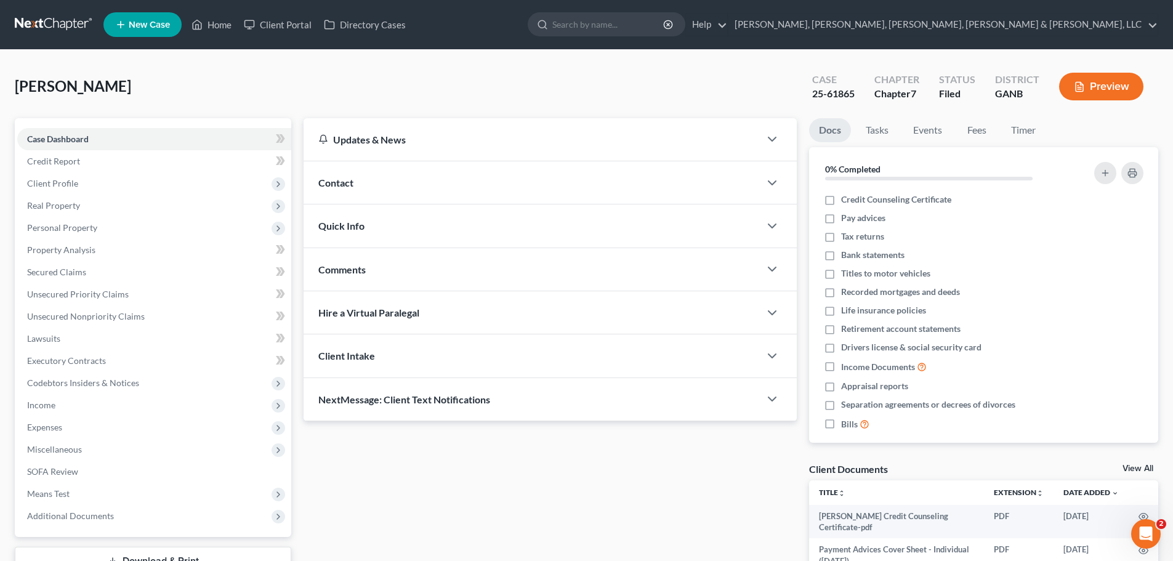
click at [73, 207] on span "Filing Information" at bounding box center [87, 205] width 70 height 10
select select "1"
select select "0"
select select "19"
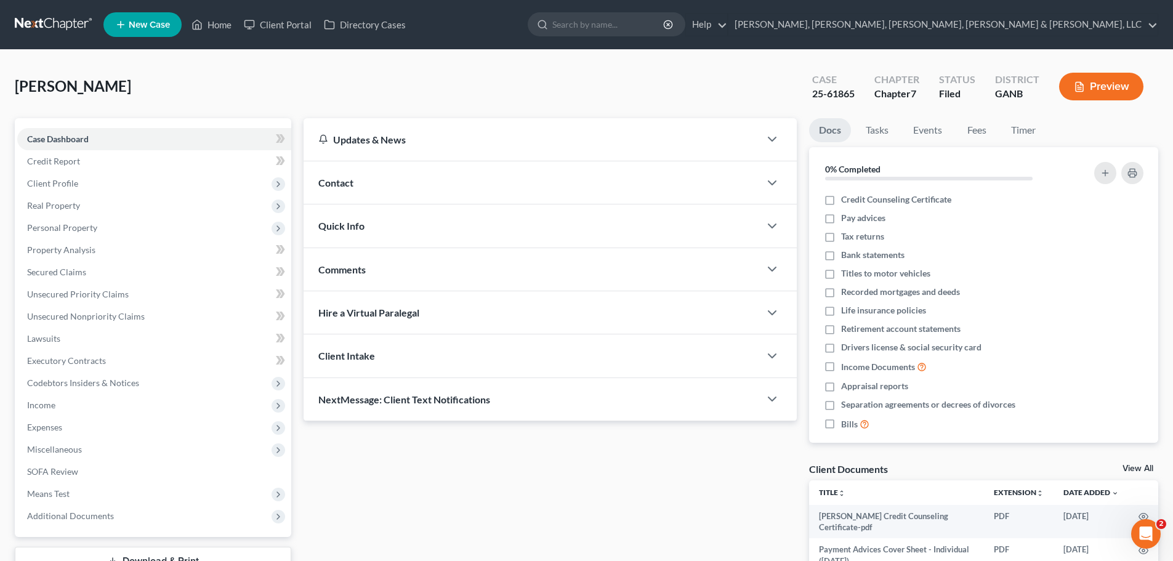
select select "5"
select select "10"
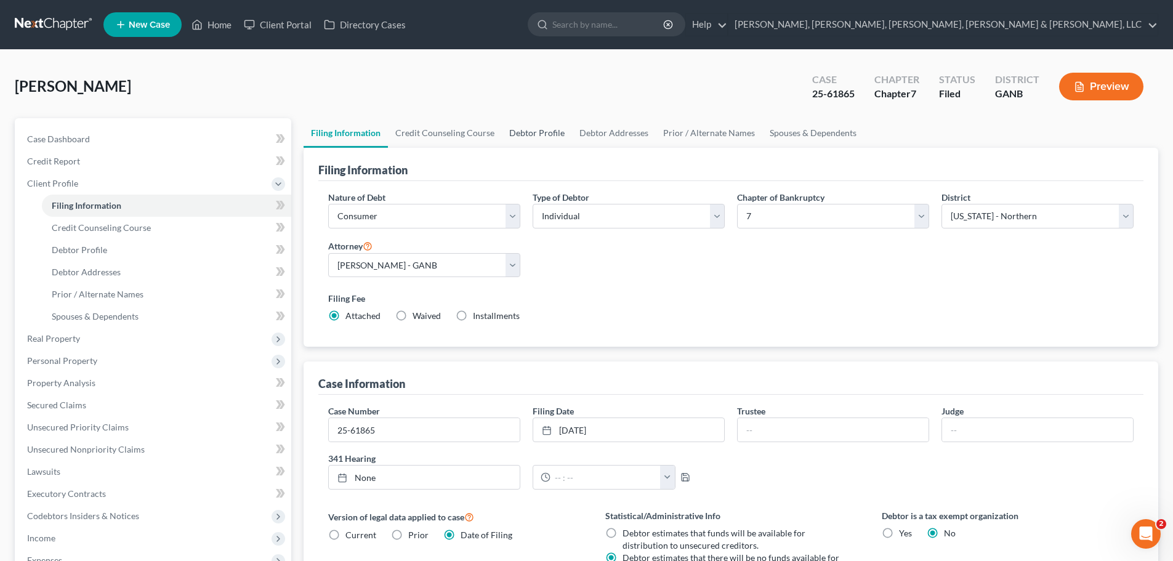
click at [529, 126] on link "Debtor Profile" at bounding box center [537, 133] width 70 height 30
select select "1"
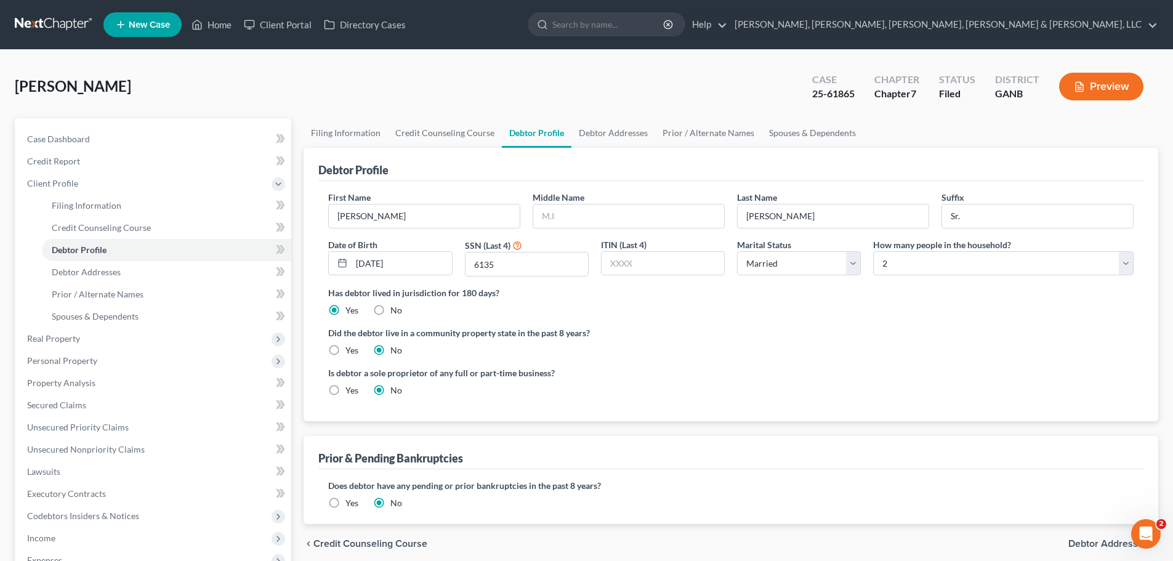
click at [1110, 91] on button "Preview" at bounding box center [1101, 87] width 84 height 28
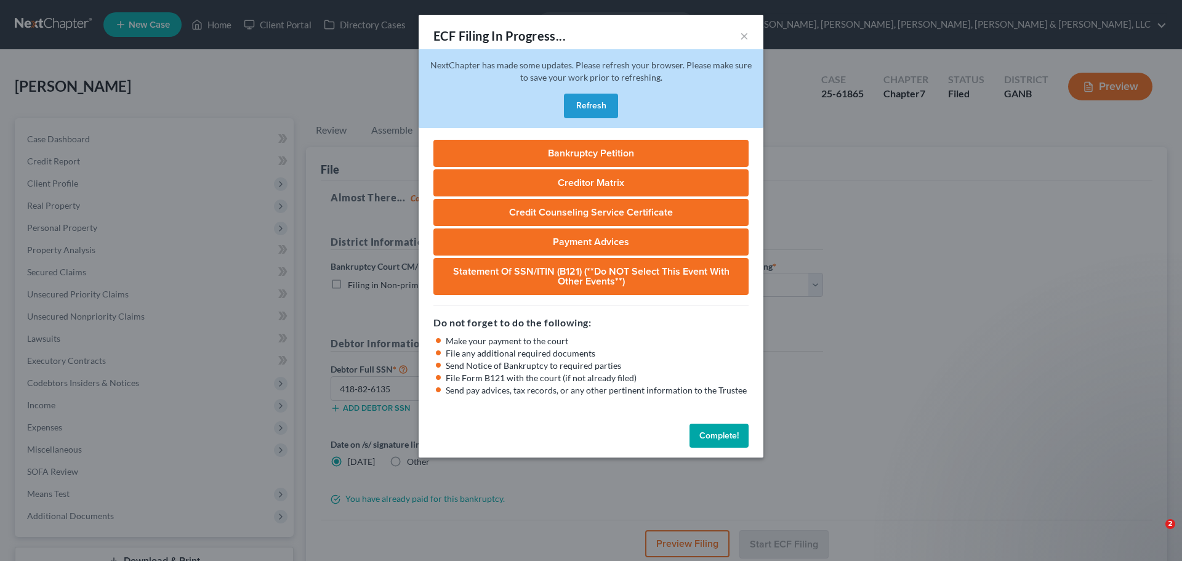
select select "0"
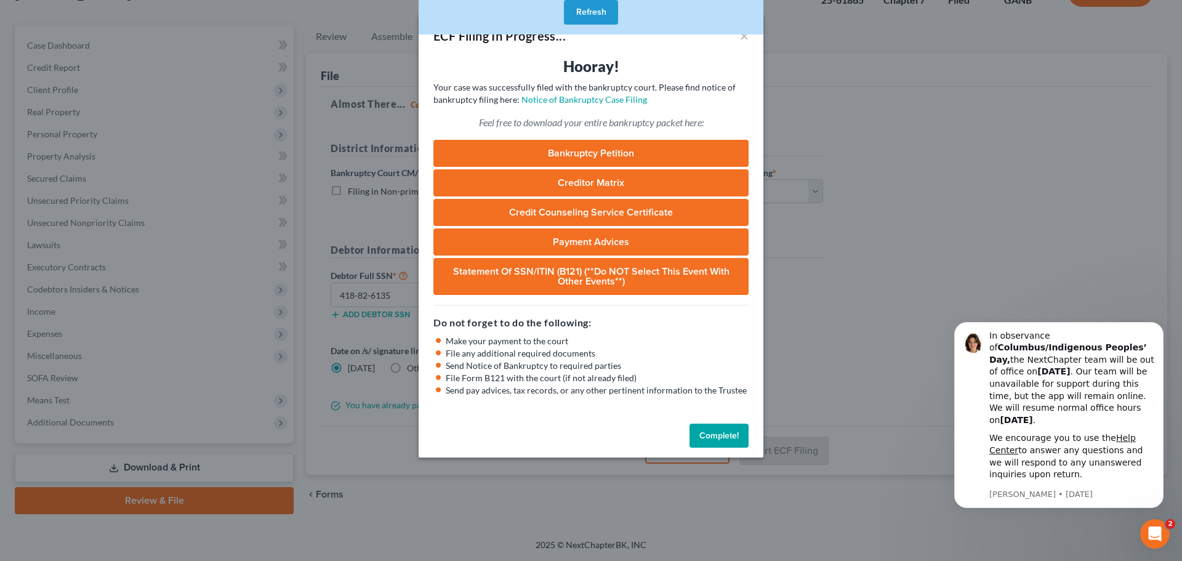
click at [844, 249] on div "ECF Filing In Progress... × Hooray! Your case was successfully filed with the b…" at bounding box center [591, 280] width 1182 height 561
click at [714, 440] on button "Complete!" at bounding box center [719, 436] width 59 height 25
